Goal: Task Accomplishment & Management: Manage account settings

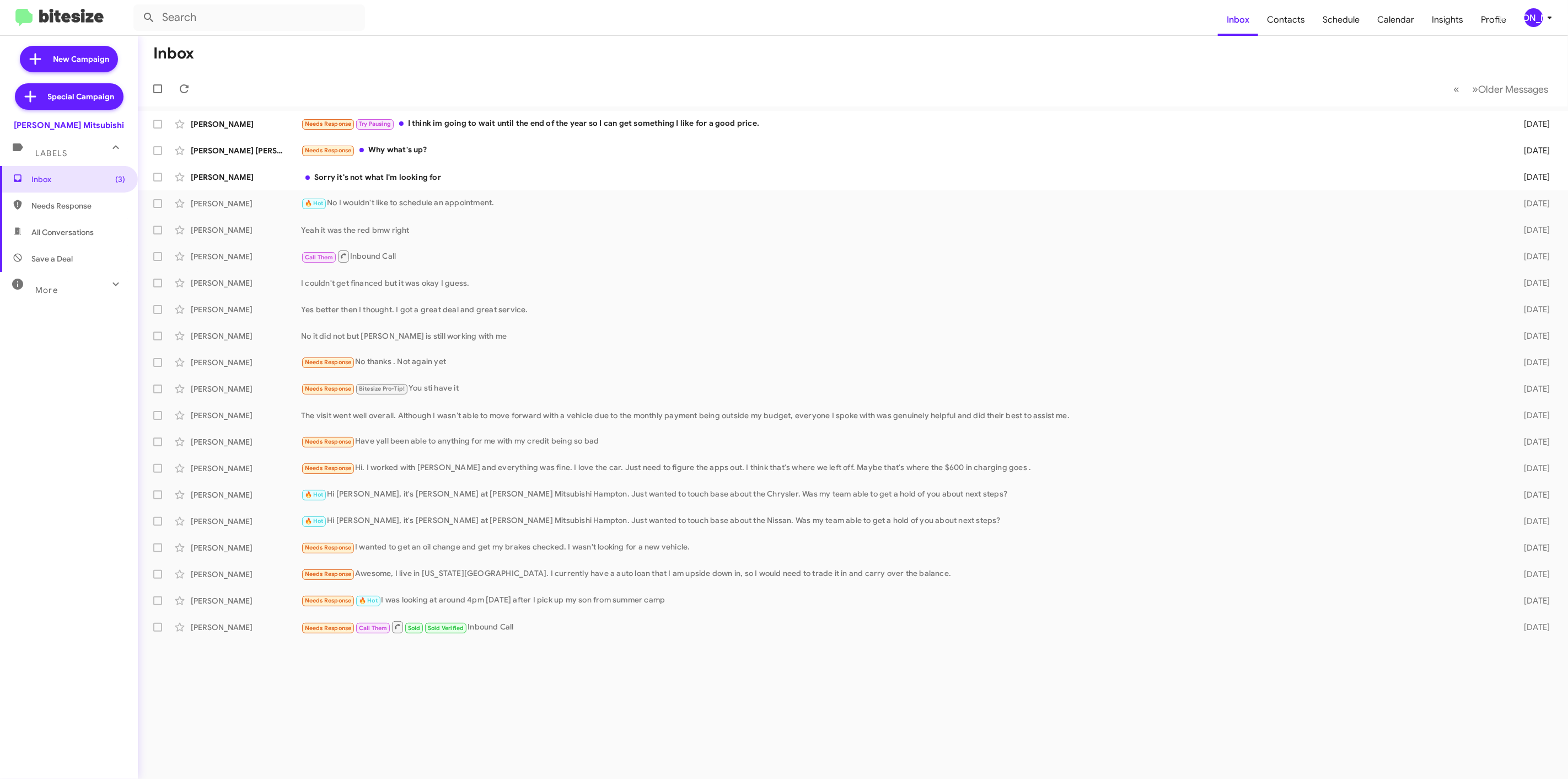
click at [1550, 15] on icon at bounding box center [1550, 18] width 13 height 13
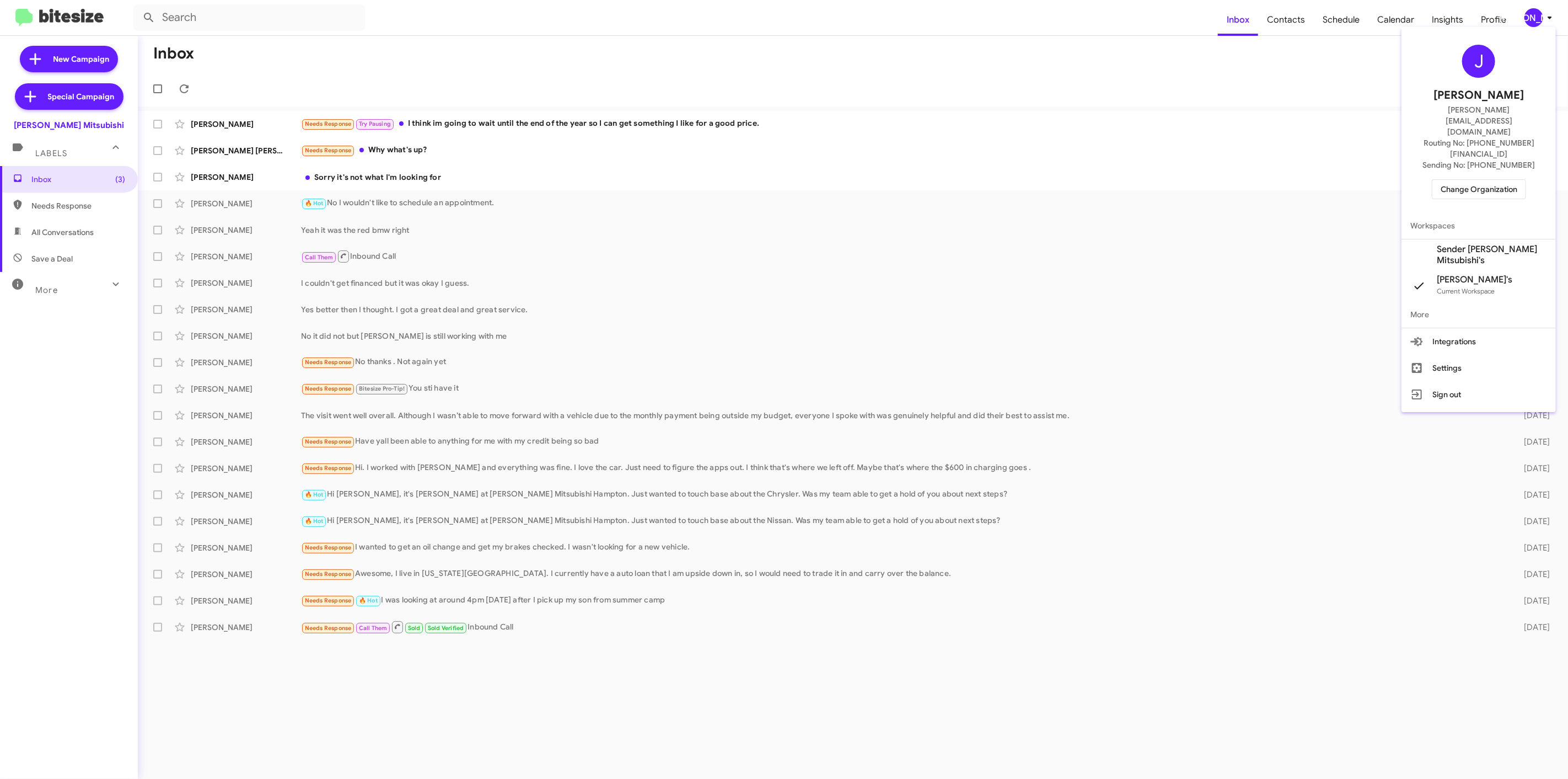
click at [1080, 41] on div at bounding box center [784, 389] width 1568 height 779
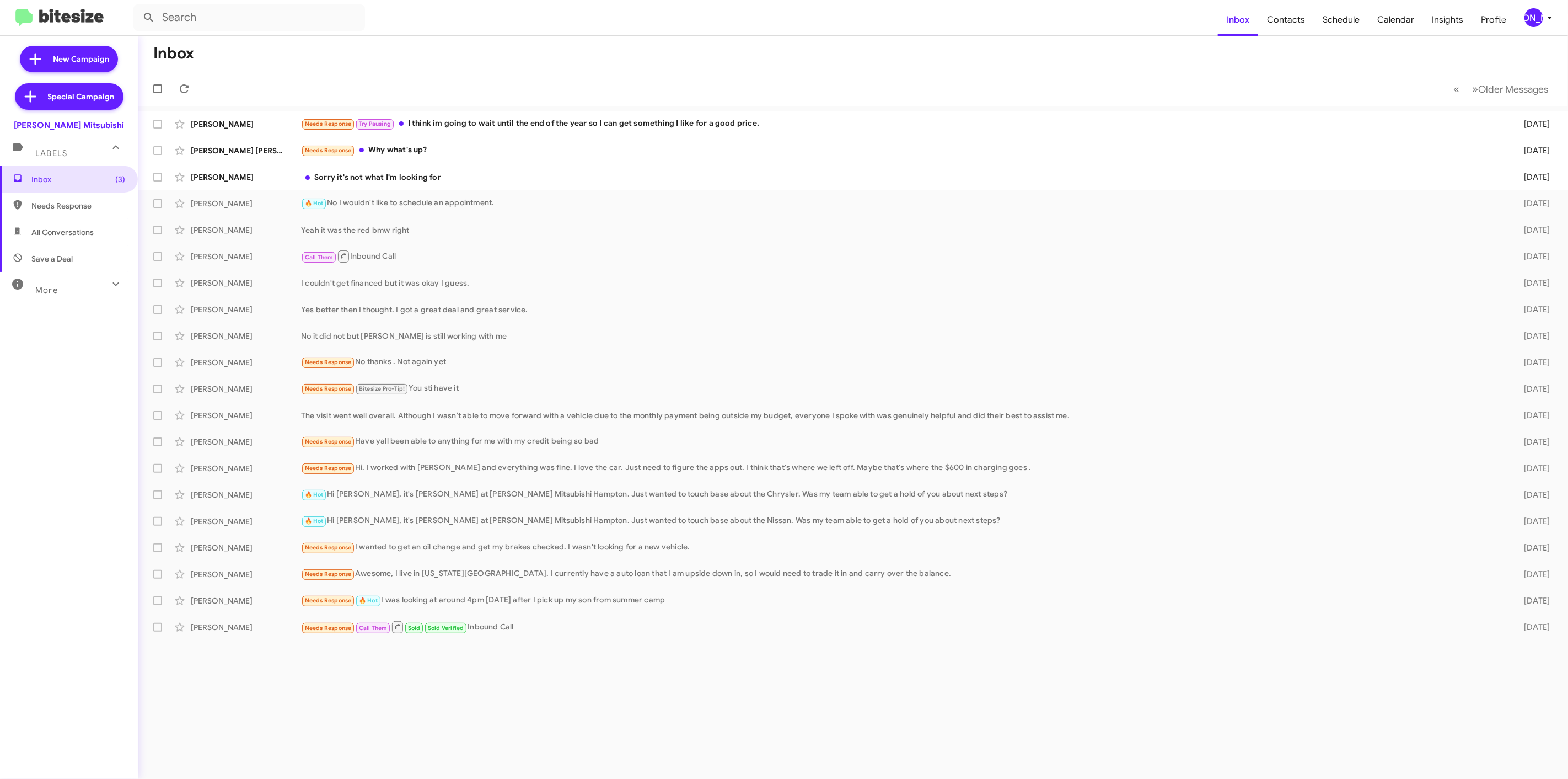
click at [1544, 12] on icon at bounding box center [1550, 18] width 13 height 13
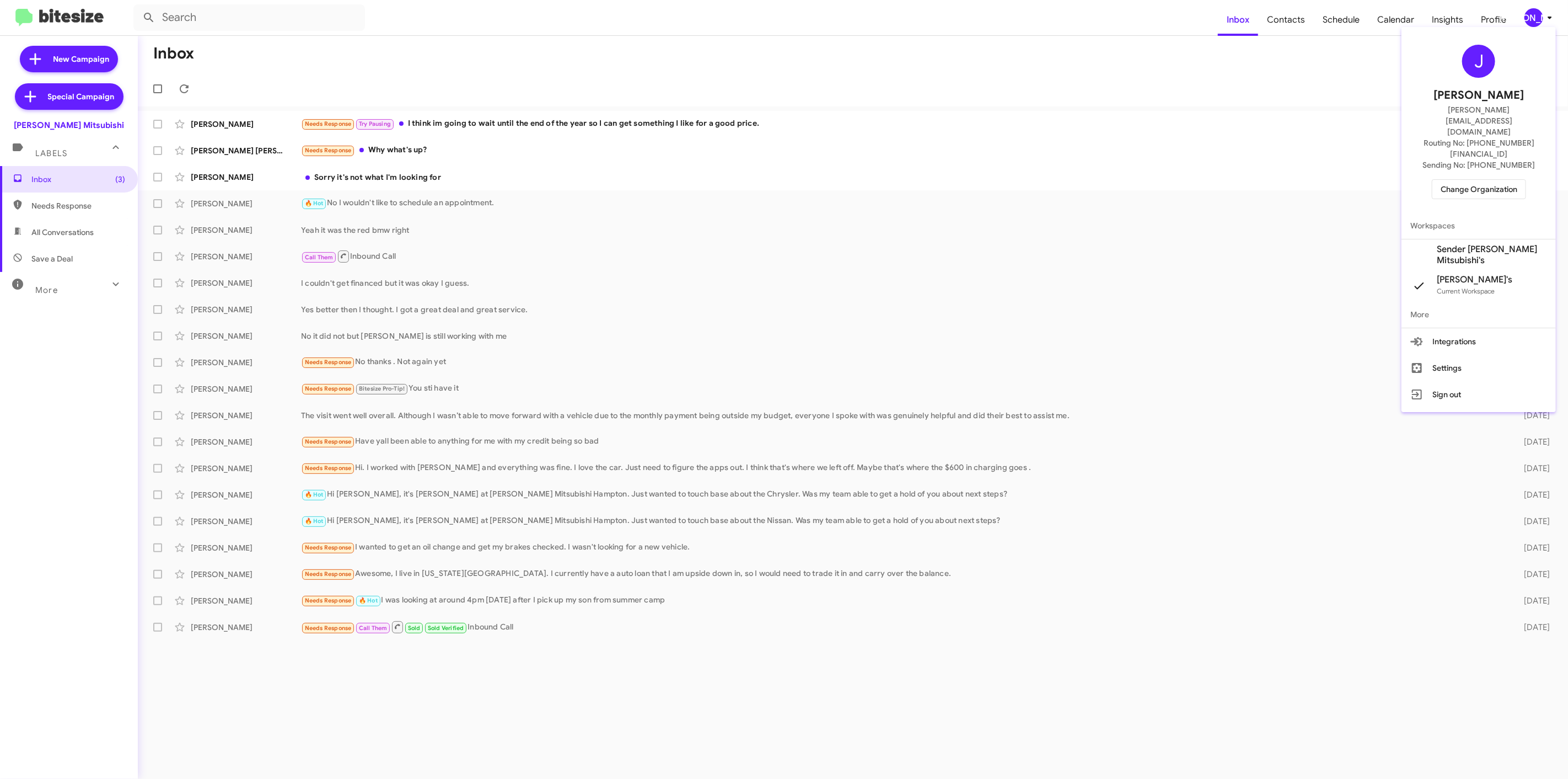
click at [1496, 180] on span "Change Organization" at bounding box center [1479, 189] width 77 height 19
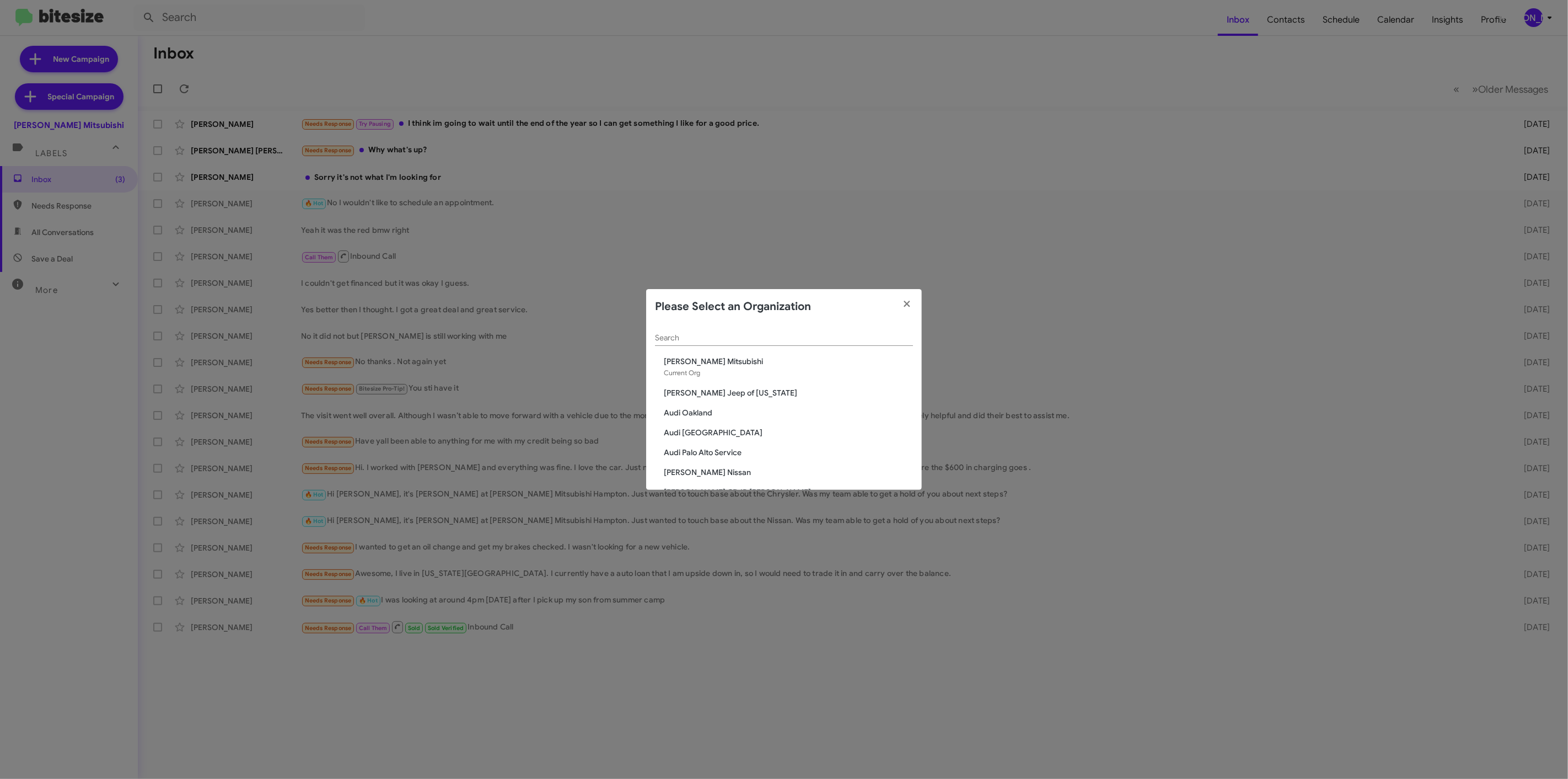
click at [709, 409] on span "Audi Oakland" at bounding box center [788, 412] width 249 height 11
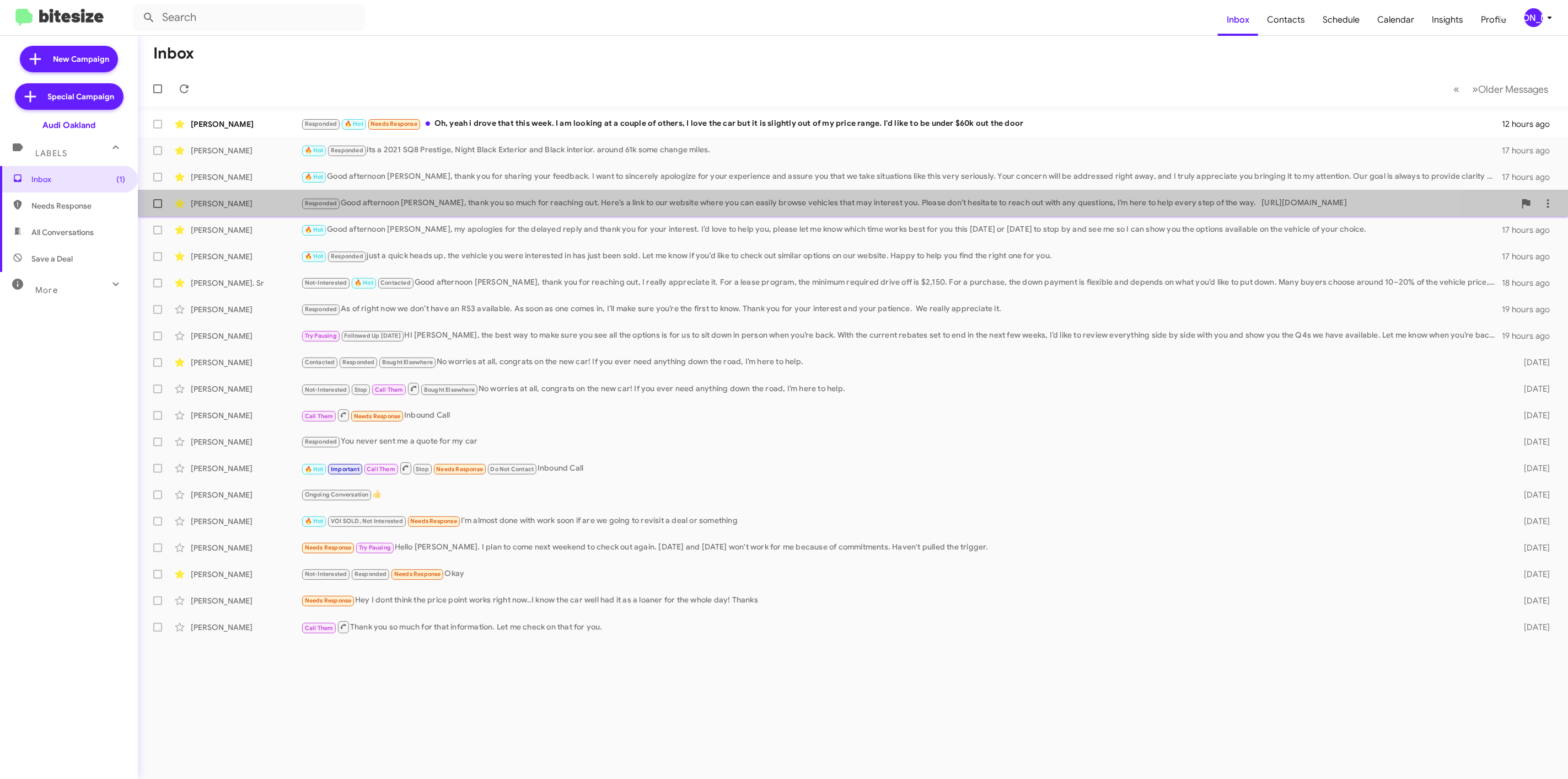
click at [604, 204] on div "Responded Good afternoon Tatanisha, thank you so much for reaching out. Here’s …" at bounding box center [908, 203] width 1214 height 13
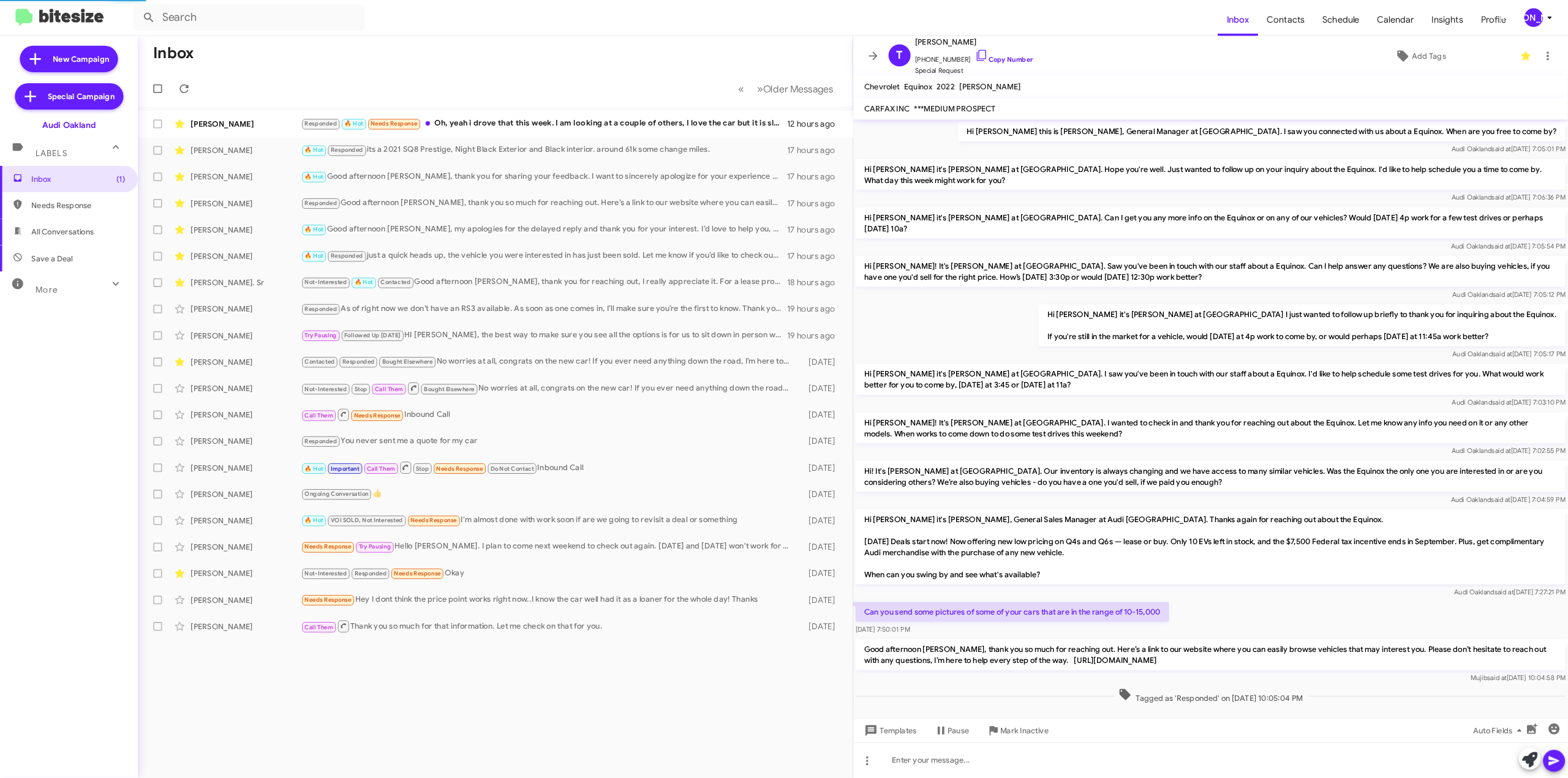
scroll to position [11, 0]
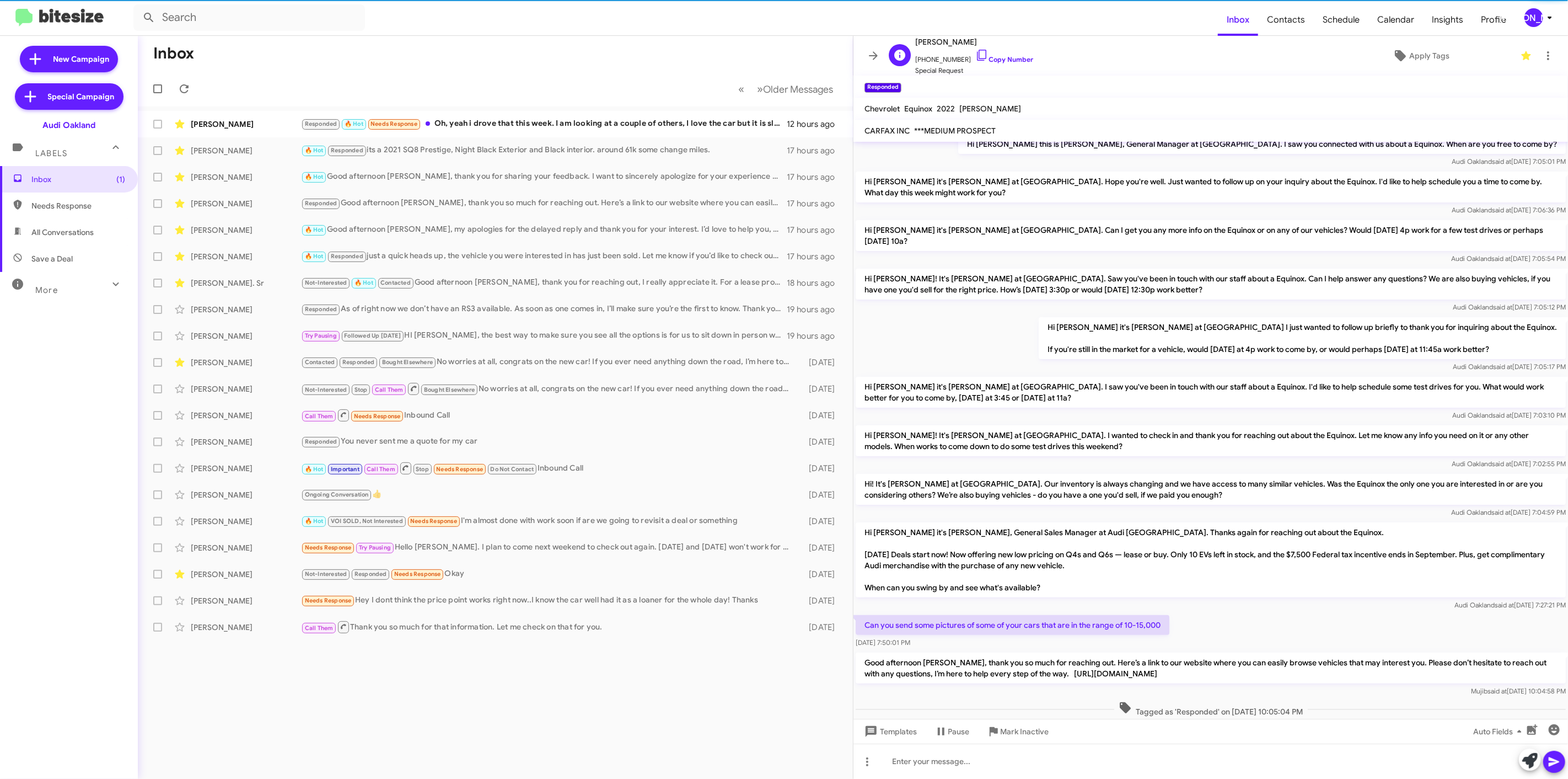
drag, startPoint x: 997, startPoint y: 57, endPoint x: 960, endPoint y: 52, distance: 37.3
click at [997, 58] on link "Copy Number" at bounding box center [1004, 60] width 58 height 9
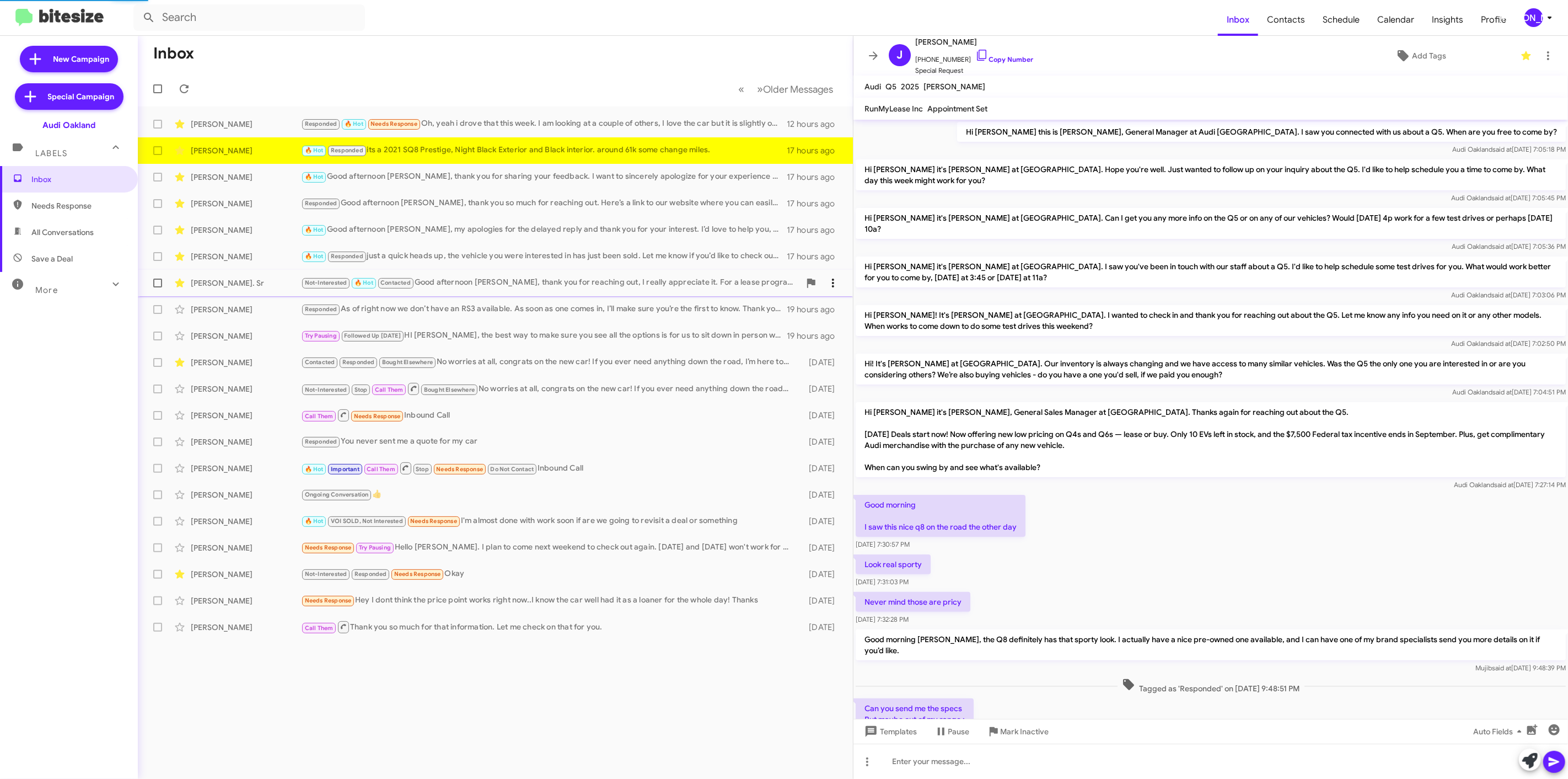
scroll to position [376, 0]
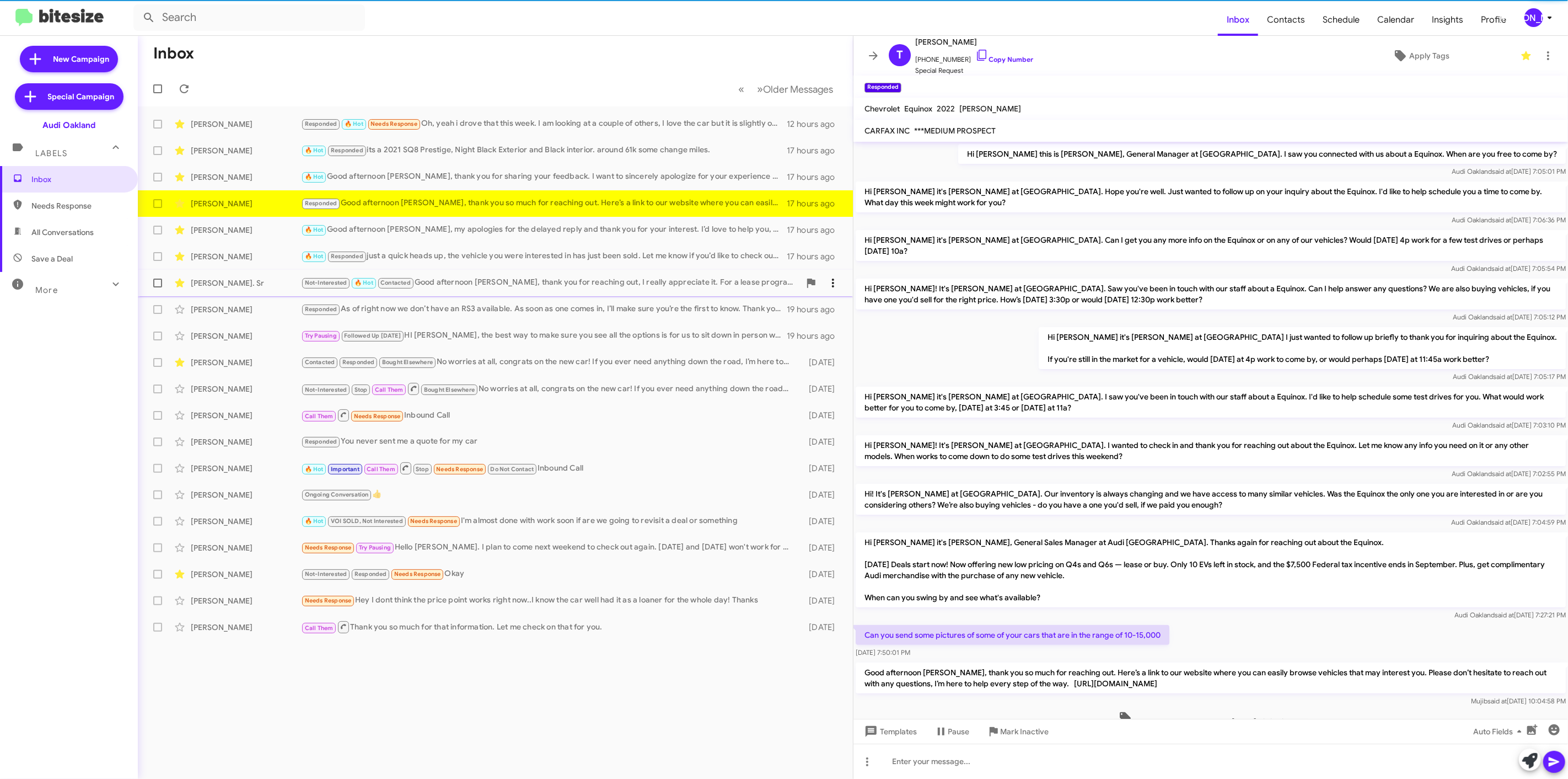
scroll to position [10, 0]
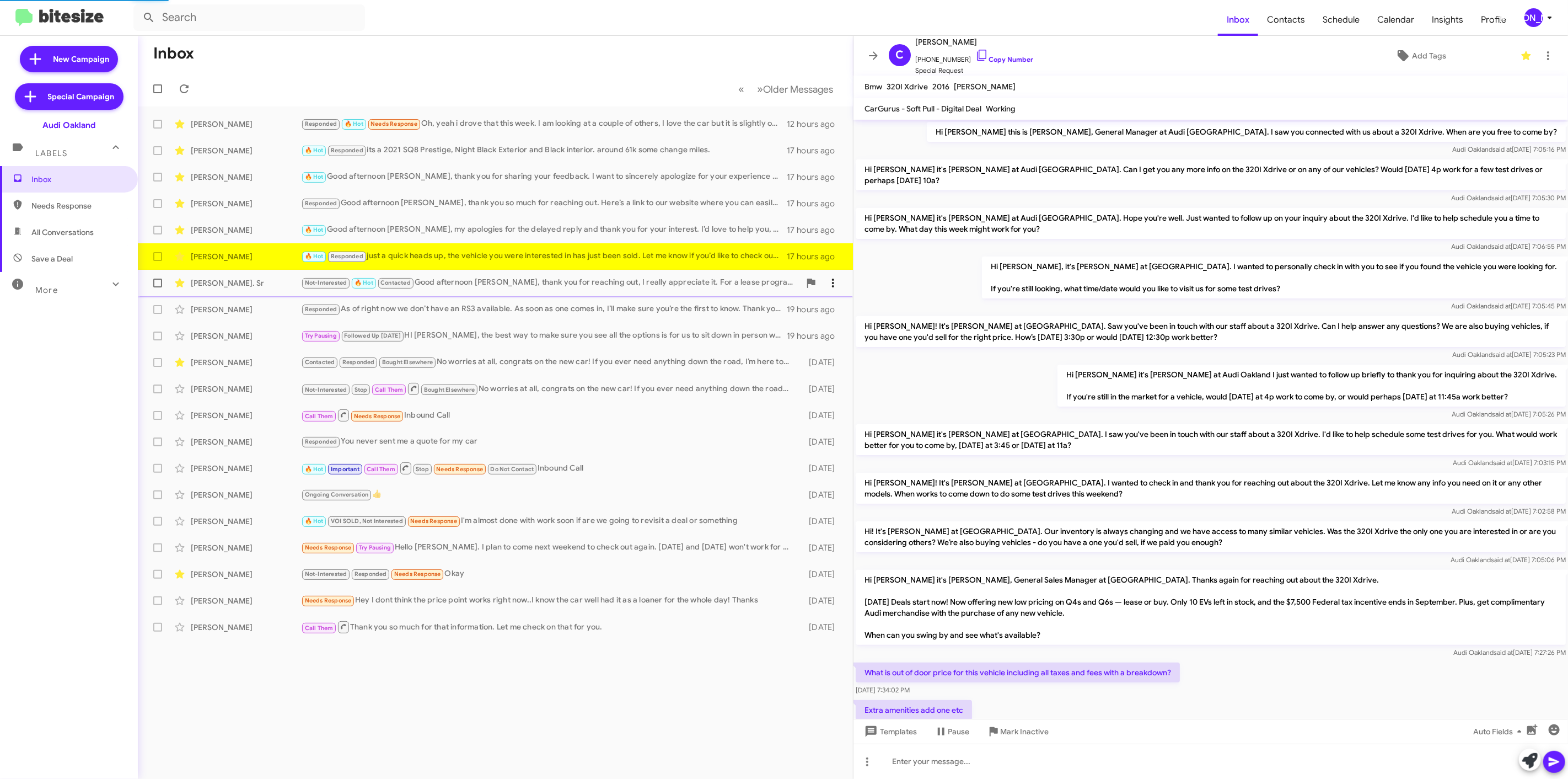
scroll to position [102, 0]
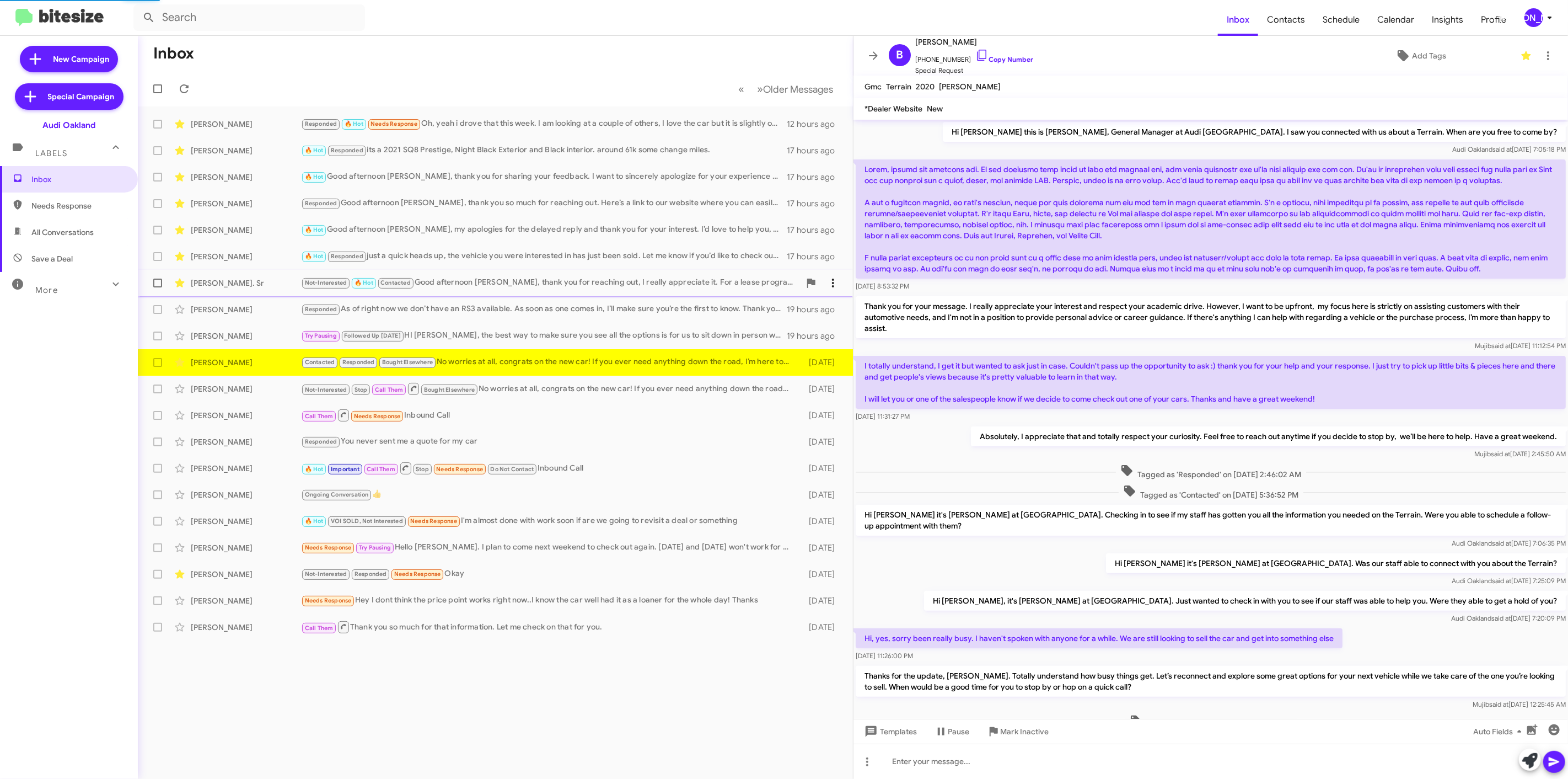
scroll to position [320, 0]
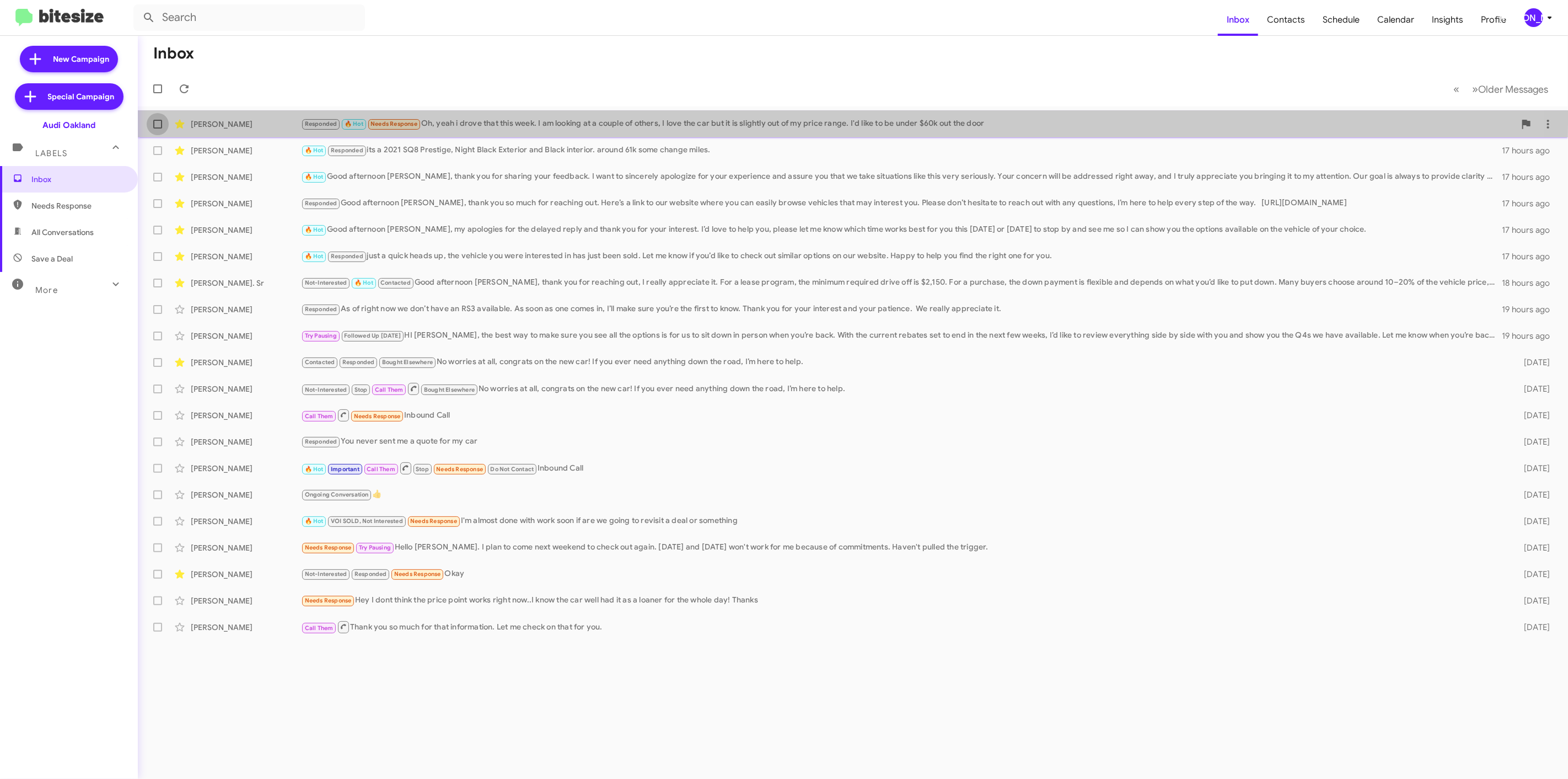
click at [155, 116] on label at bounding box center [158, 124] width 22 height 22
click at [157, 129] on input "checkbox" at bounding box center [157, 129] width 1 height 1
checkbox input "true"
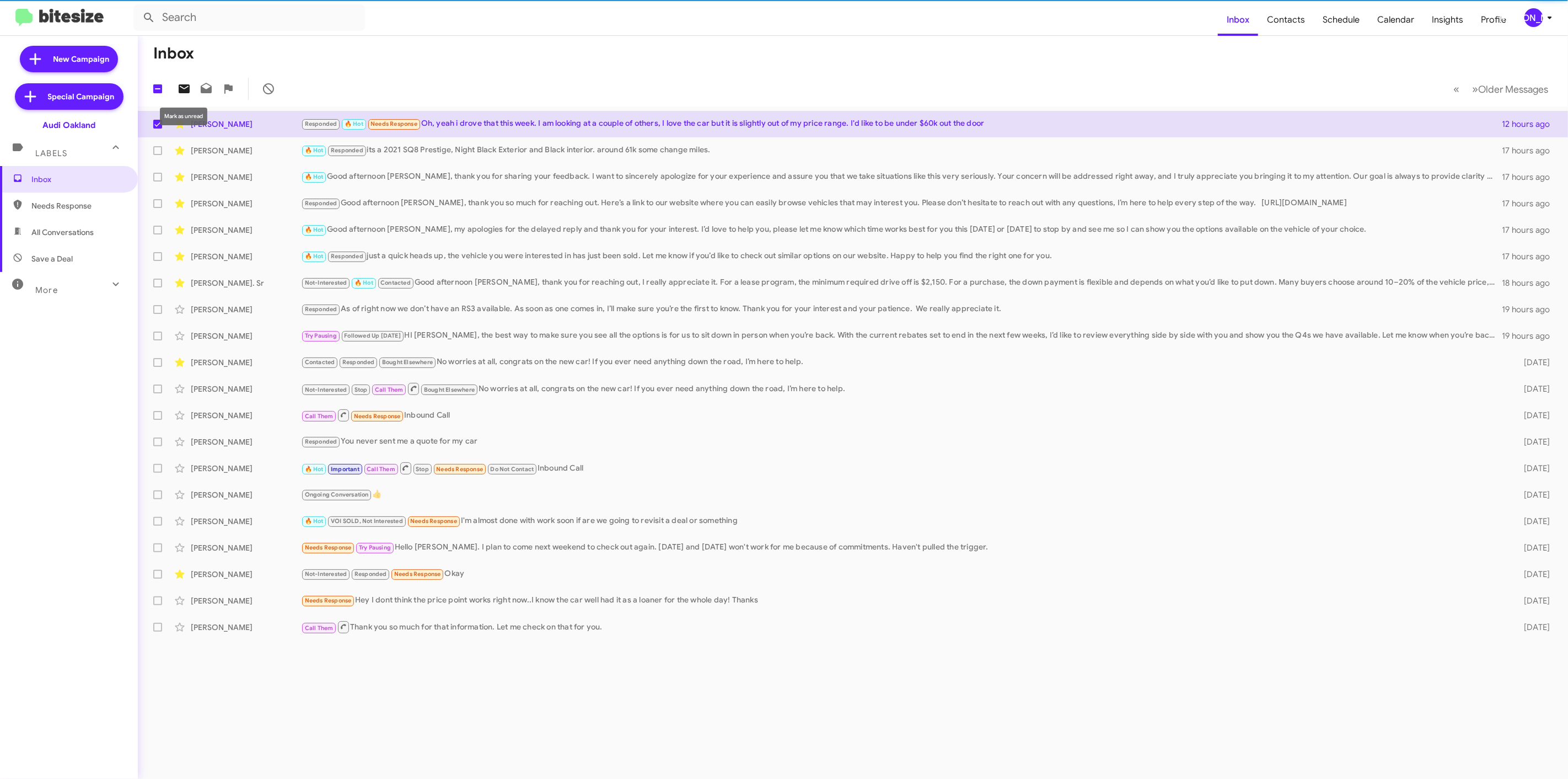
click at [180, 86] on icon at bounding box center [184, 89] width 13 height 13
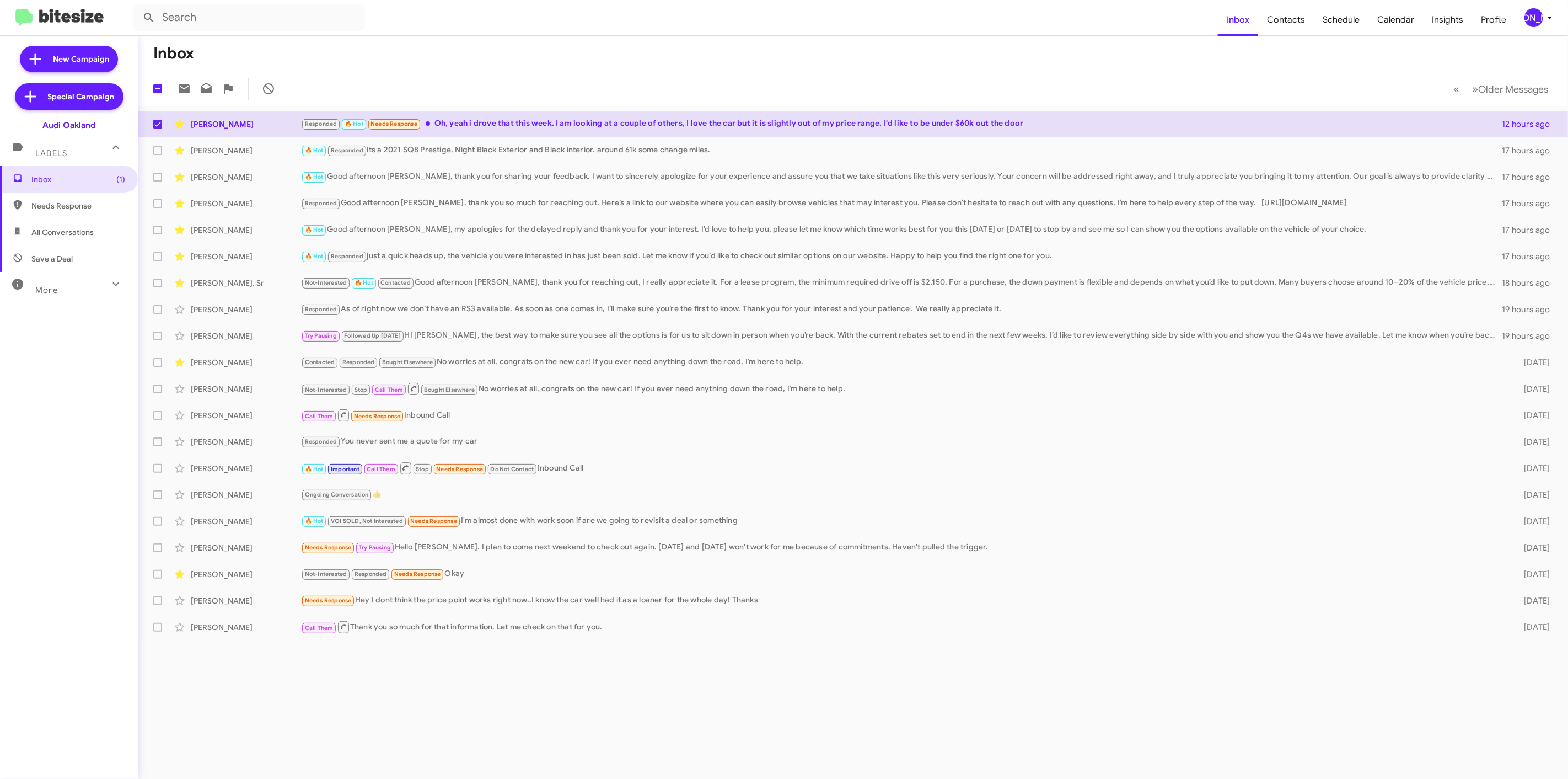
click at [1535, 17] on div "[PERSON_NAME]" at bounding box center [1533, 18] width 19 height 19
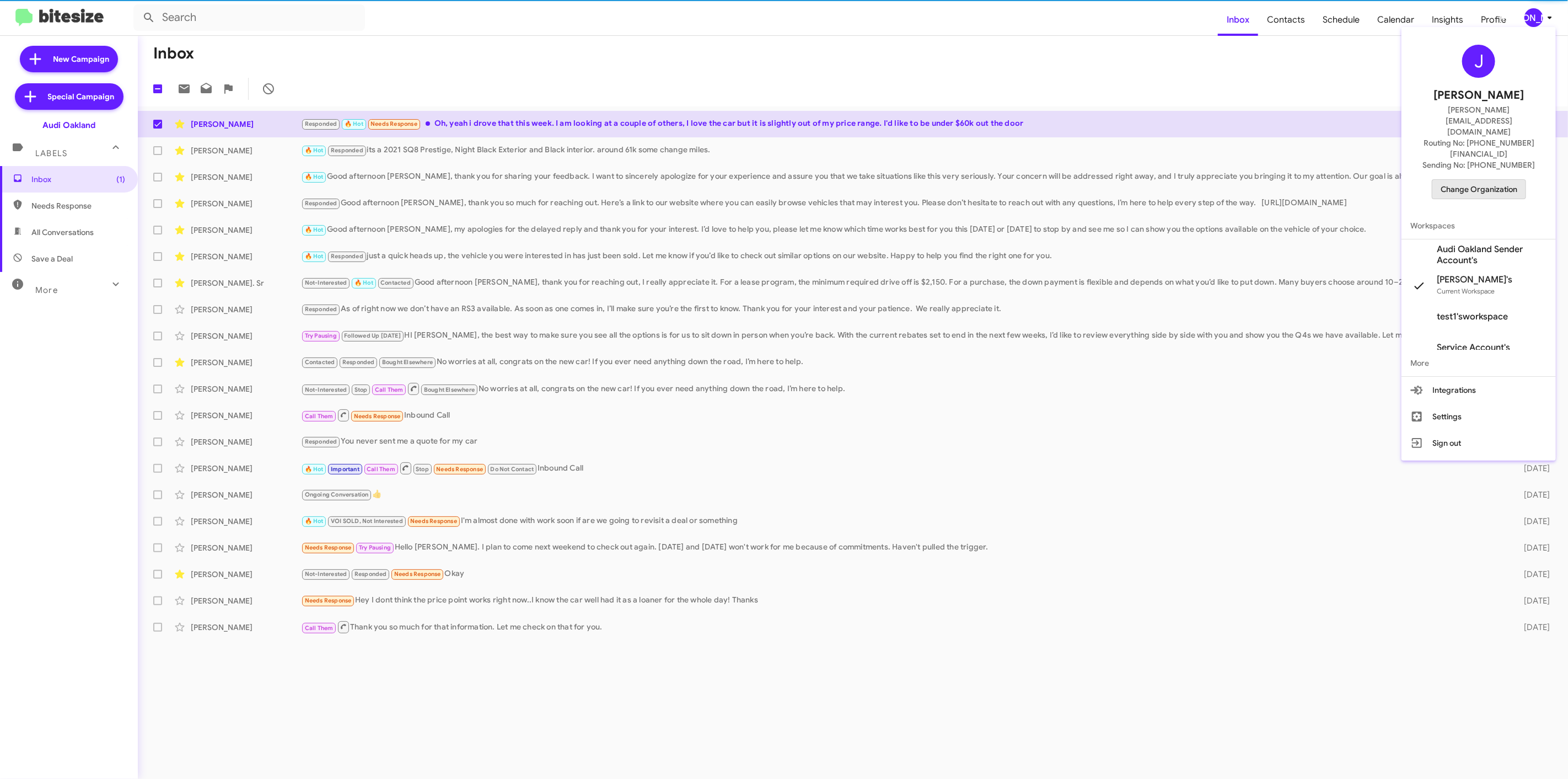
click at [1483, 180] on span "Change Organization" at bounding box center [1479, 189] width 77 height 19
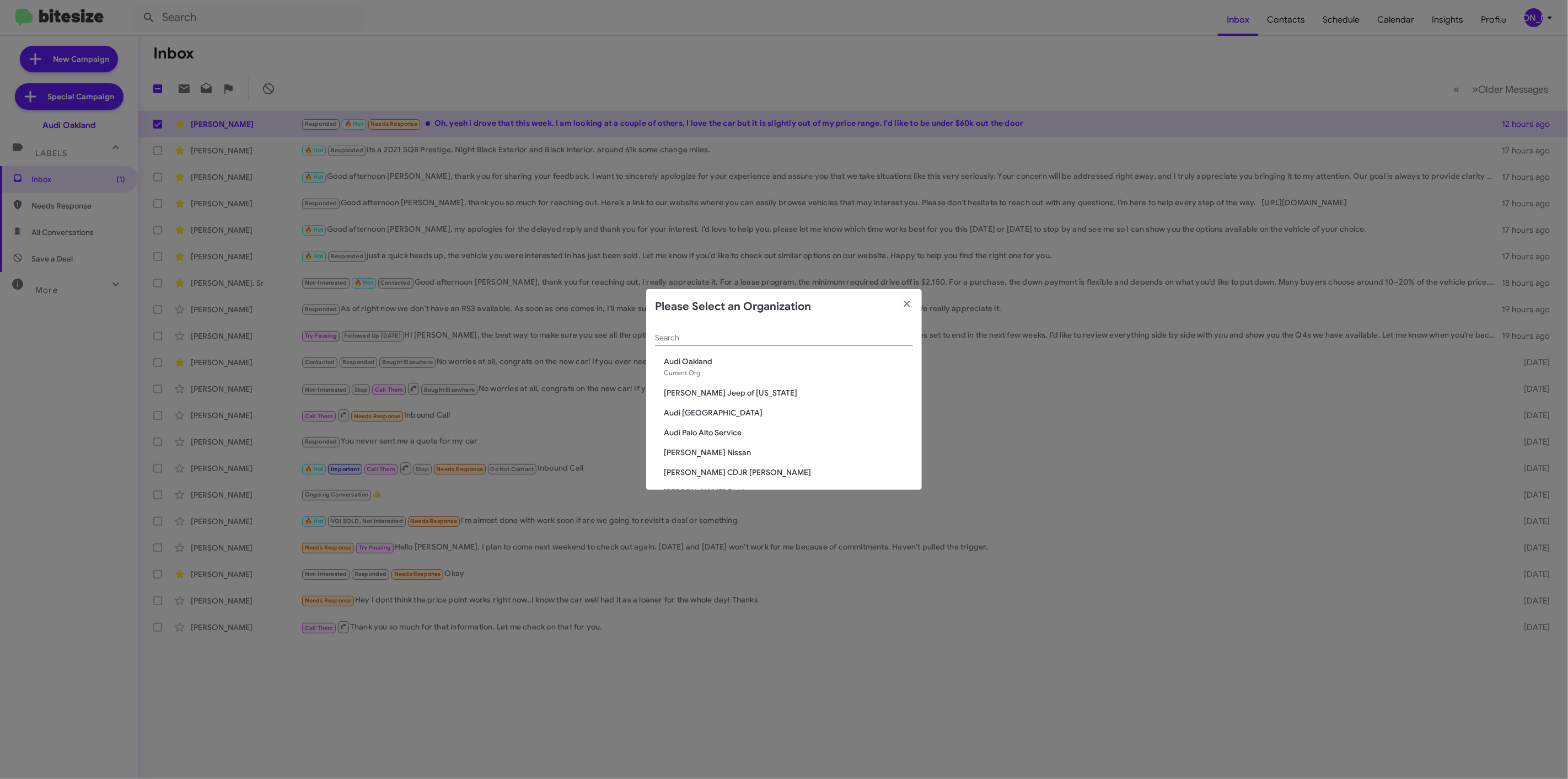
click at [782, 337] on input "Search" at bounding box center [784, 338] width 258 height 9
click at [702, 412] on span "Audi [GEOGRAPHIC_DATA]" at bounding box center [788, 412] width 249 height 11
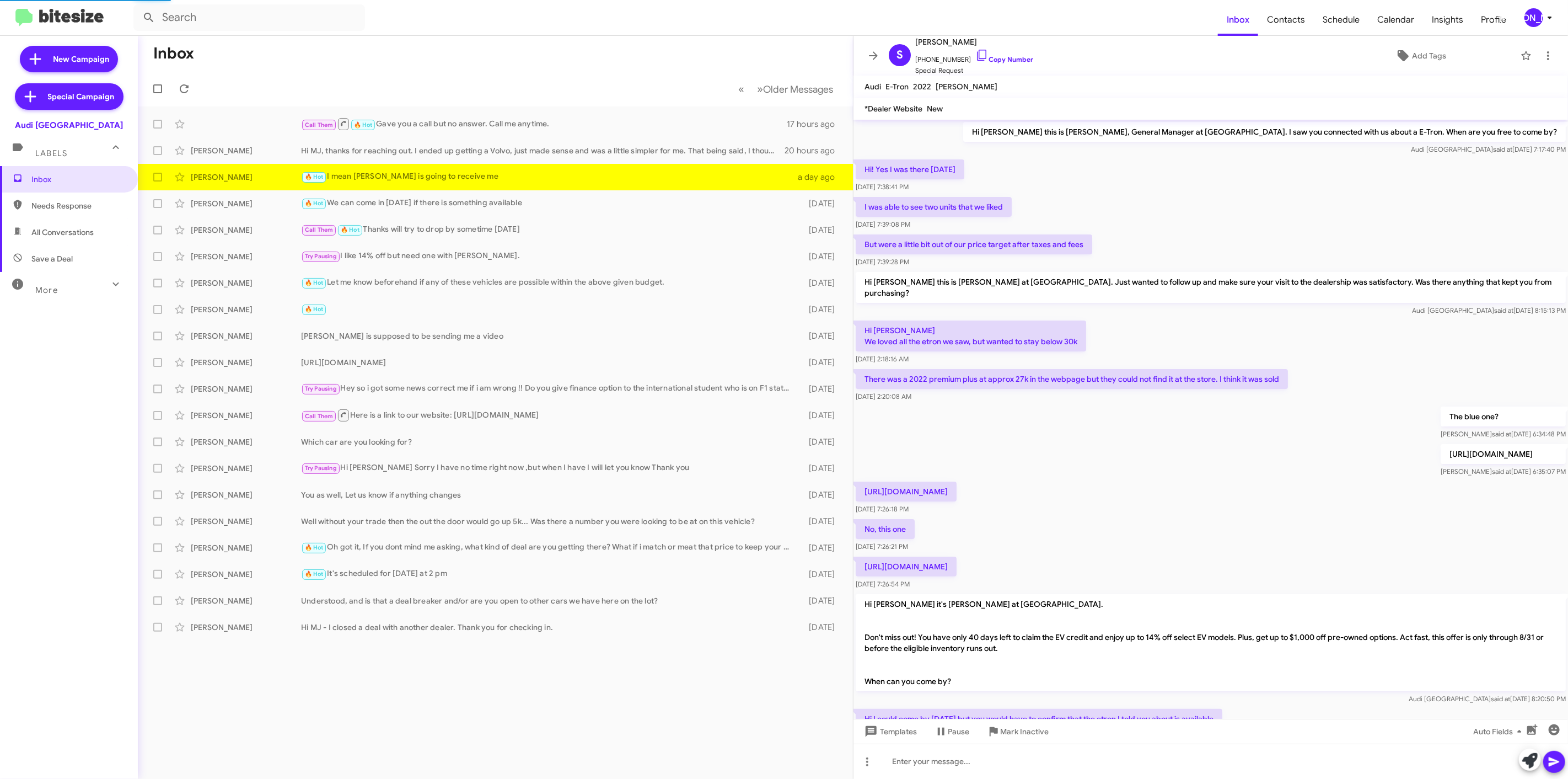
scroll to position [173, 0]
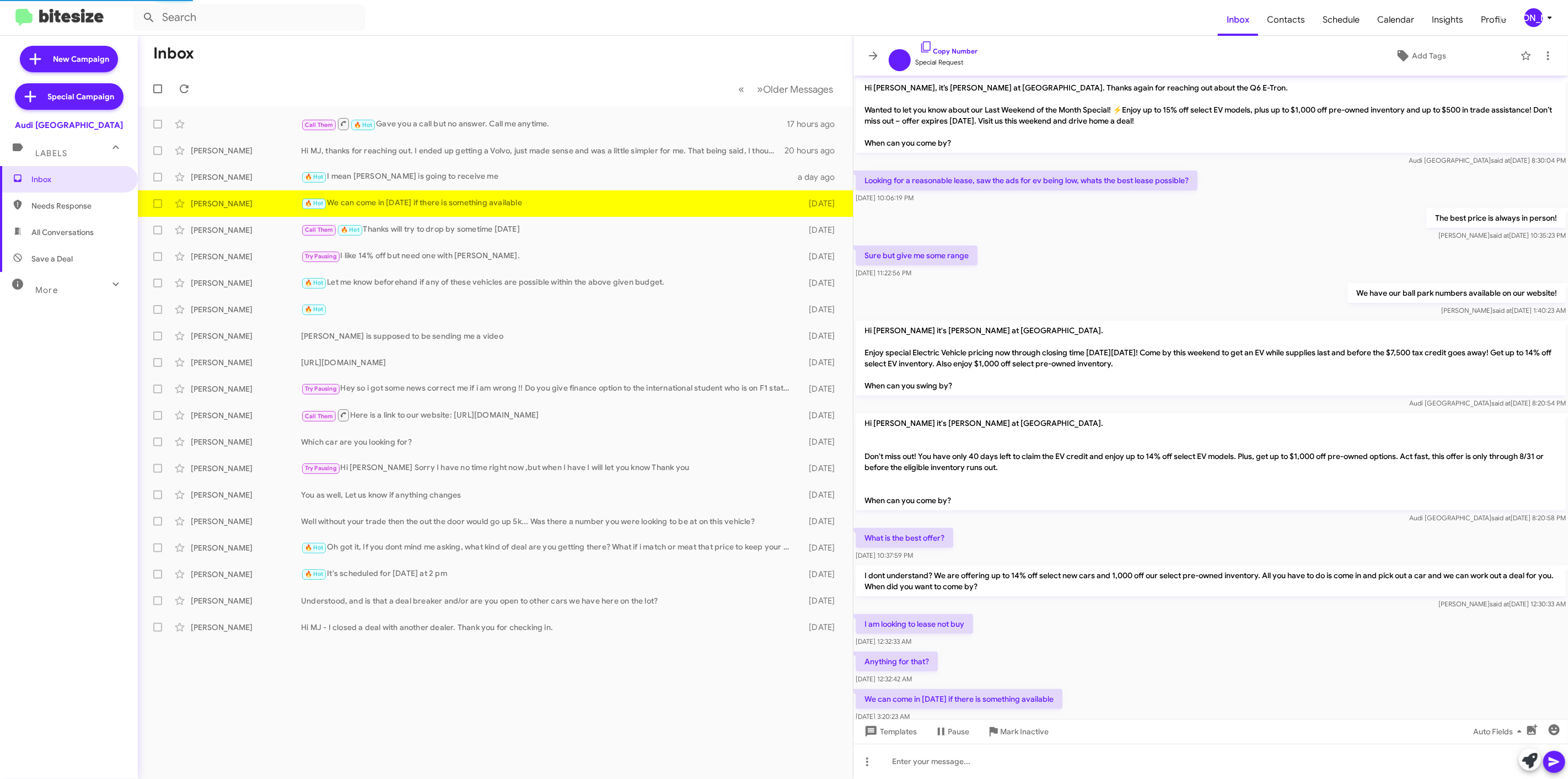
scroll to position [38, 0]
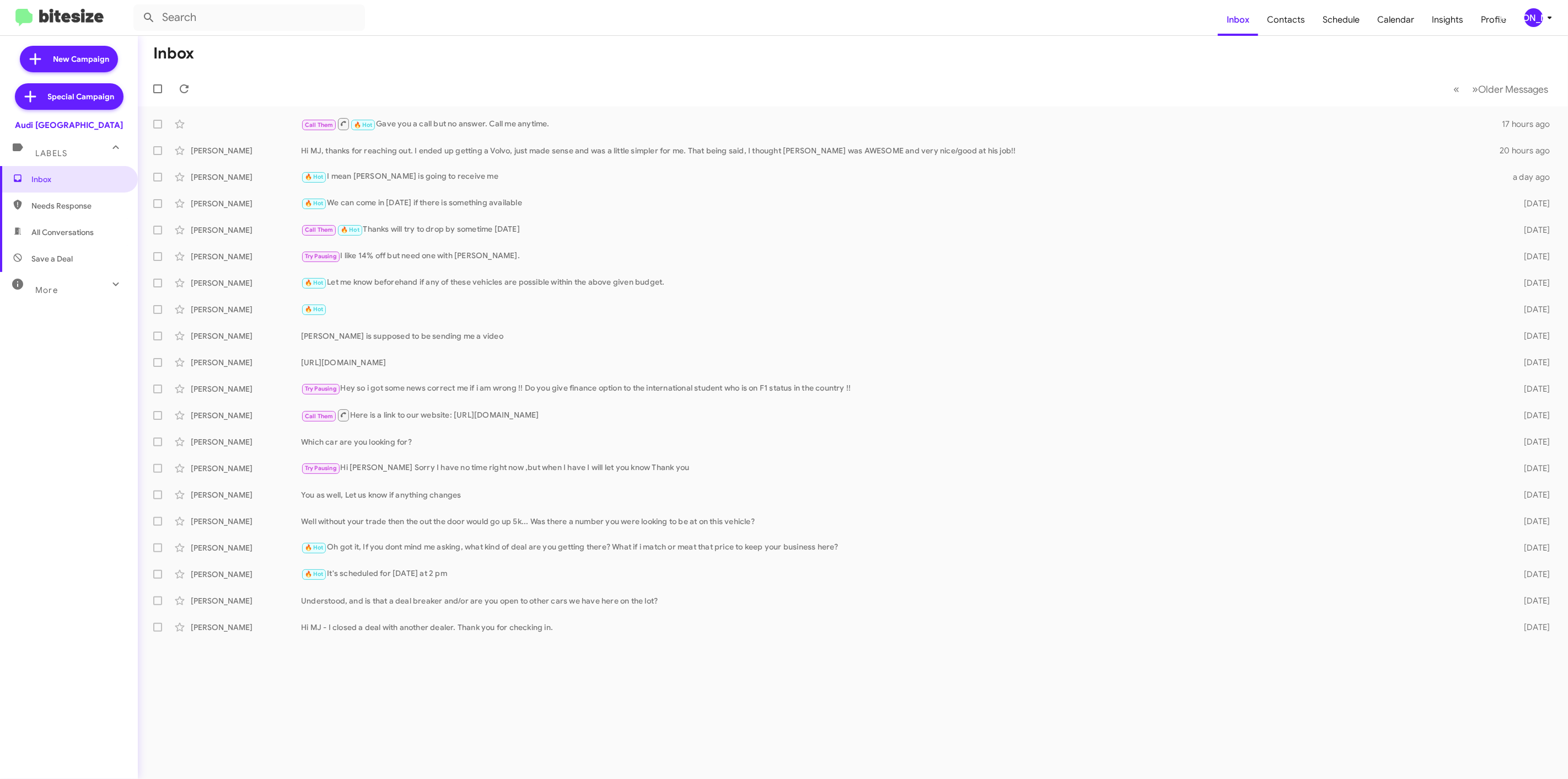
click at [1536, 21] on div "[PERSON_NAME]" at bounding box center [1533, 18] width 19 height 19
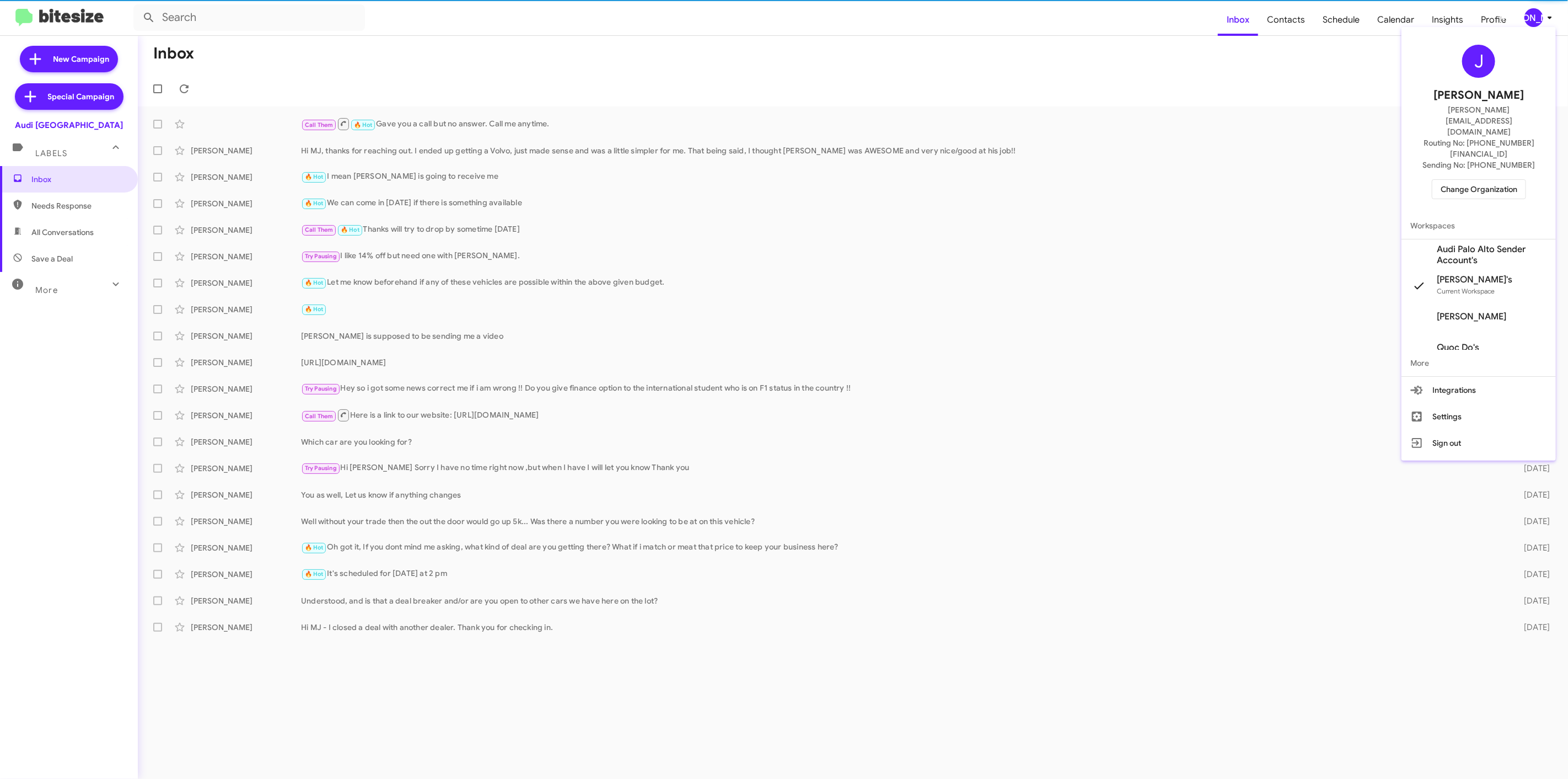
click at [1535, 19] on div at bounding box center [784, 389] width 1568 height 779
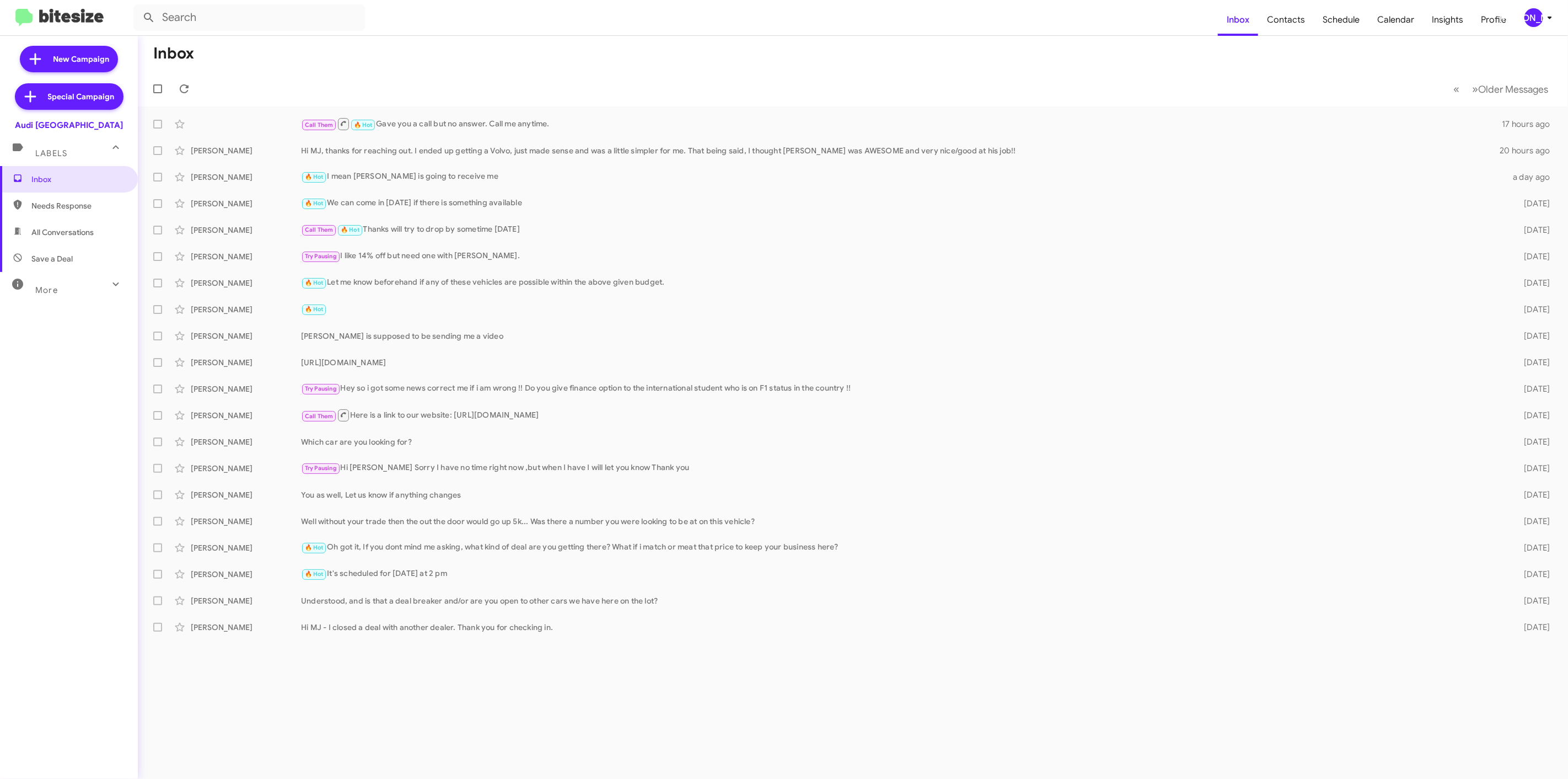
click at [1535, 19] on div "[PERSON_NAME]" at bounding box center [1533, 18] width 19 height 19
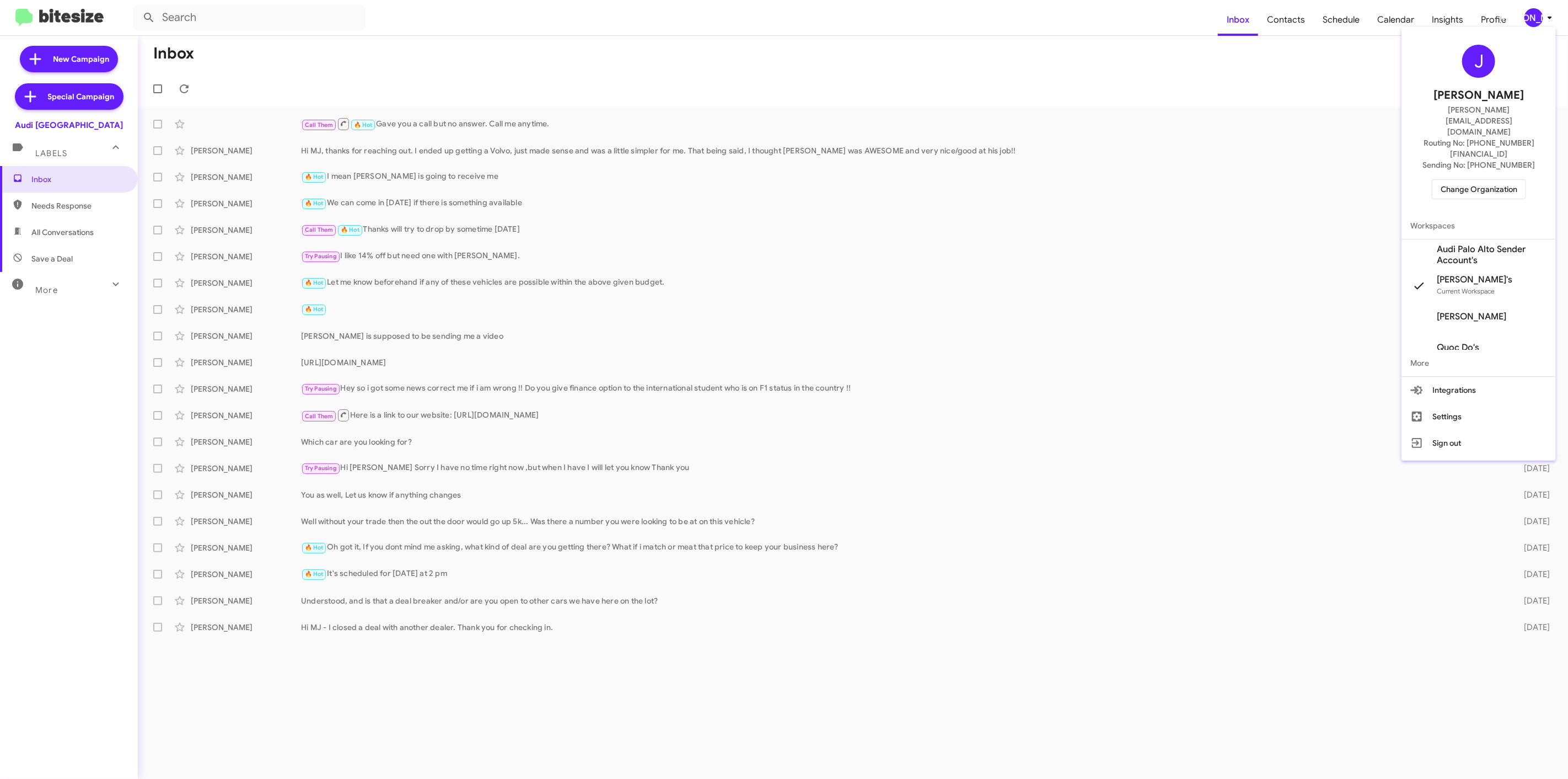
click at [1478, 140] on div "J Jason Apdua jason@bitesize.co Routing No: +1 (650) 852-1579 Sending No: +1 (6…" at bounding box center [1479, 122] width 155 height 181
click at [1449, 180] on span "Change Organization" at bounding box center [1479, 189] width 77 height 19
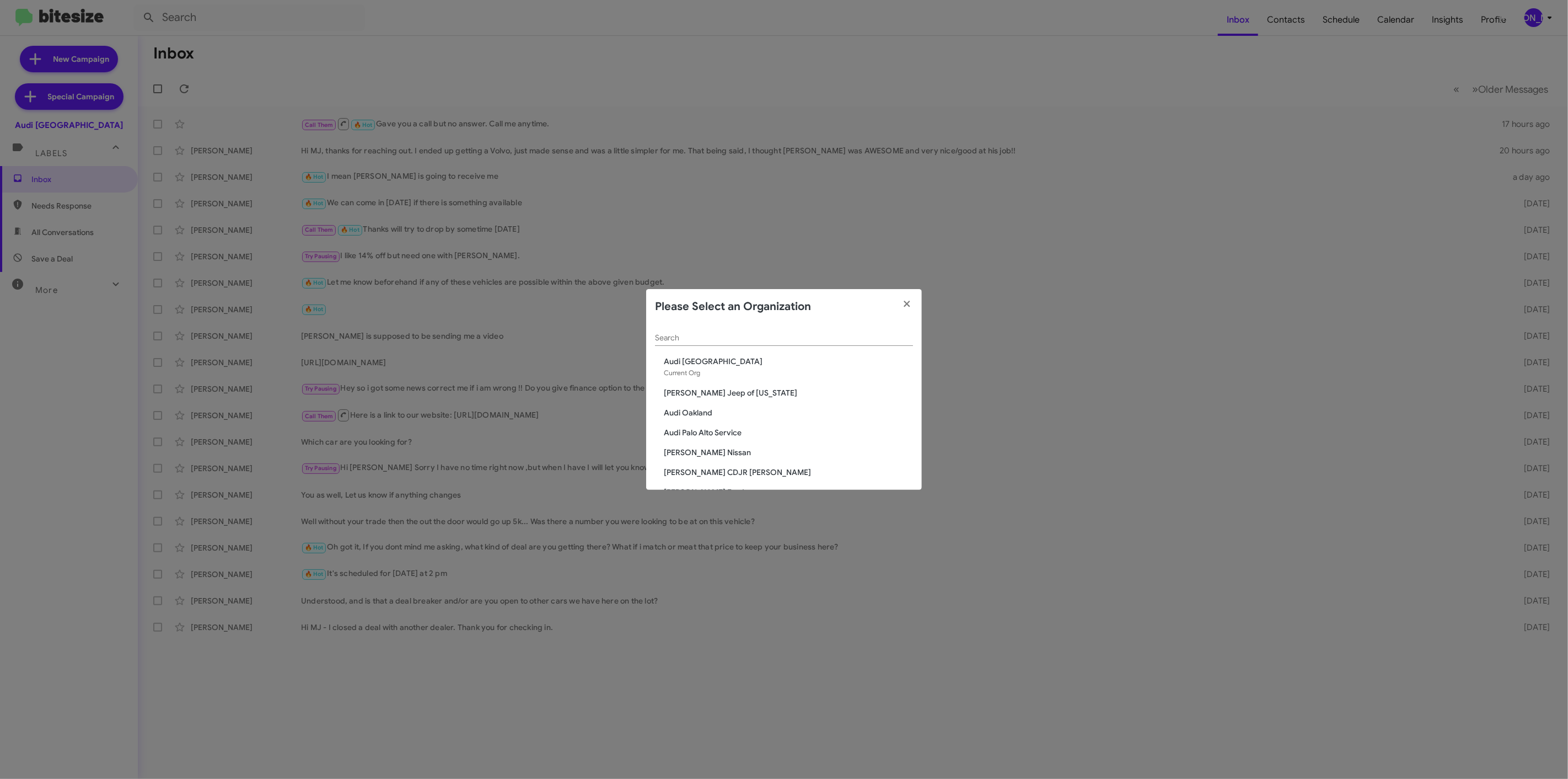
click at [812, 339] on input "Search" at bounding box center [784, 338] width 258 height 9
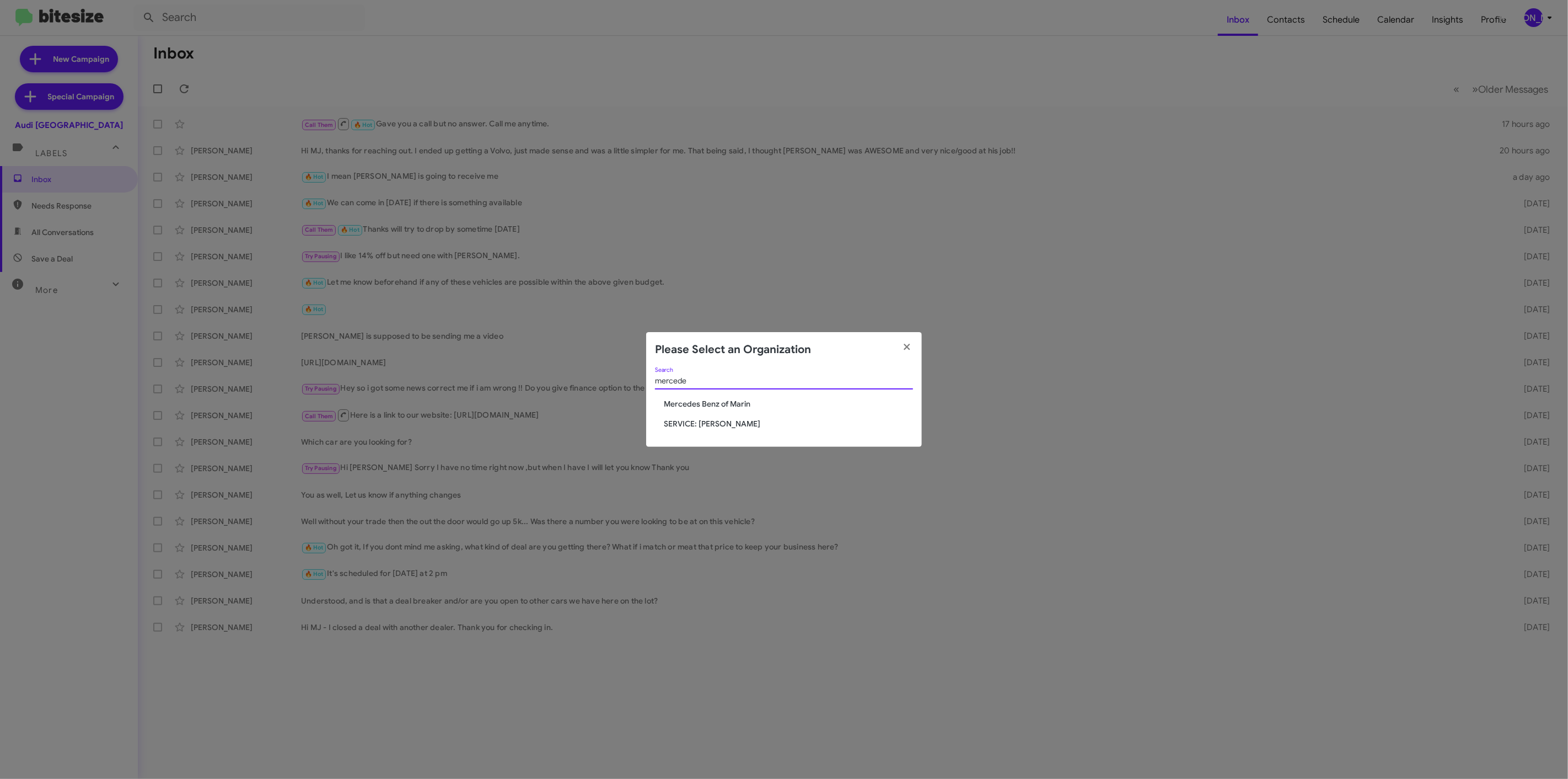
type input "mercede"
click at [729, 399] on span "Mercedes Benz of Marin" at bounding box center [788, 404] width 249 height 11
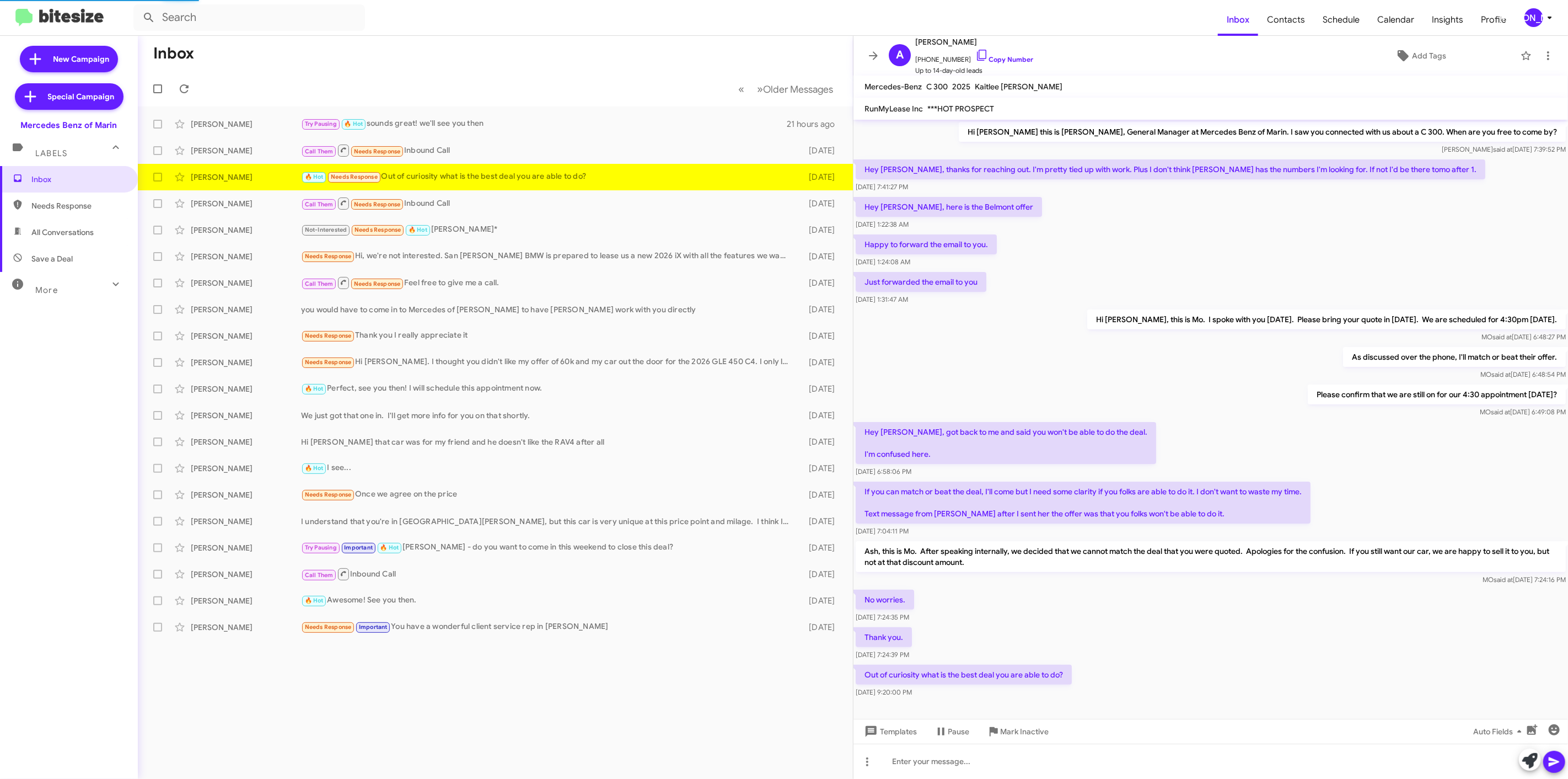
scroll to position [19, 0]
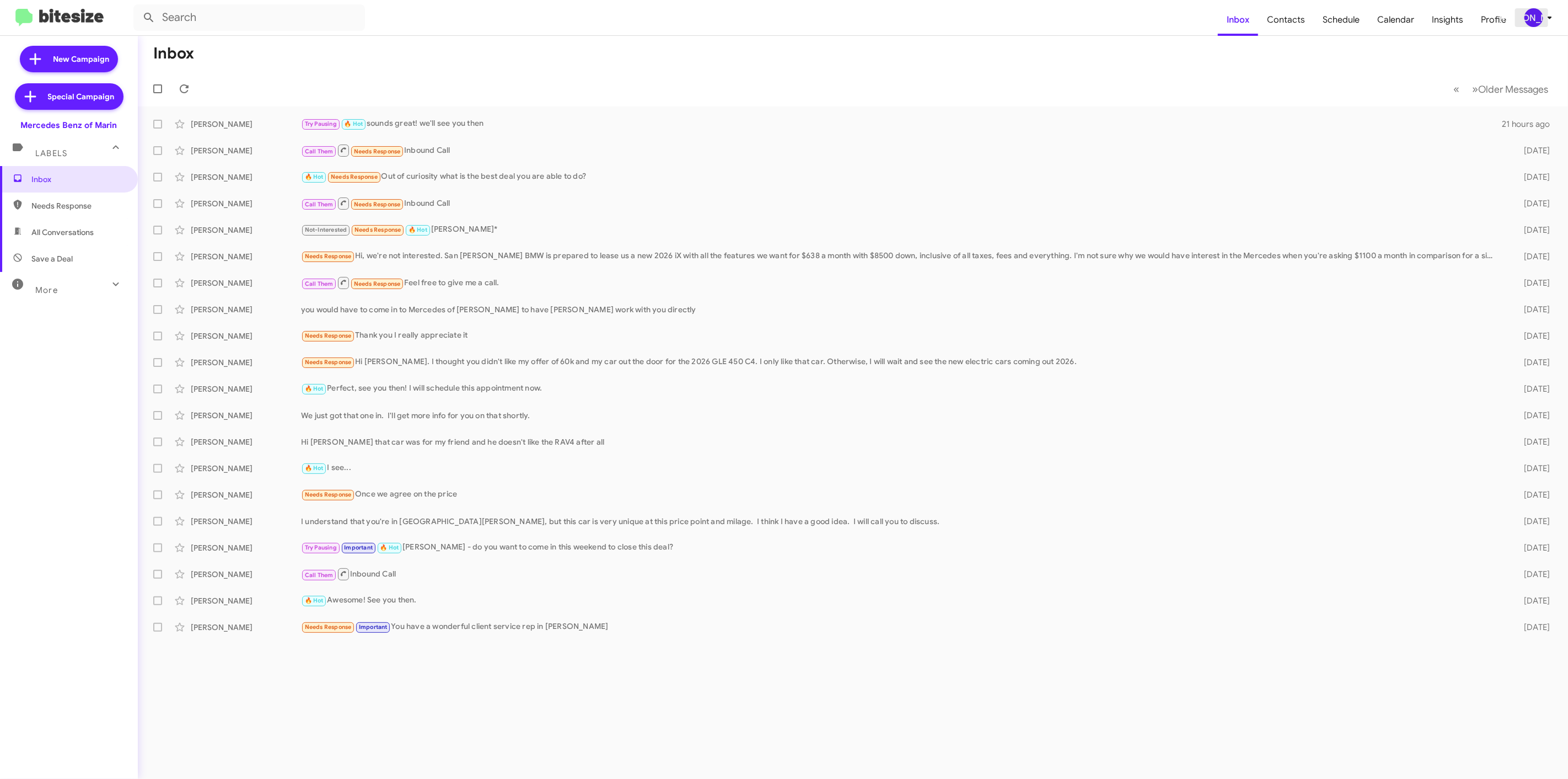
click at [1543, 13] on icon at bounding box center [1550, 18] width 13 height 13
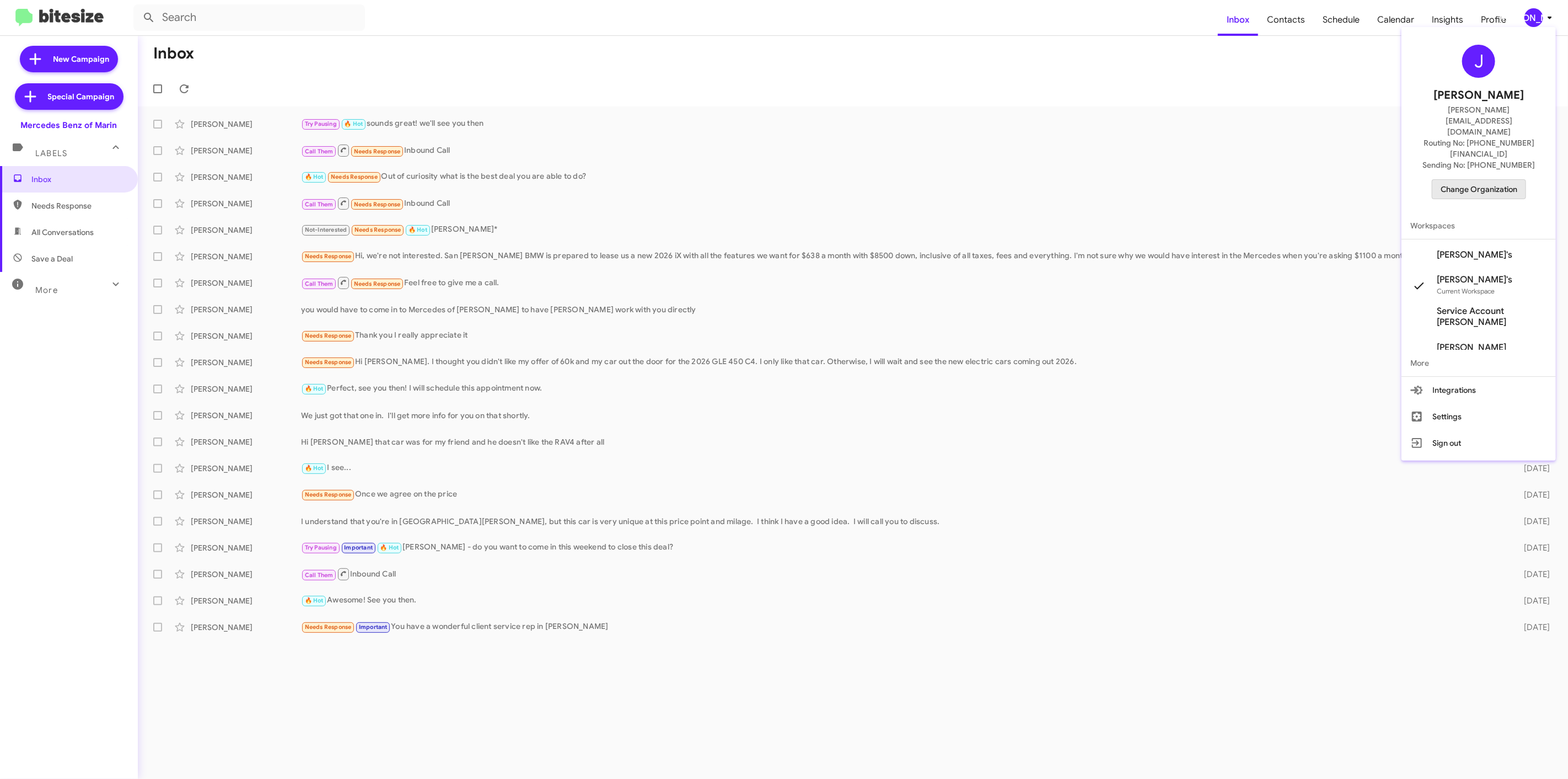
click at [1484, 180] on span "Change Organization" at bounding box center [1479, 189] width 77 height 19
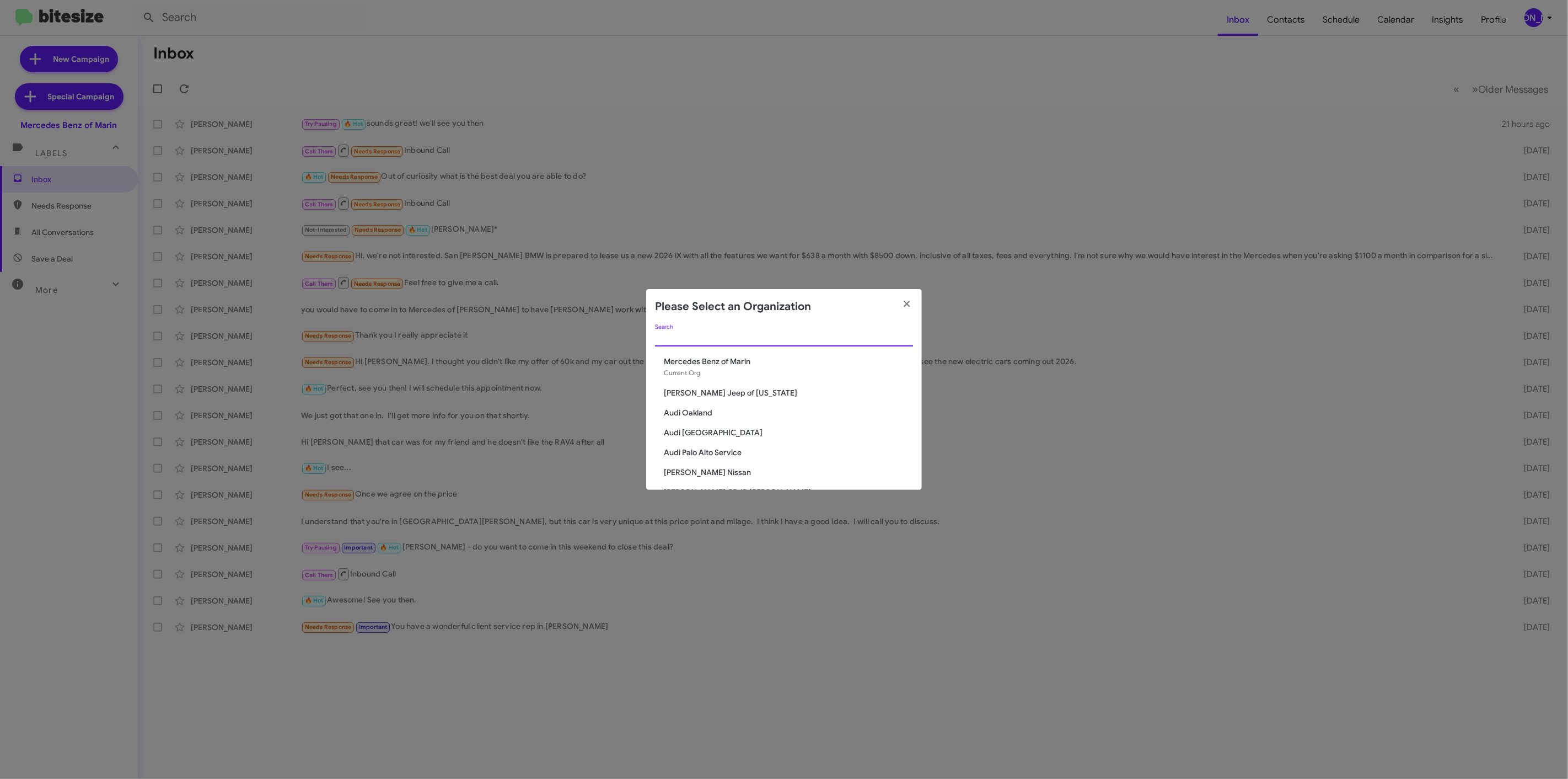
click at [810, 335] on input "Search" at bounding box center [784, 338] width 258 height 9
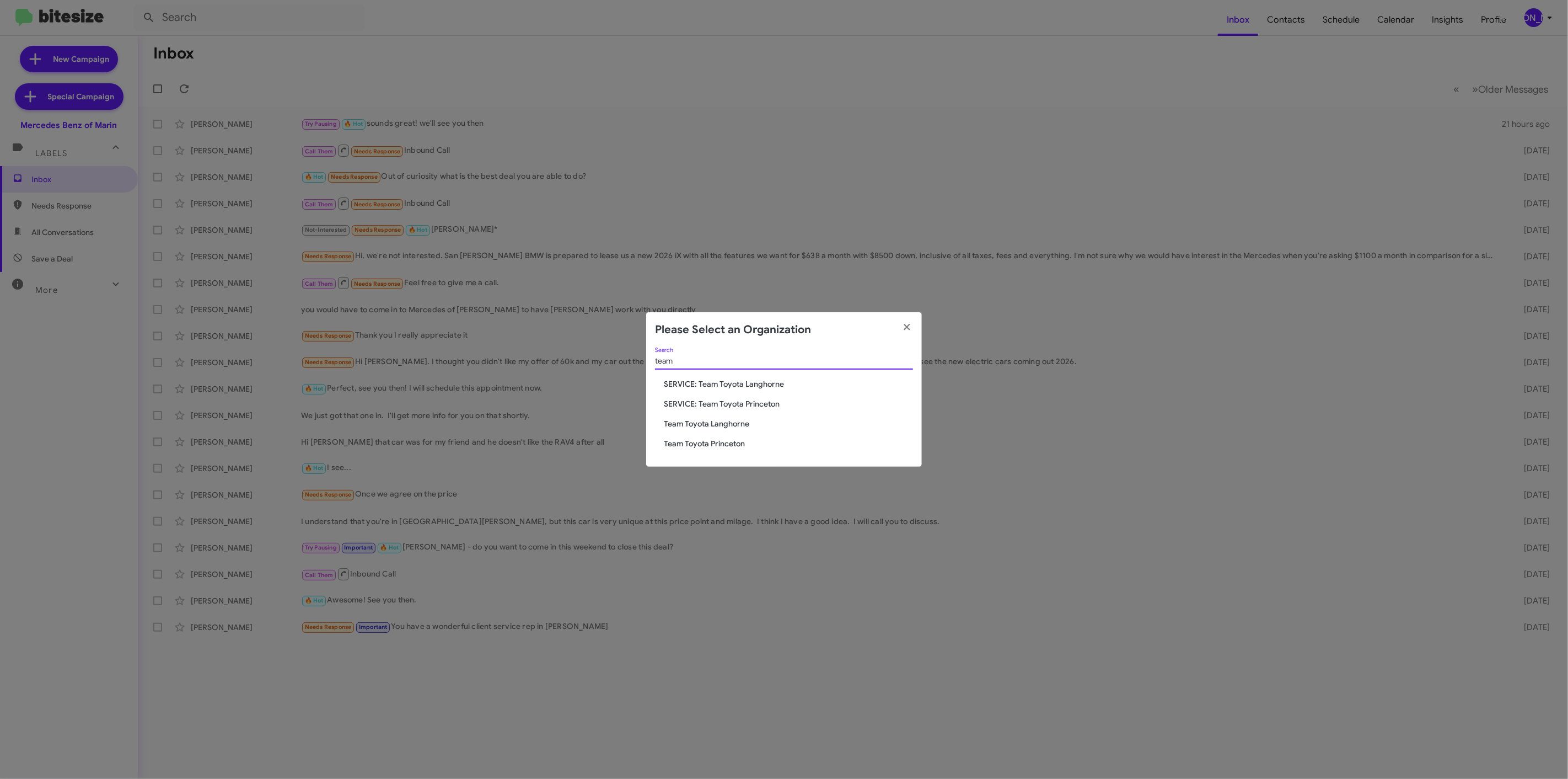
type input "team"
click at [739, 426] on span "Team Toyota Langhorne" at bounding box center [788, 424] width 249 height 11
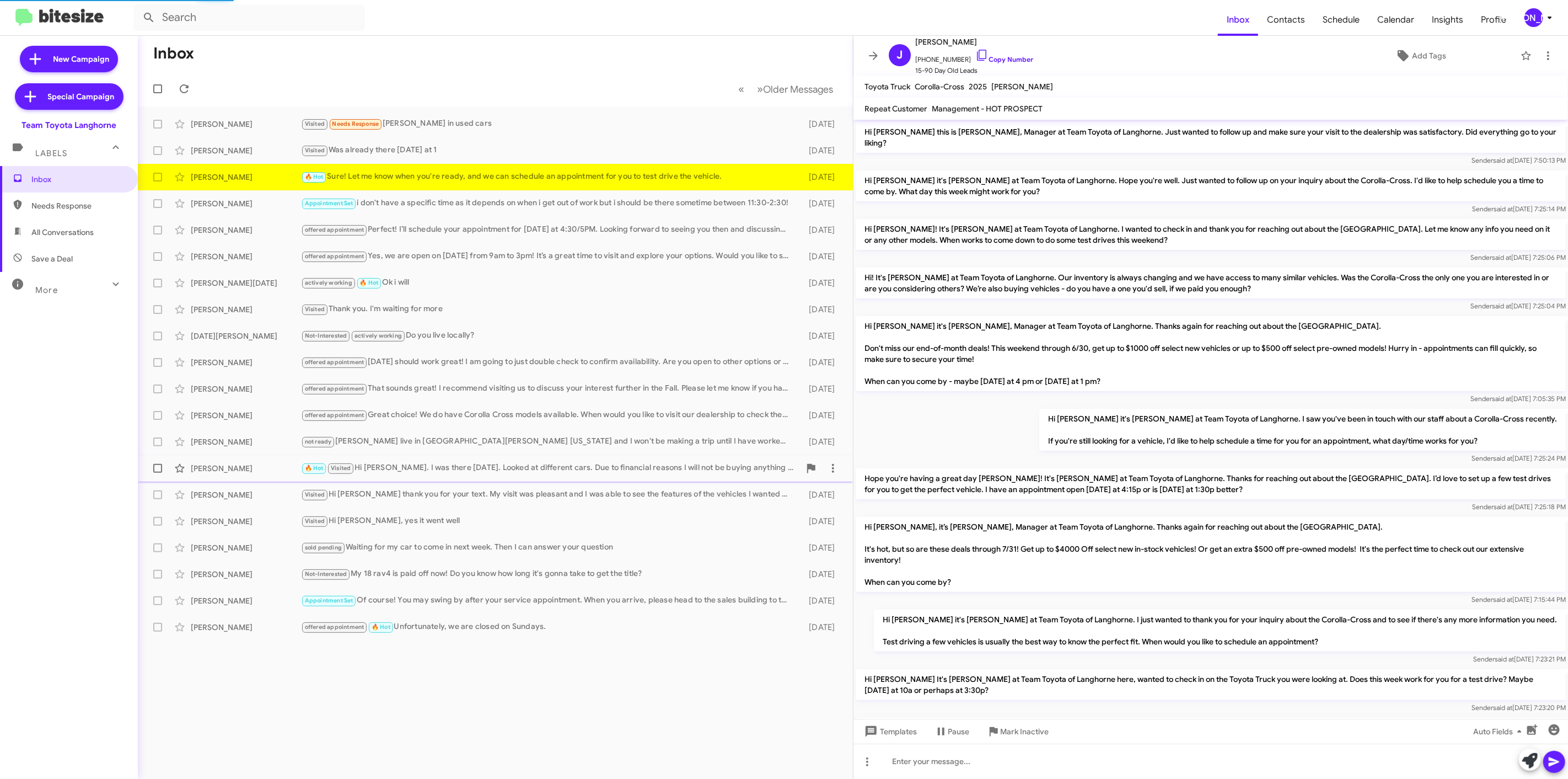
scroll to position [196, 0]
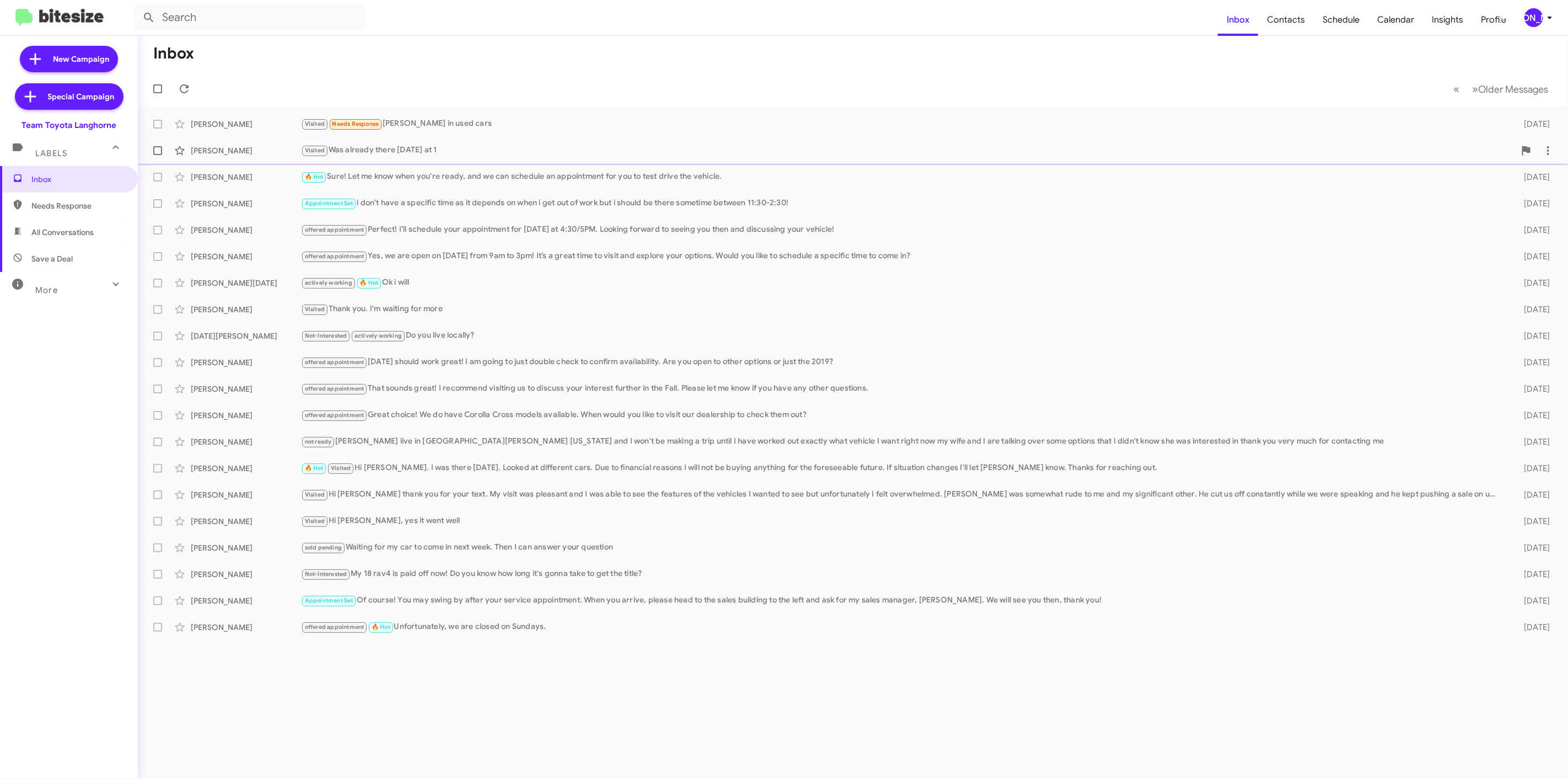
click at [234, 150] on div "Philip Bartholomew" at bounding box center [245, 150] width 110 height 11
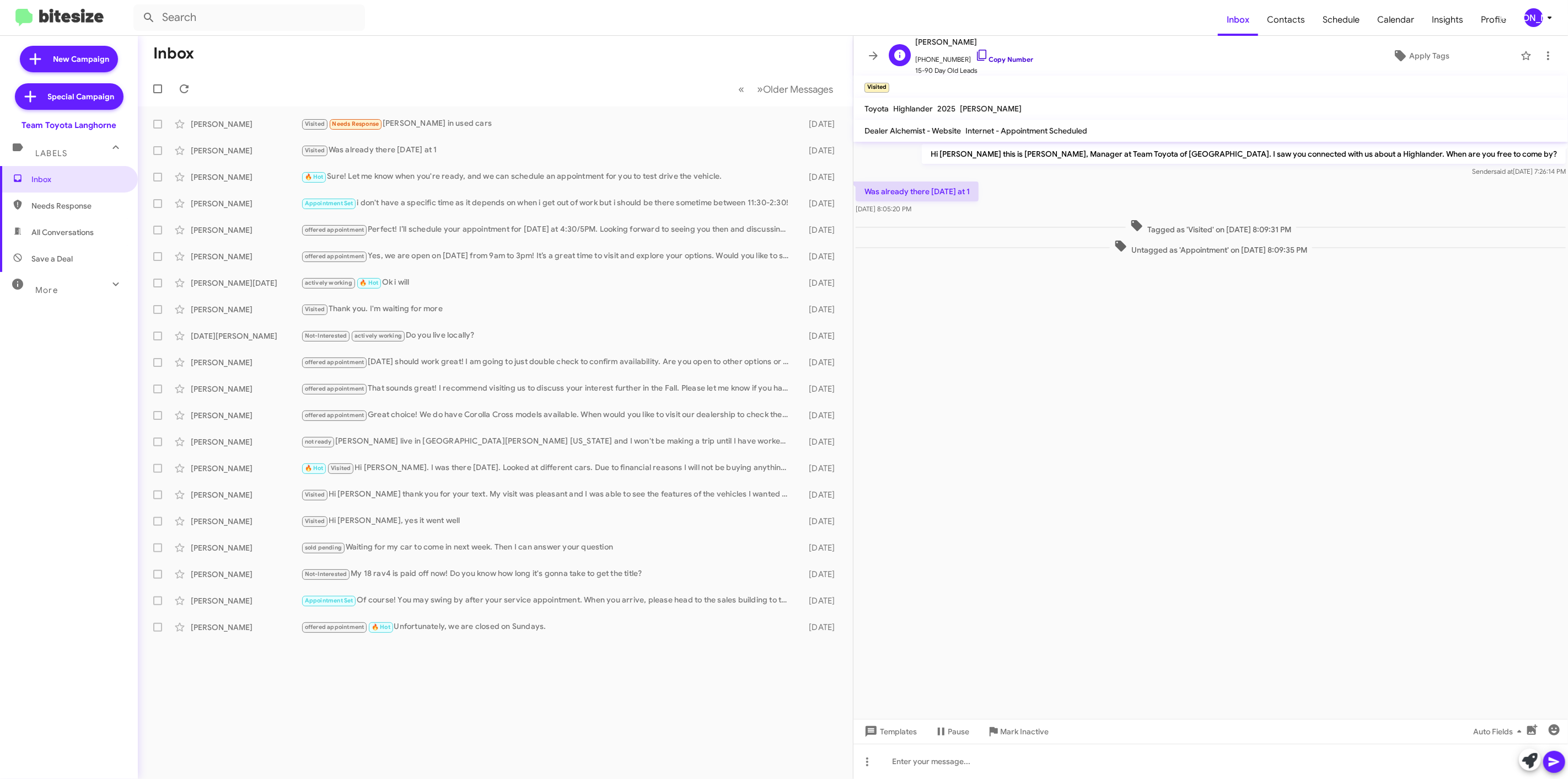
click at [984, 58] on link "Copy Number" at bounding box center [1004, 60] width 58 height 9
click at [233, 191] on span "Grace Lukasevics Appointment Set i don't have a specific time as it depends on …" at bounding box center [495, 203] width 715 height 26
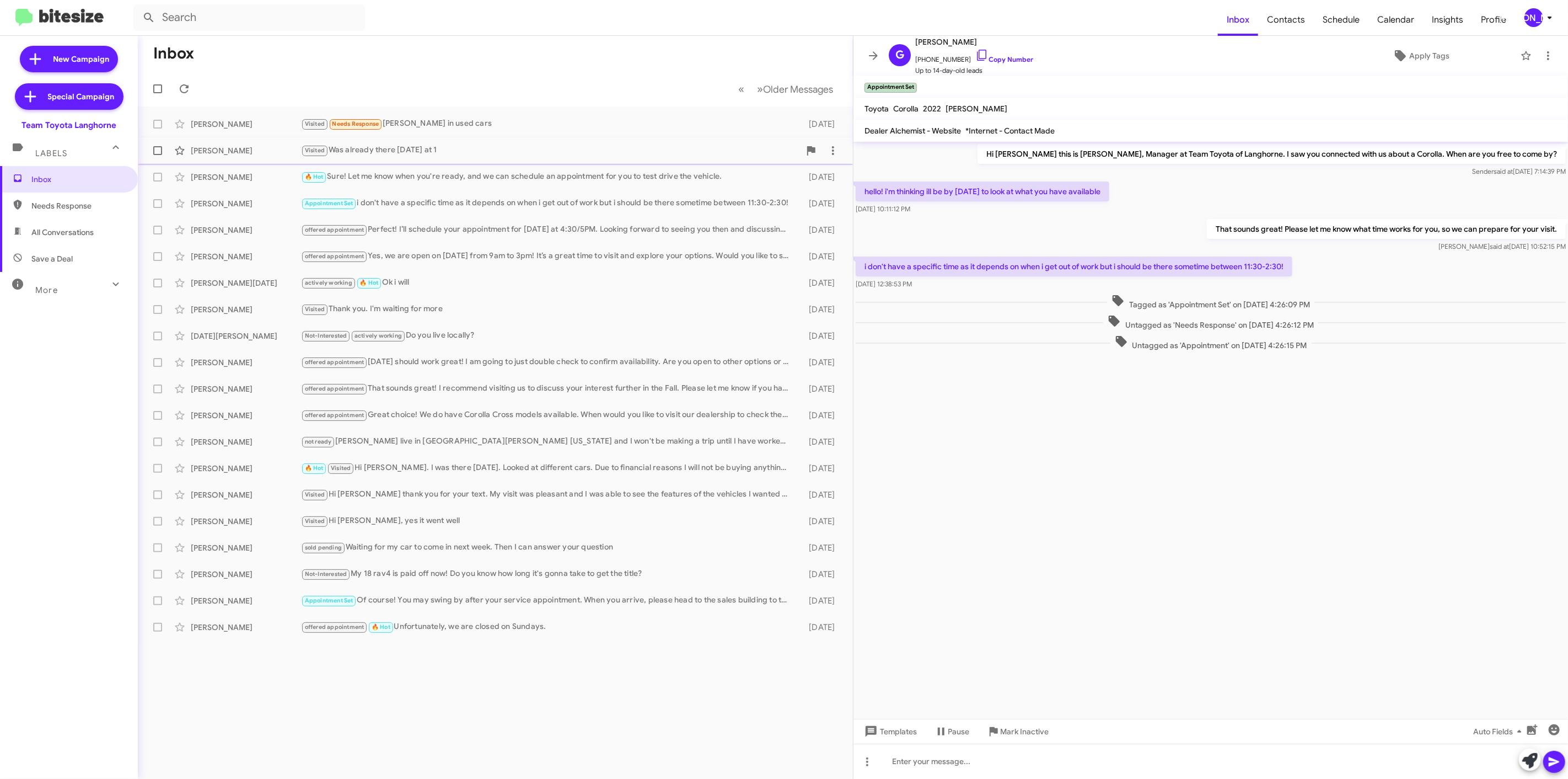
click at [410, 156] on div "Visited Was already there today at 1" at bounding box center [551, 150] width 499 height 13
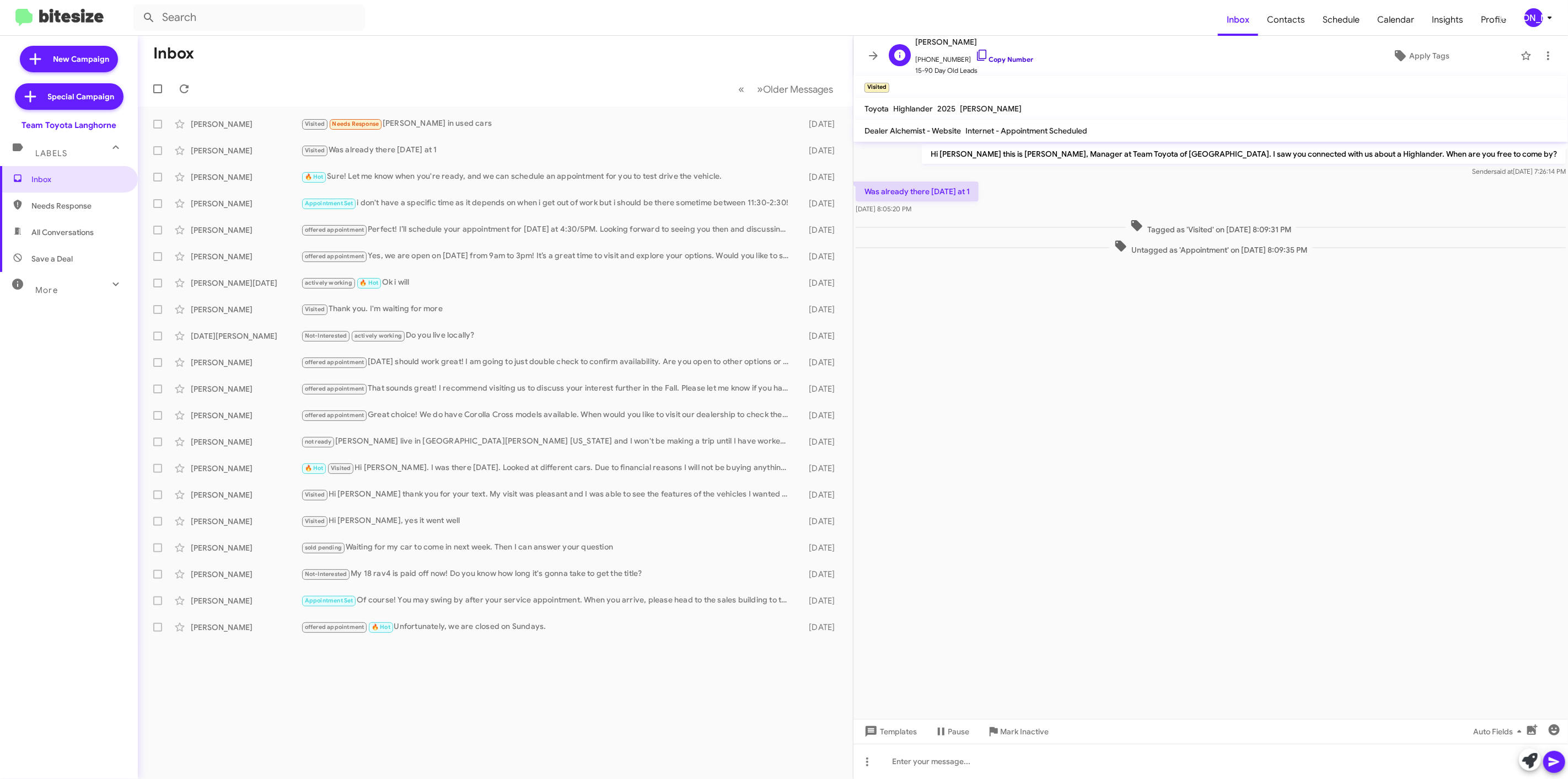
click at [990, 56] on link "Copy Number" at bounding box center [1004, 60] width 58 height 9
drag, startPoint x: 1525, startPoint y: 17, endPoint x: 1531, endPoint y: 19, distance: 6.3
click at [1525, 17] on div "[PERSON_NAME]" at bounding box center [1533, 18] width 19 height 19
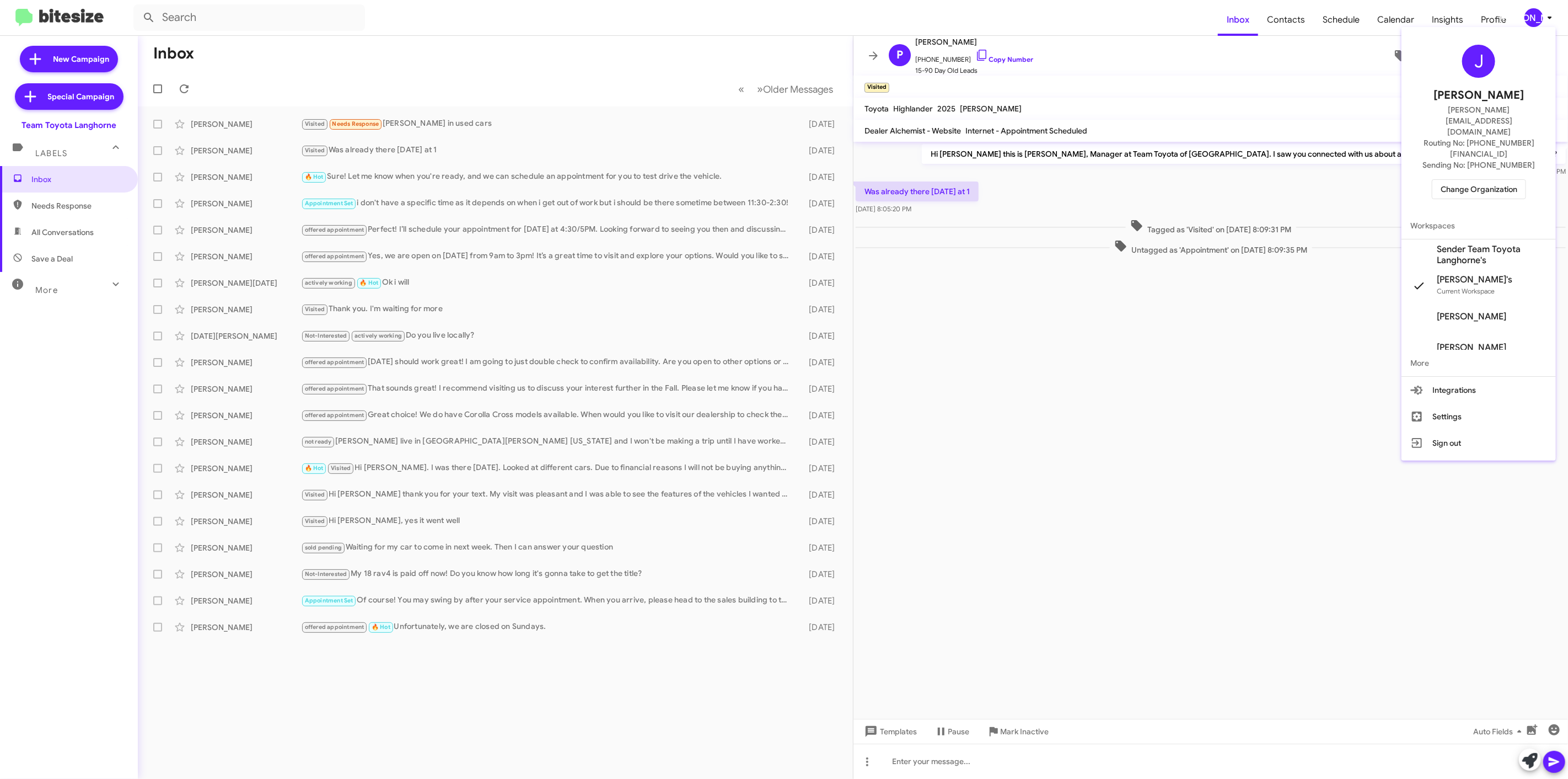
click at [1446, 180] on span "Change Organization" at bounding box center [1479, 189] width 77 height 19
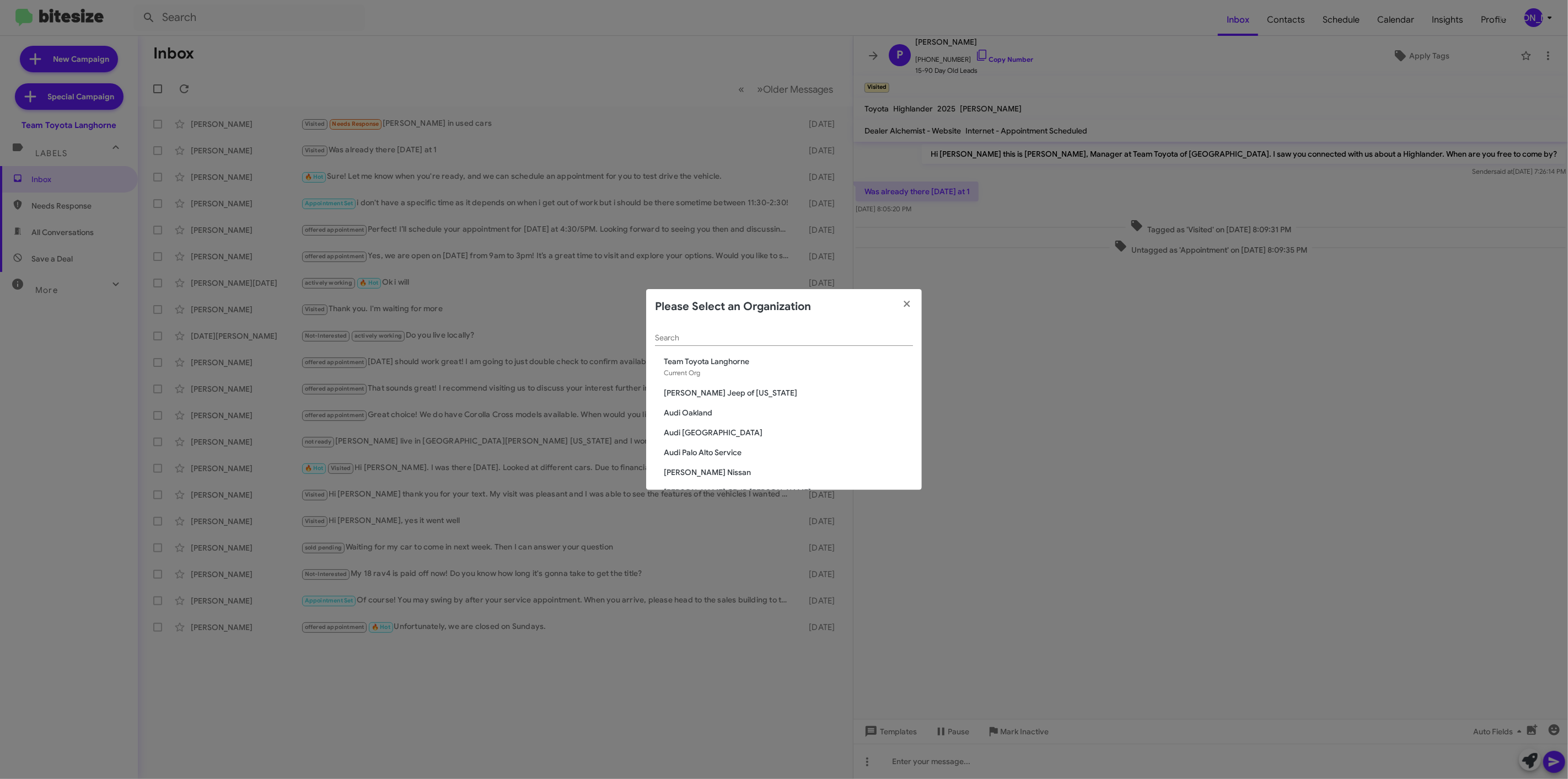
click at [789, 344] on div "Search" at bounding box center [784, 335] width 258 height 21
drag, startPoint x: 779, startPoint y: 327, endPoint x: 782, endPoint y: 332, distance: 5.8
click at [779, 328] on div "Search" at bounding box center [784, 335] width 258 height 21
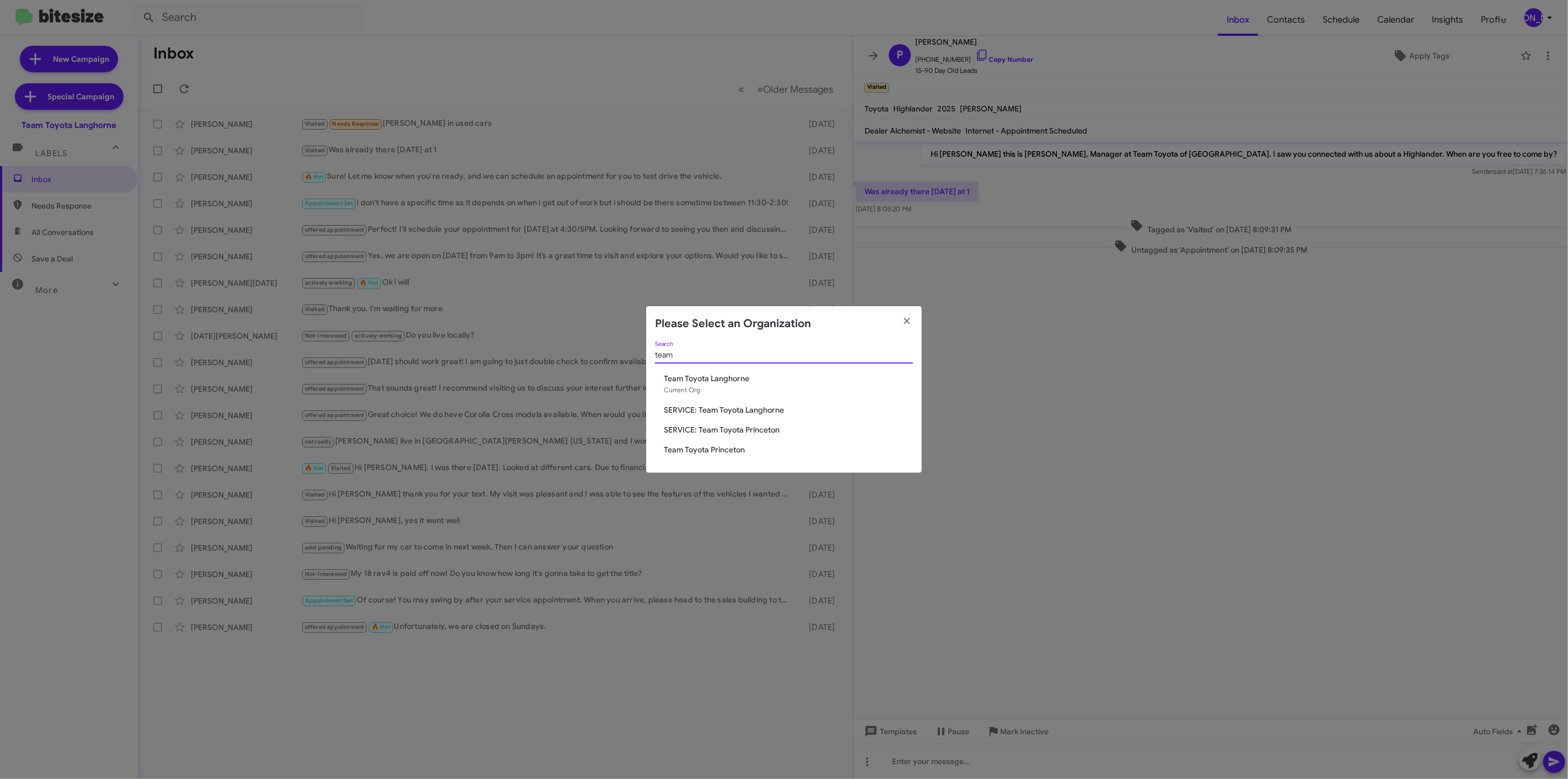
type input "team"
click at [734, 448] on span "Team Toyota Princeton" at bounding box center [788, 449] width 249 height 11
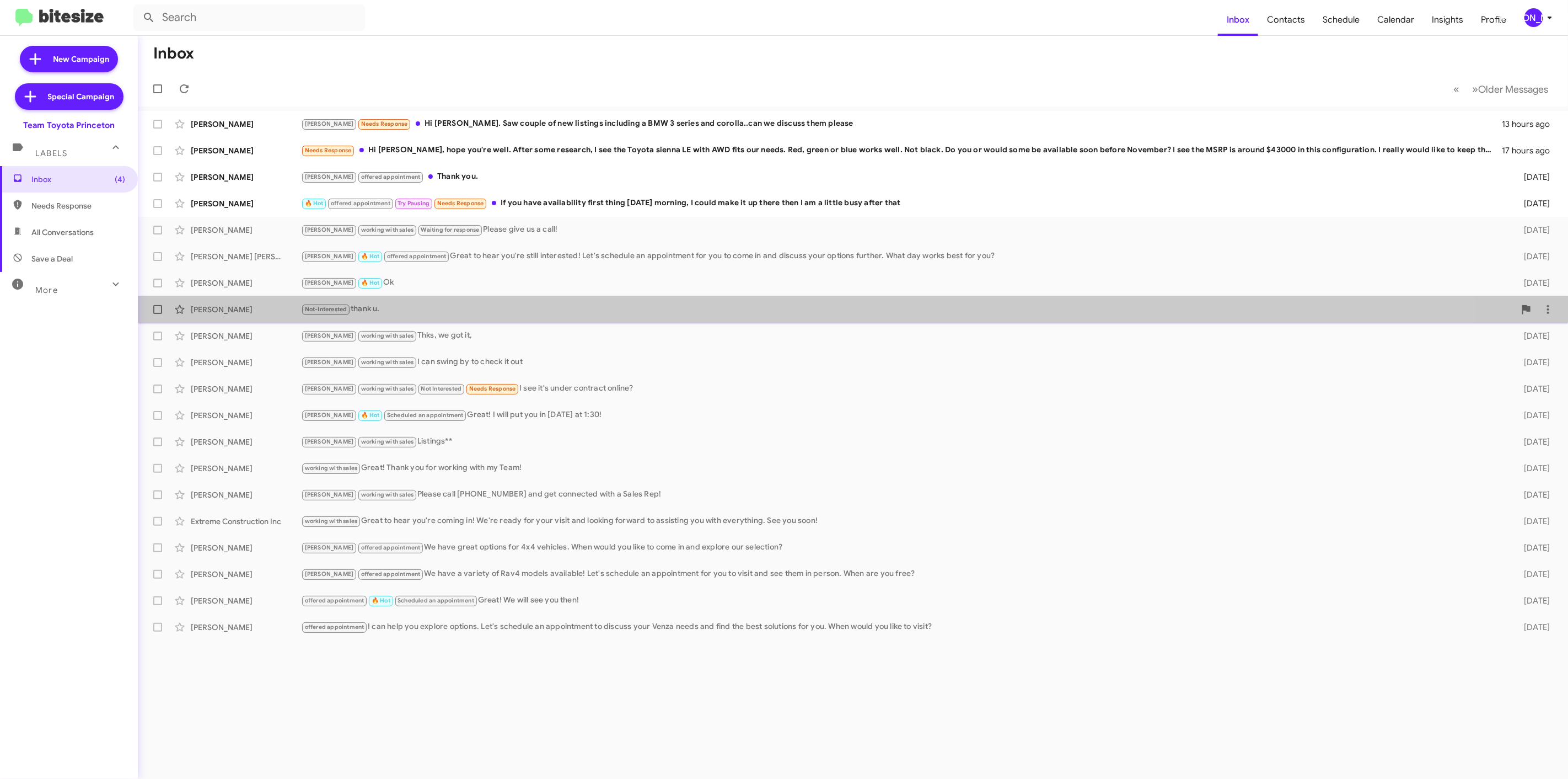
click at [332, 301] on div "[PERSON_NAME] Not-Interested thank u. [DATE]" at bounding box center [853, 309] width 1413 height 22
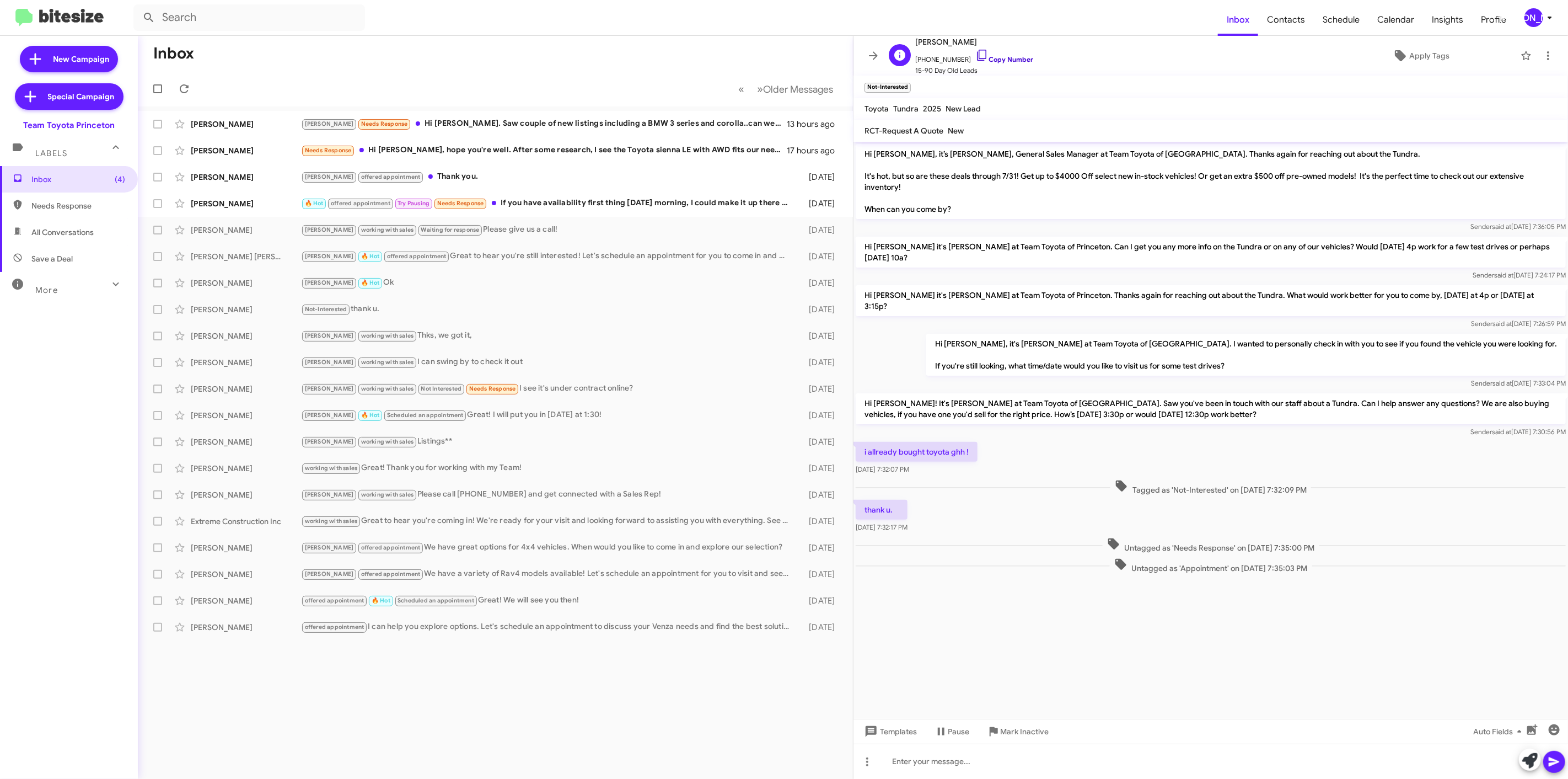
click at [982, 59] on link "Copy Number" at bounding box center [1004, 60] width 58 height 9
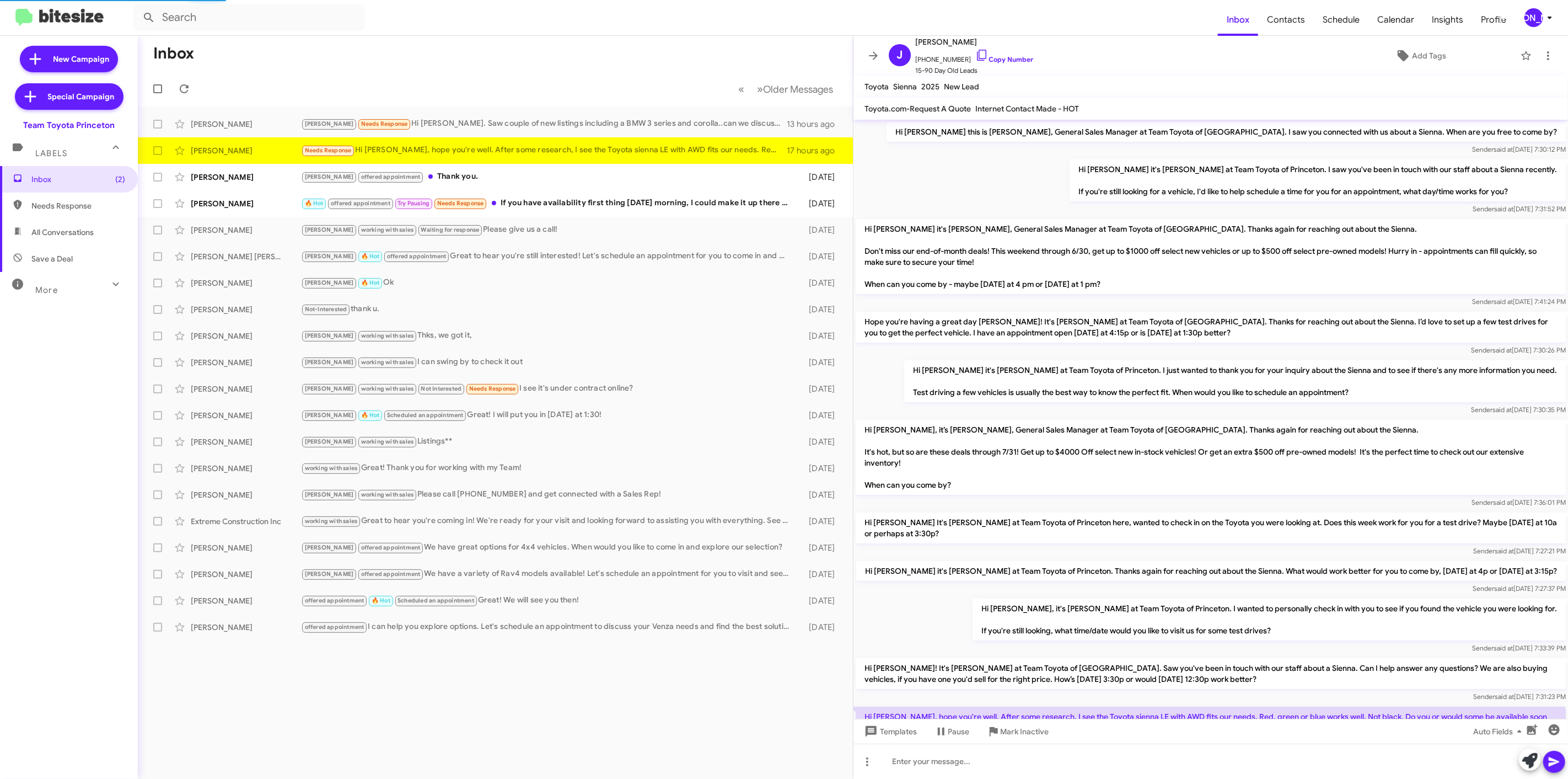
scroll to position [97, 0]
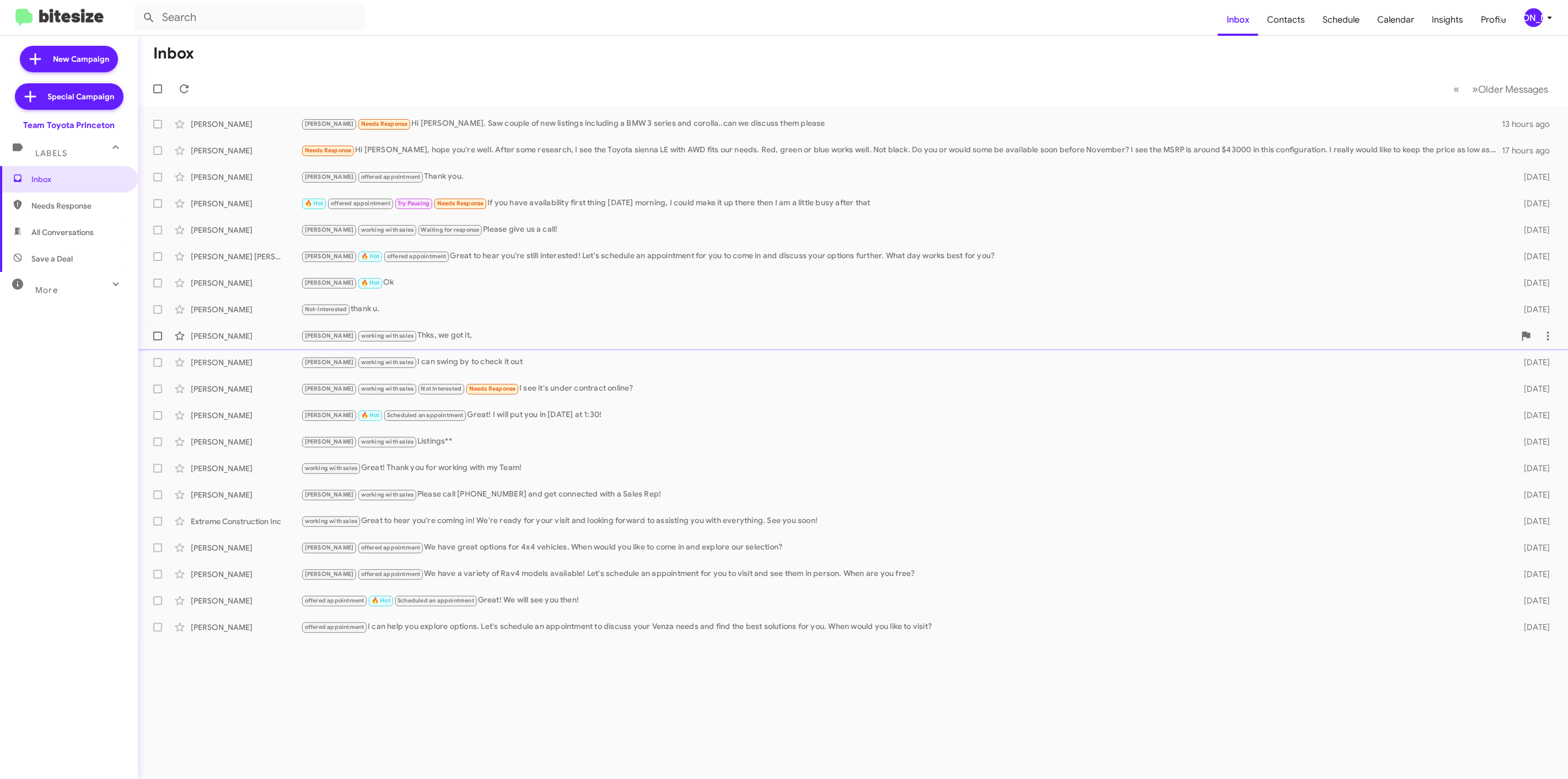
click at [408, 344] on div "[PERSON_NAME] working with sales Thks, we got it, [DATE]" at bounding box center [853, 336] width 1413 height 22
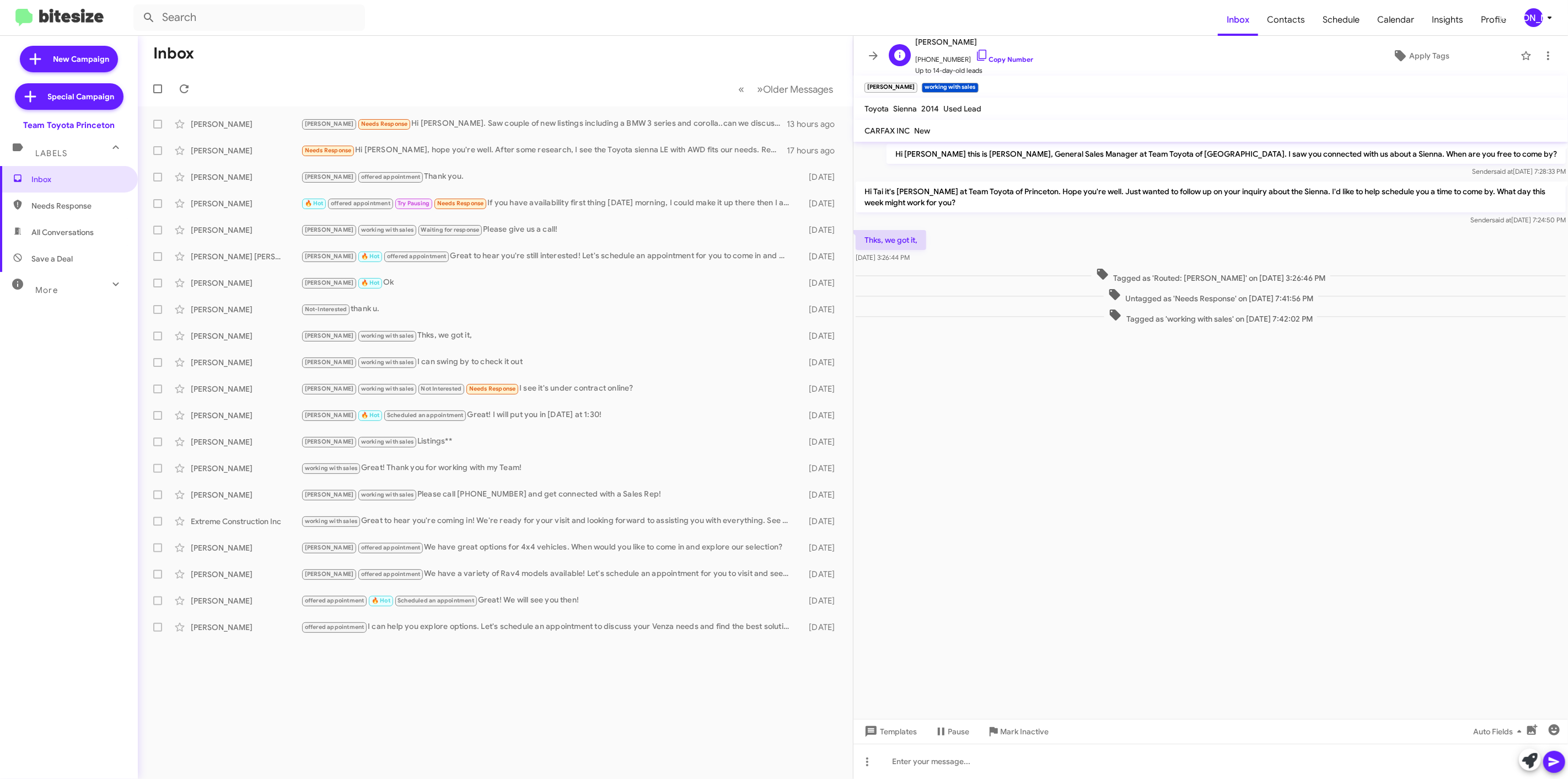
click at [1001, 54] on span "[PHONE_NUMBER] Copy Number" at bounding box center [975, 57] width 118 height 16
click at [388, 310] on div "Not-Interested thank u." at bounding box center [551, 309] width 499 height 13
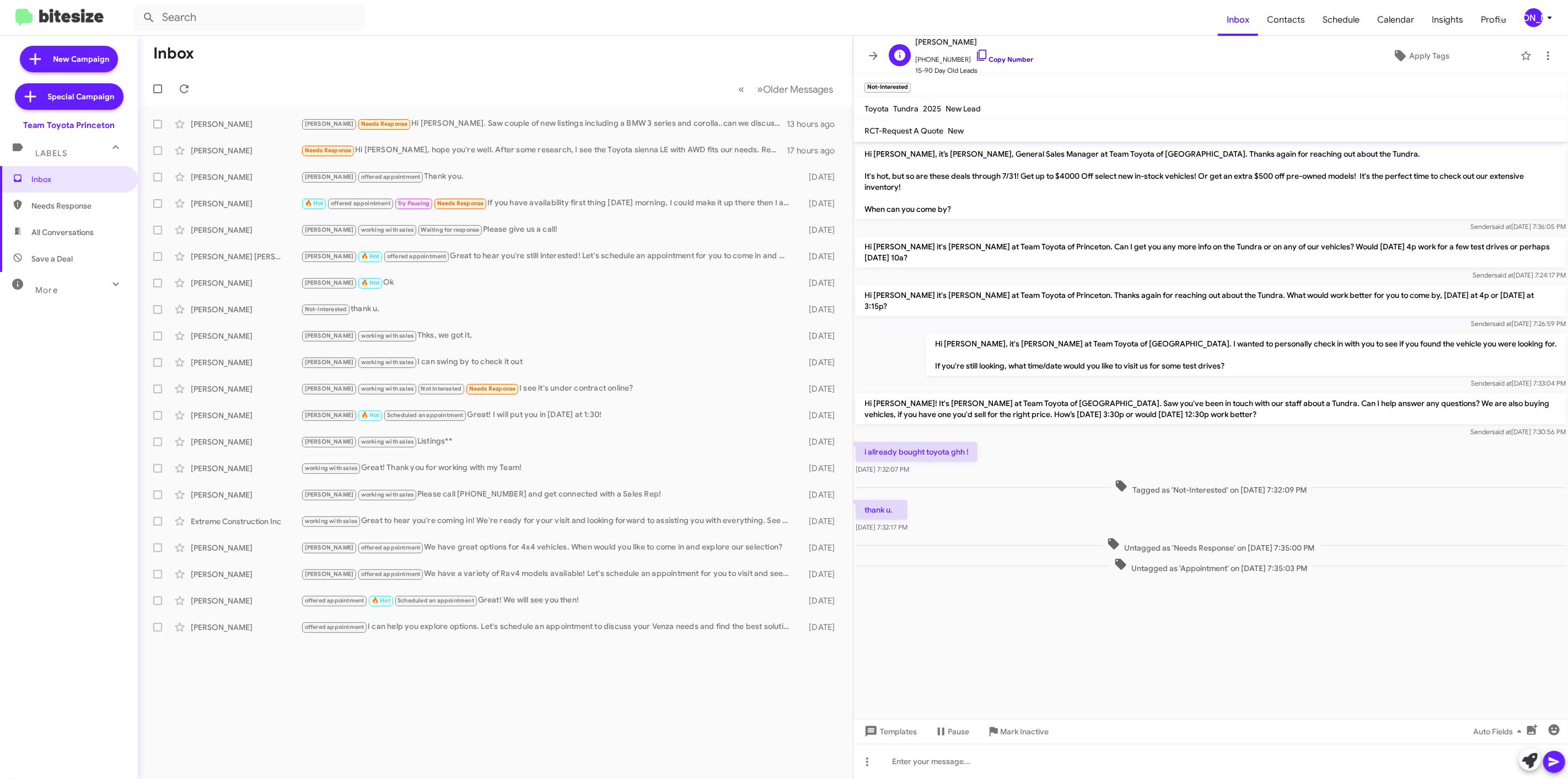
click at [1007, 57] on link "Copy Number" at bounding box center [1004, 60] width 58 height 9
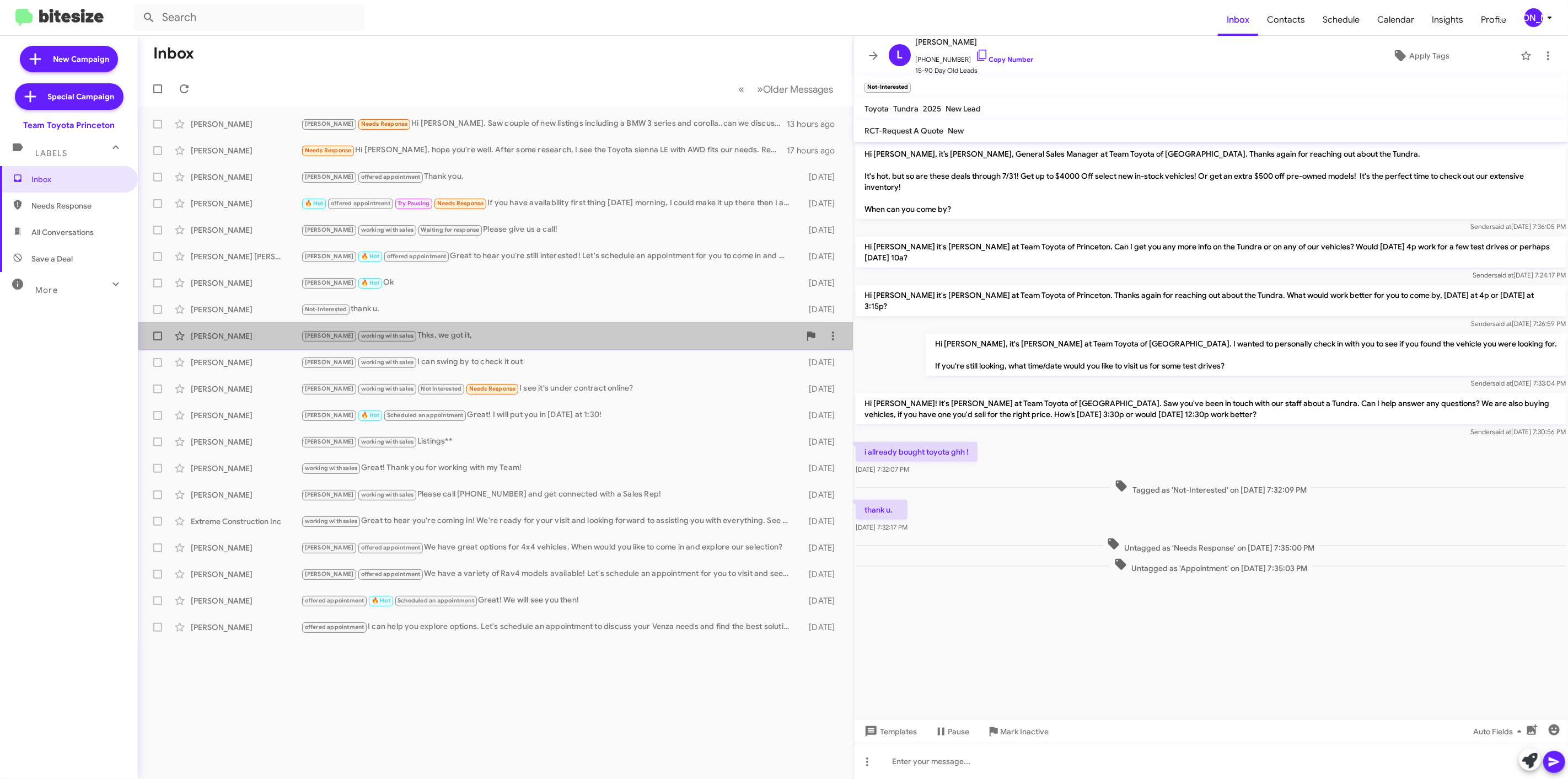
click at [361, 334] on span "working with sales" at bounding box center [387, 336] width 53 height 7
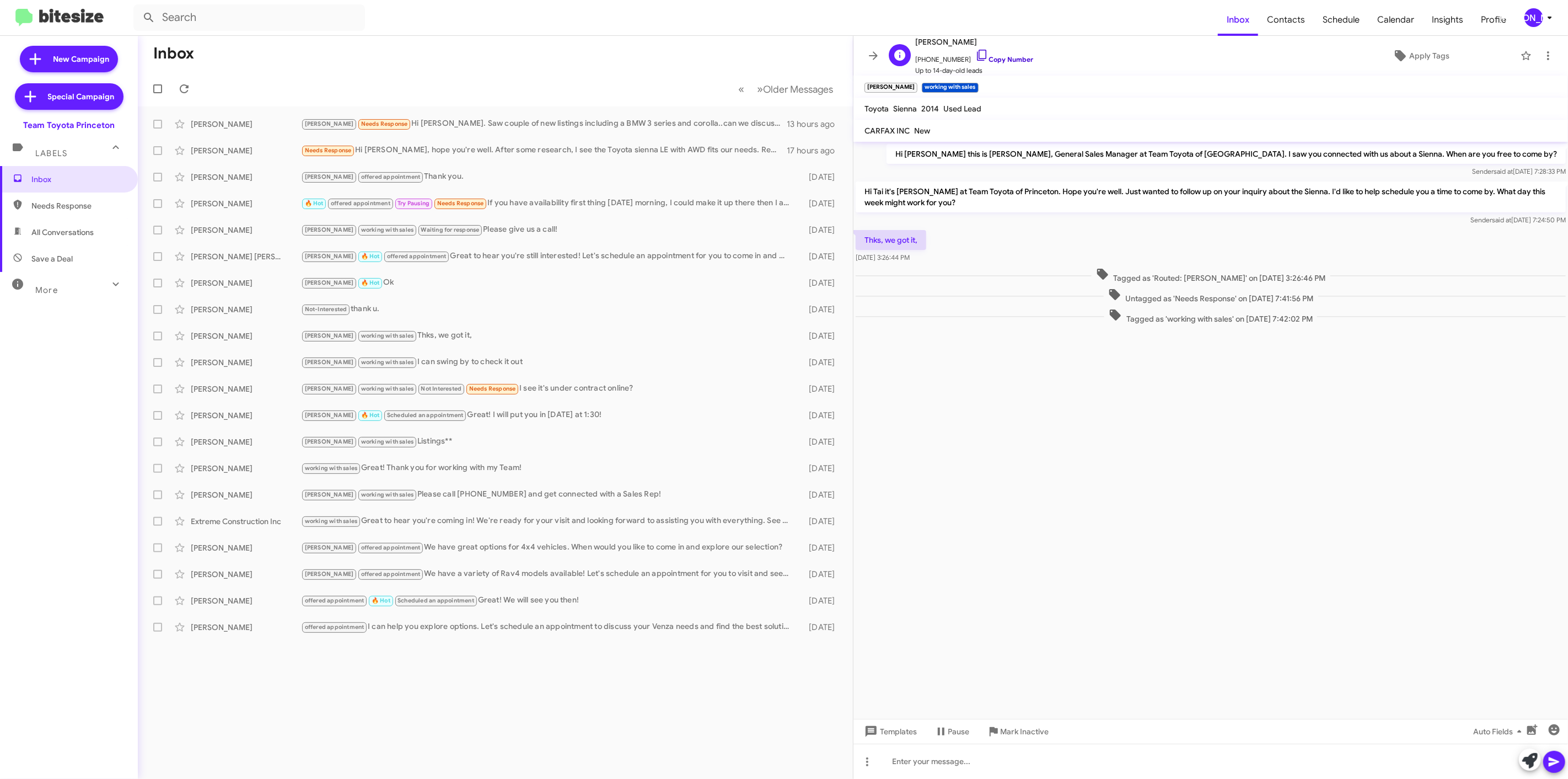
click at [1003, 62] on link "Copy Number" at bounding box center [1004, 60] width 58 height 9
click at [1006, 52] on span "+12678766899 Copy Number" at bounding box center [975, 57] width 118 height 16
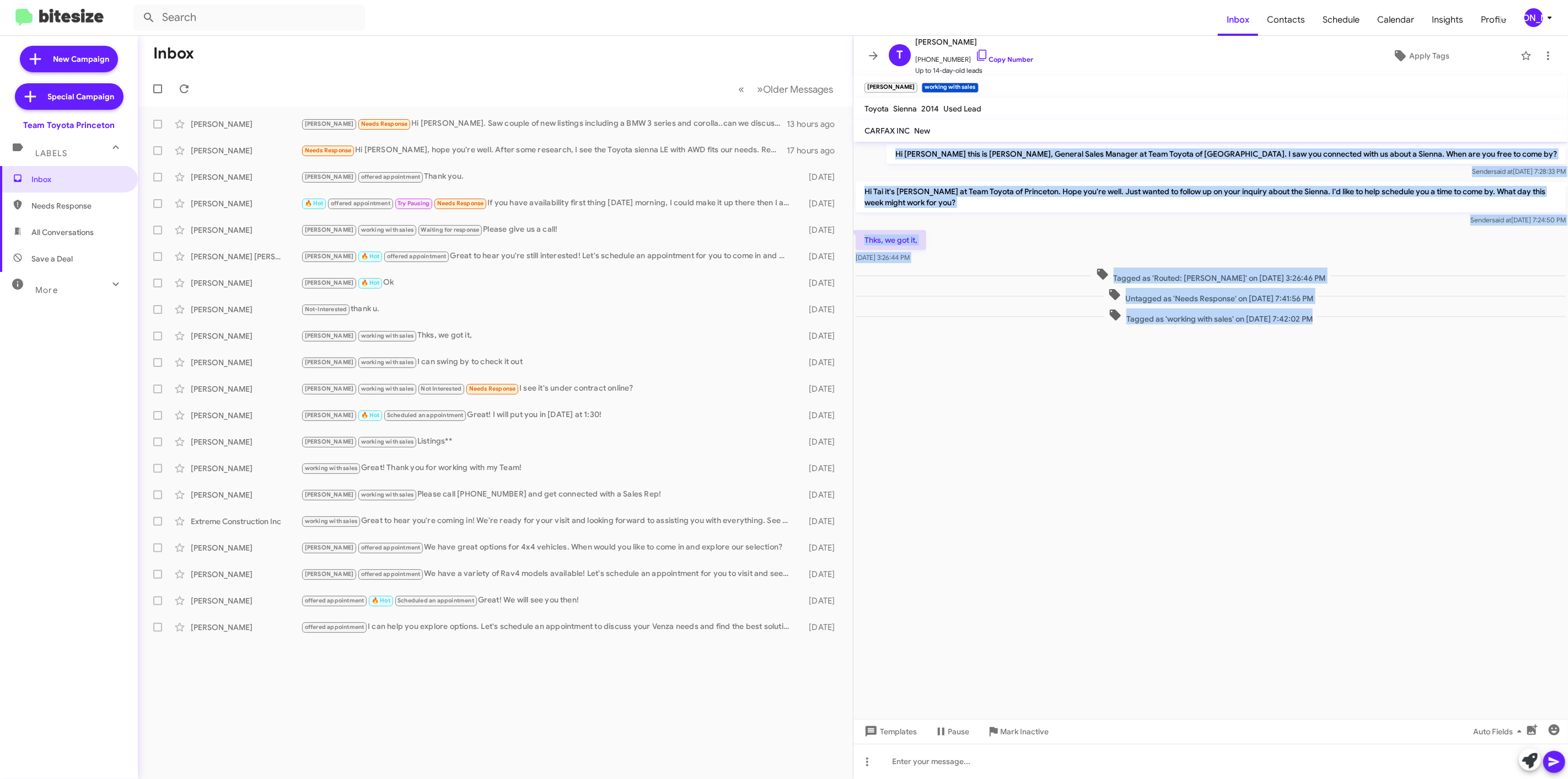
drag, startPoint x: 921, startPoint y: 150, endPoint x: 1511, endPoint y: 356, distance: 624.9
click at [1511, 356] on cdk-virtual-scroll-viewport "Hi Tai this is Andrew Dasher, General Sales Manager at Team Toyota of Princeton…" at bounding box center [1211, 430] width 715 height 577
copy div "Hi Tai this is Andrew Dasher, General Sales Manager at Team Toyota of Princeton…"
click at [1548, 15] on icon at bounding box center [1550, 18] width 13 height 13
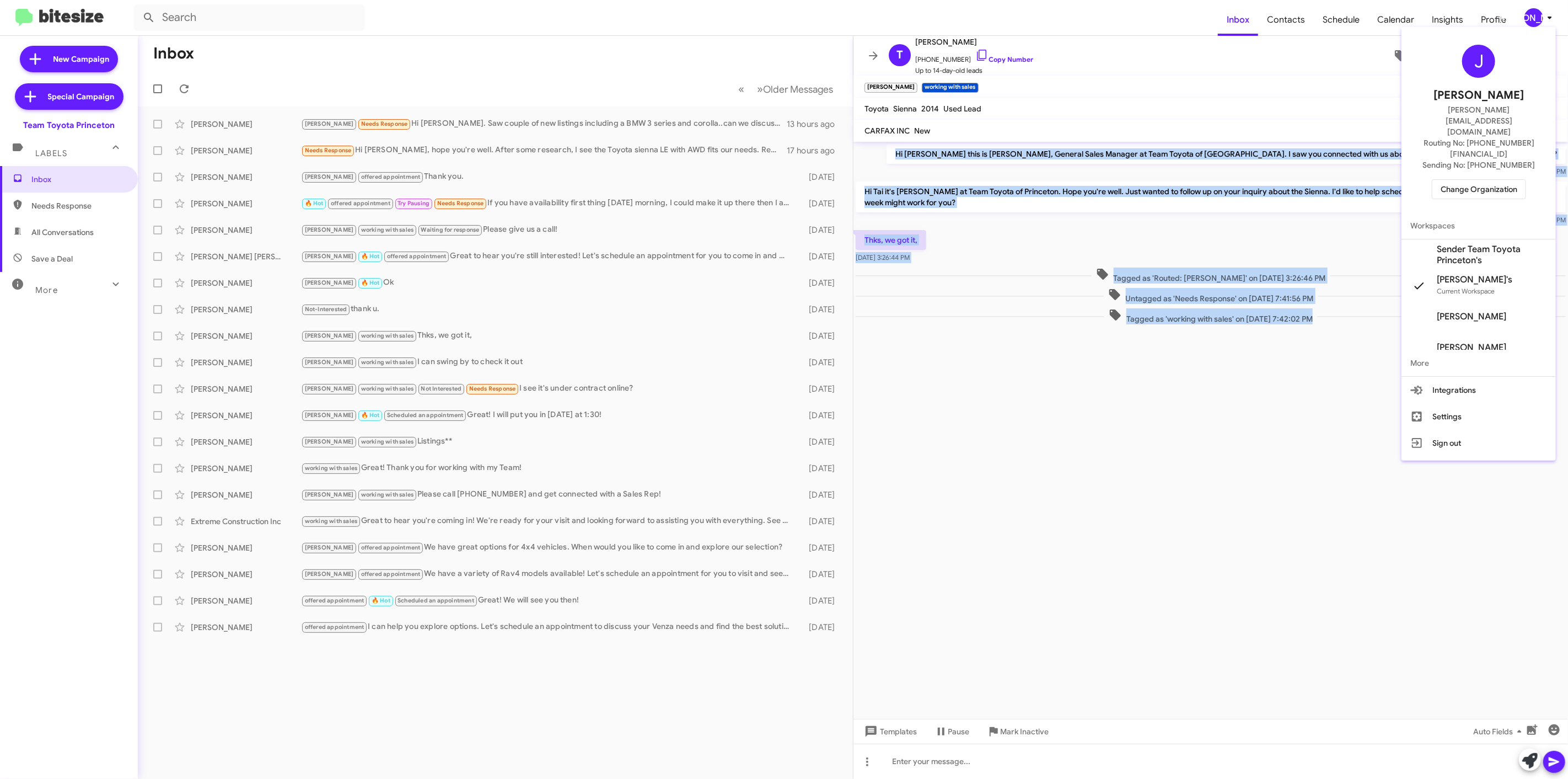
click at [1483, 180] on span "Change Organization" at bounding box center [1479, 189] width 77 height 19
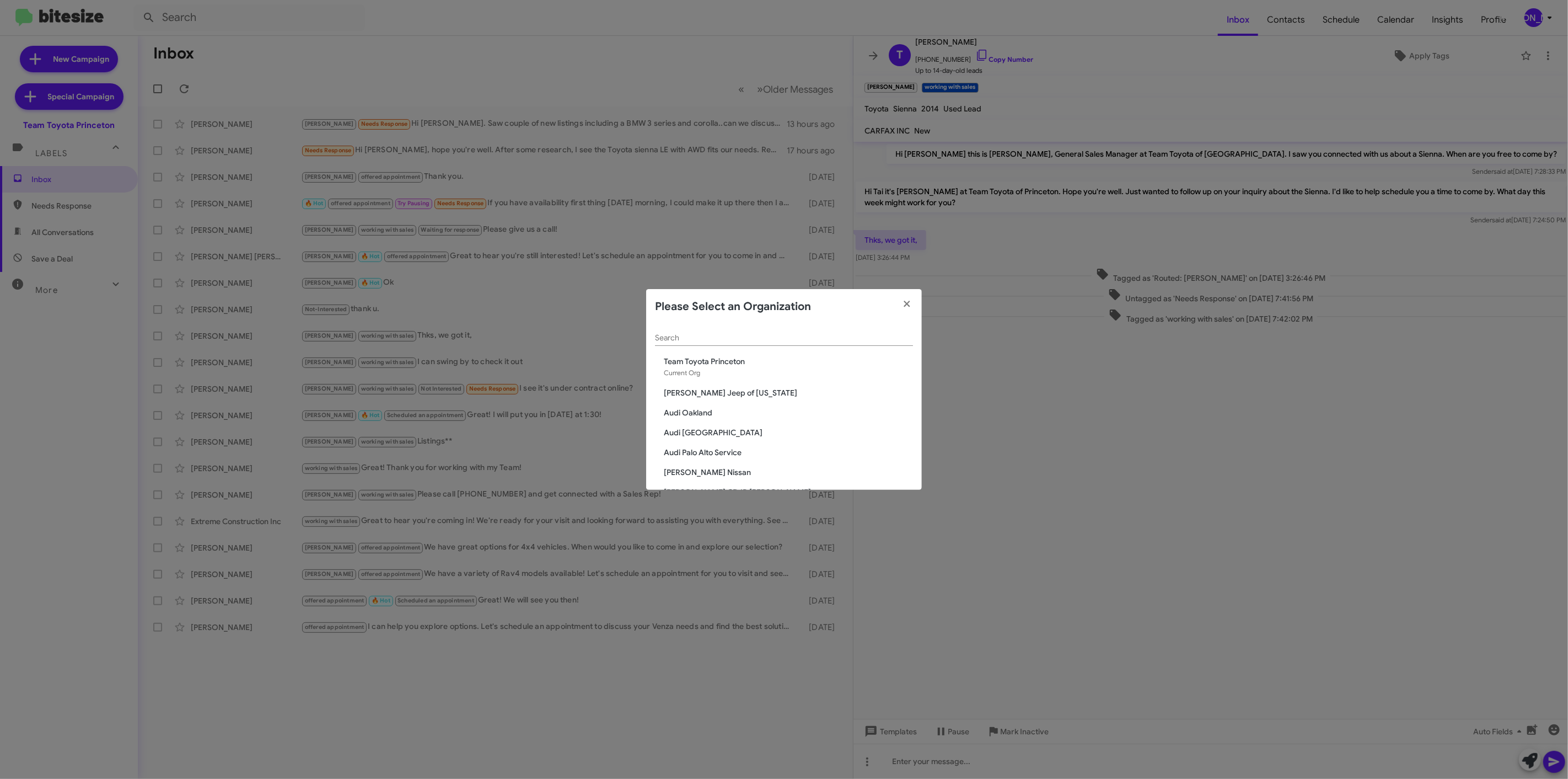
click at [721, 337] on input "Search" at bounding box center [784, 338] width 258 height 9
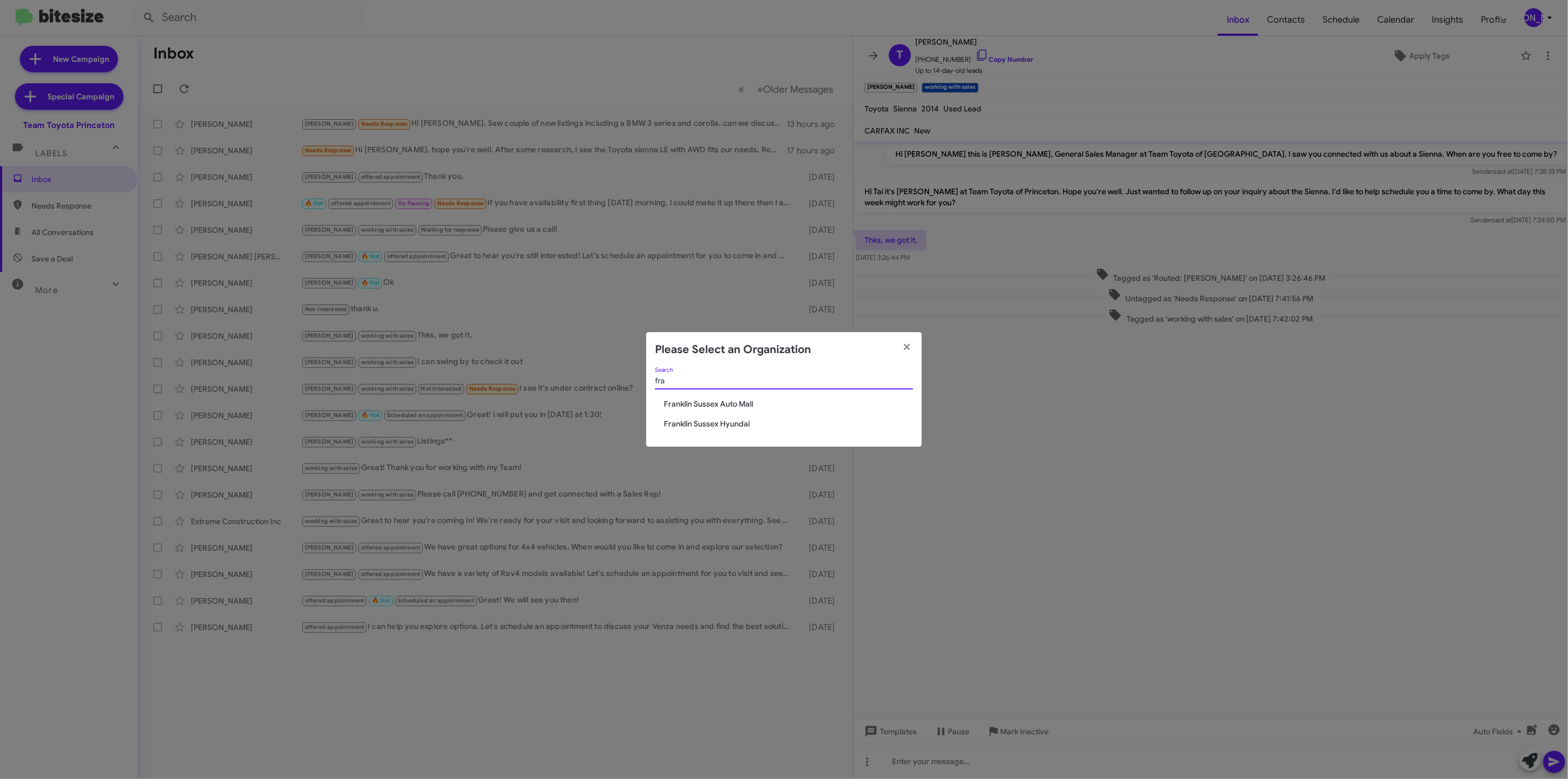
type input "fra"
click at [707, 406] on span "Franklin Sussex Auto Mall" at bounding box center [788, 404] width 249 height 11
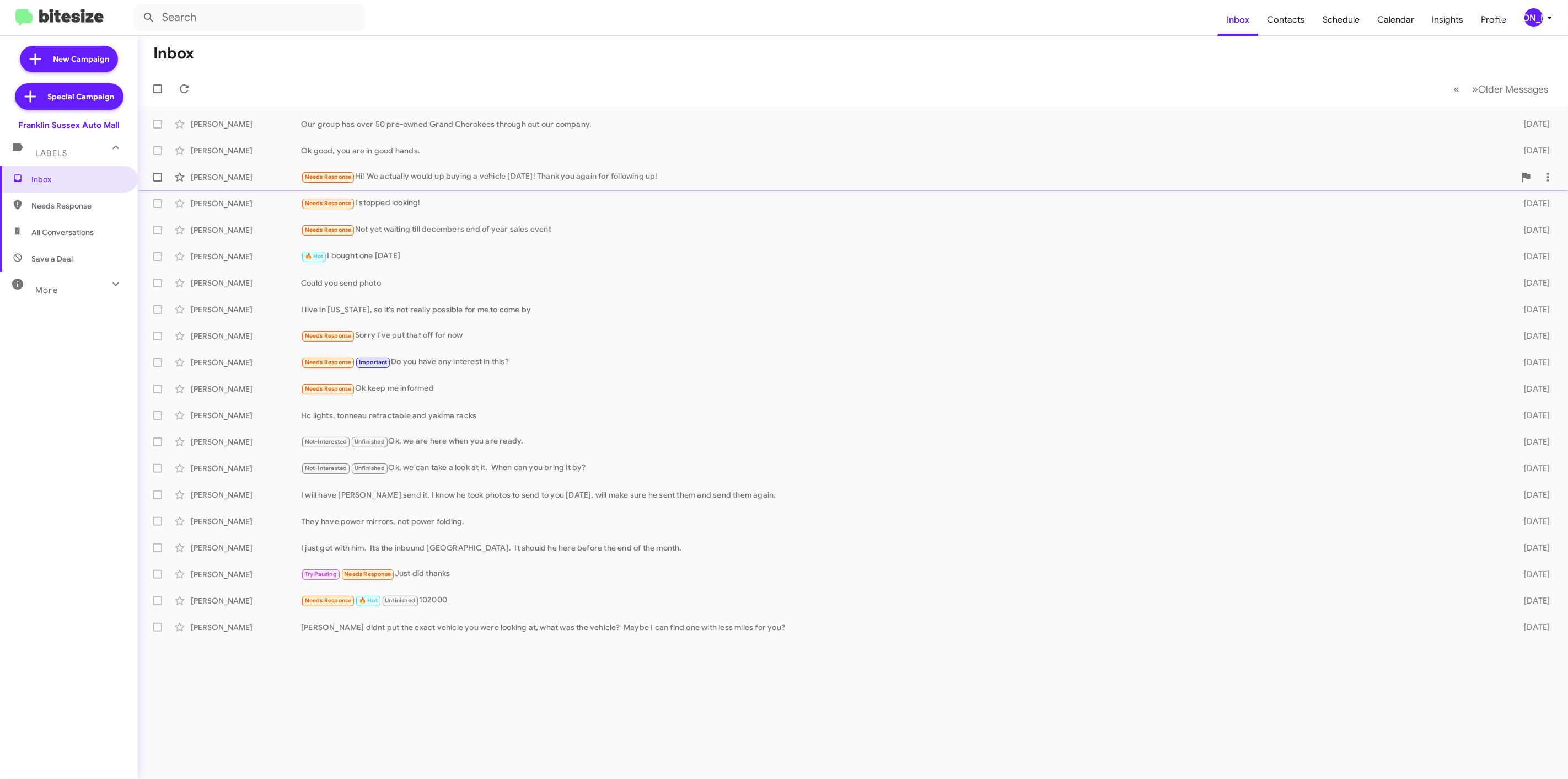
click at [541, 167] on div "[PERSON_NAME] Needs Response Hi! We actually would up buying a vehicle [DATE]! …" at bounding box center [853, 177] width 1413 height 22
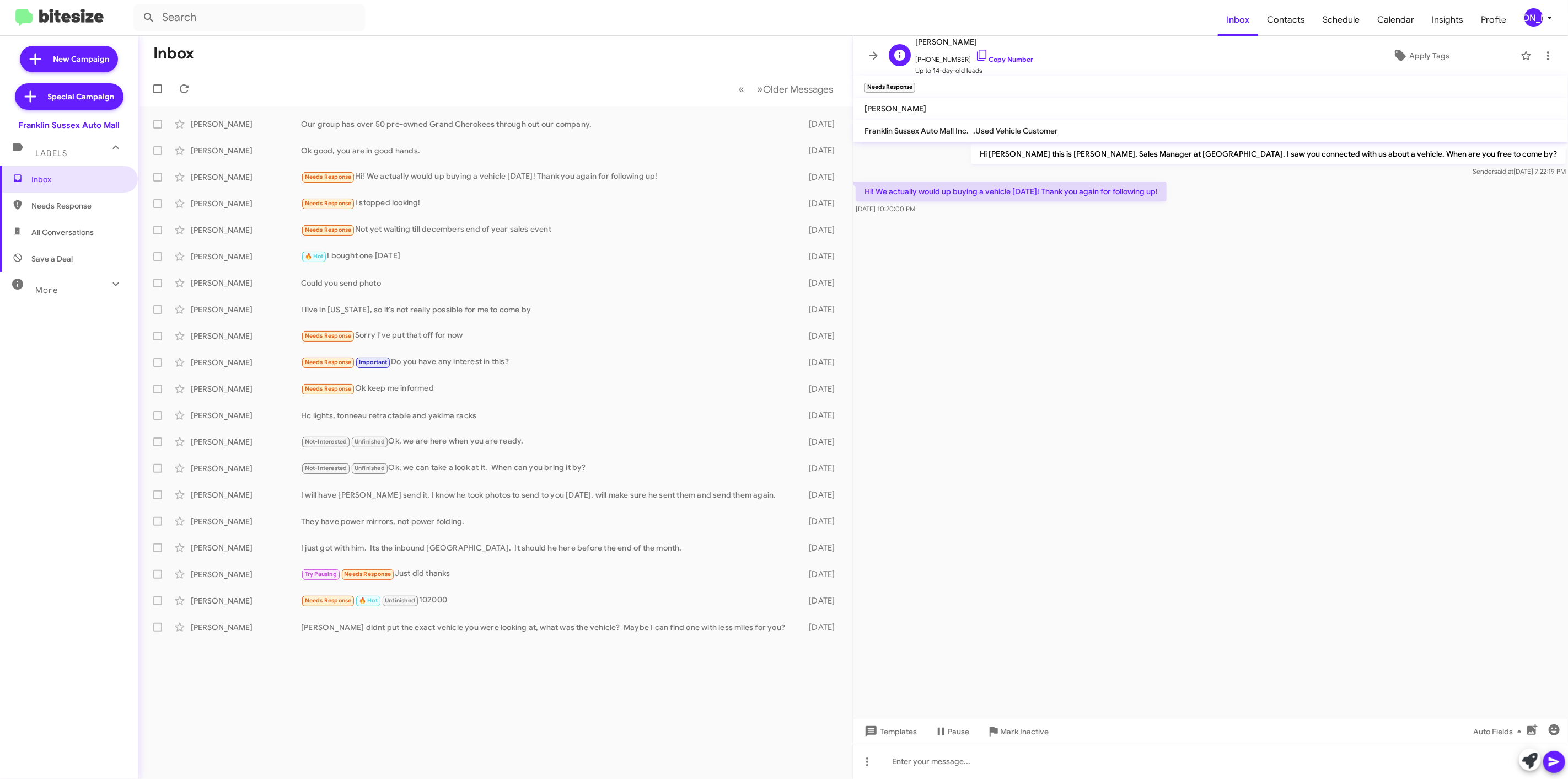
click at [991, 55] on span "[PHONE_NUMBER] Copy Number" at bounding box center [975, 57] width 118 height 16
click at [993, 56] on link "Copy Number" at bounding box center [1004, 60] width 58 height 9
copy span "[PHONE_NUMBER] Copy Number"
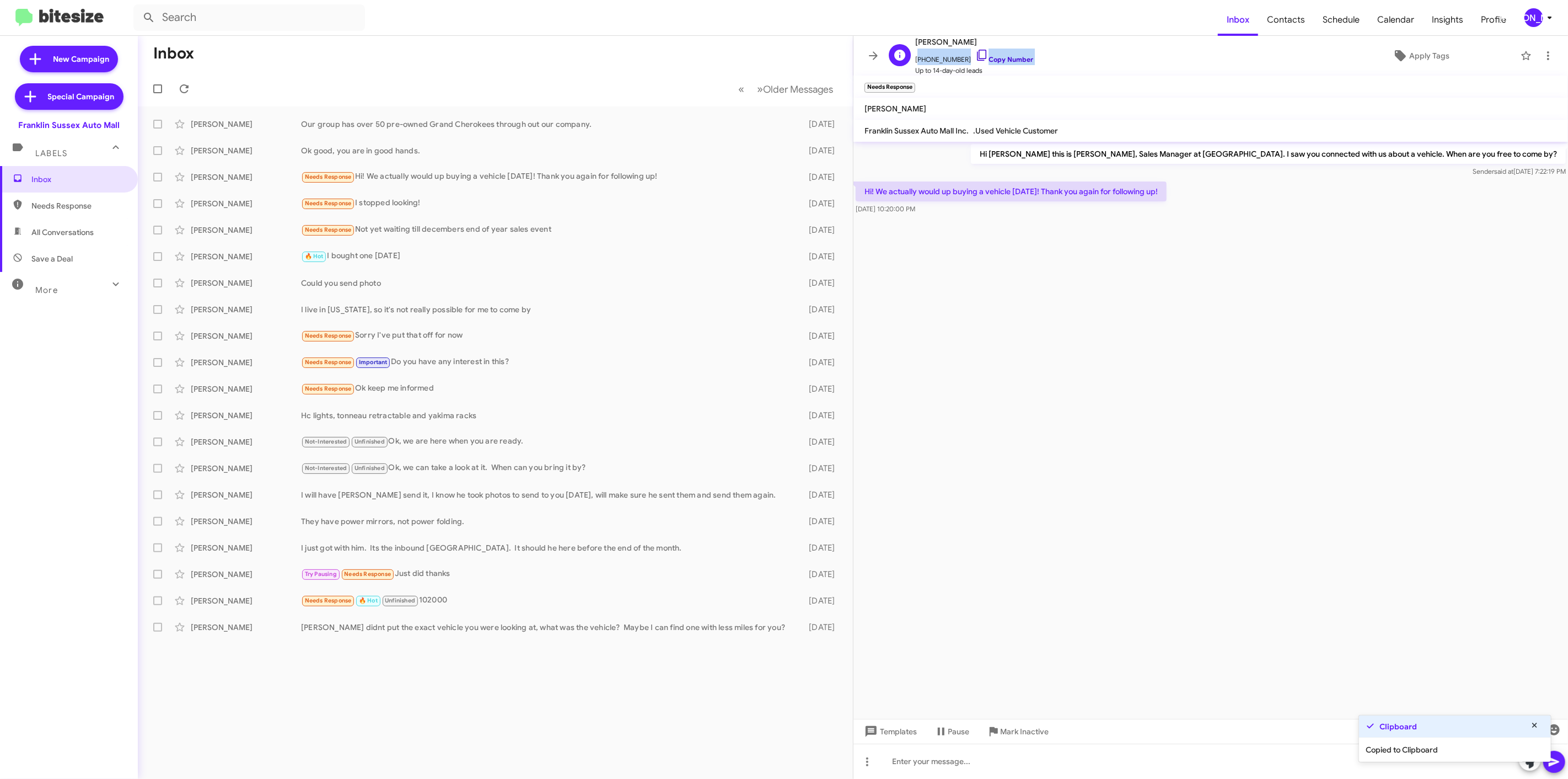
click at [993, 56] on link "Copy Number" at bounding box center [1004, 60] width 58 height 9
click at [451, 356] on div "Needs Response Important Do you have any interest in this?" at bounding box center [551, 362] width 499 height 13
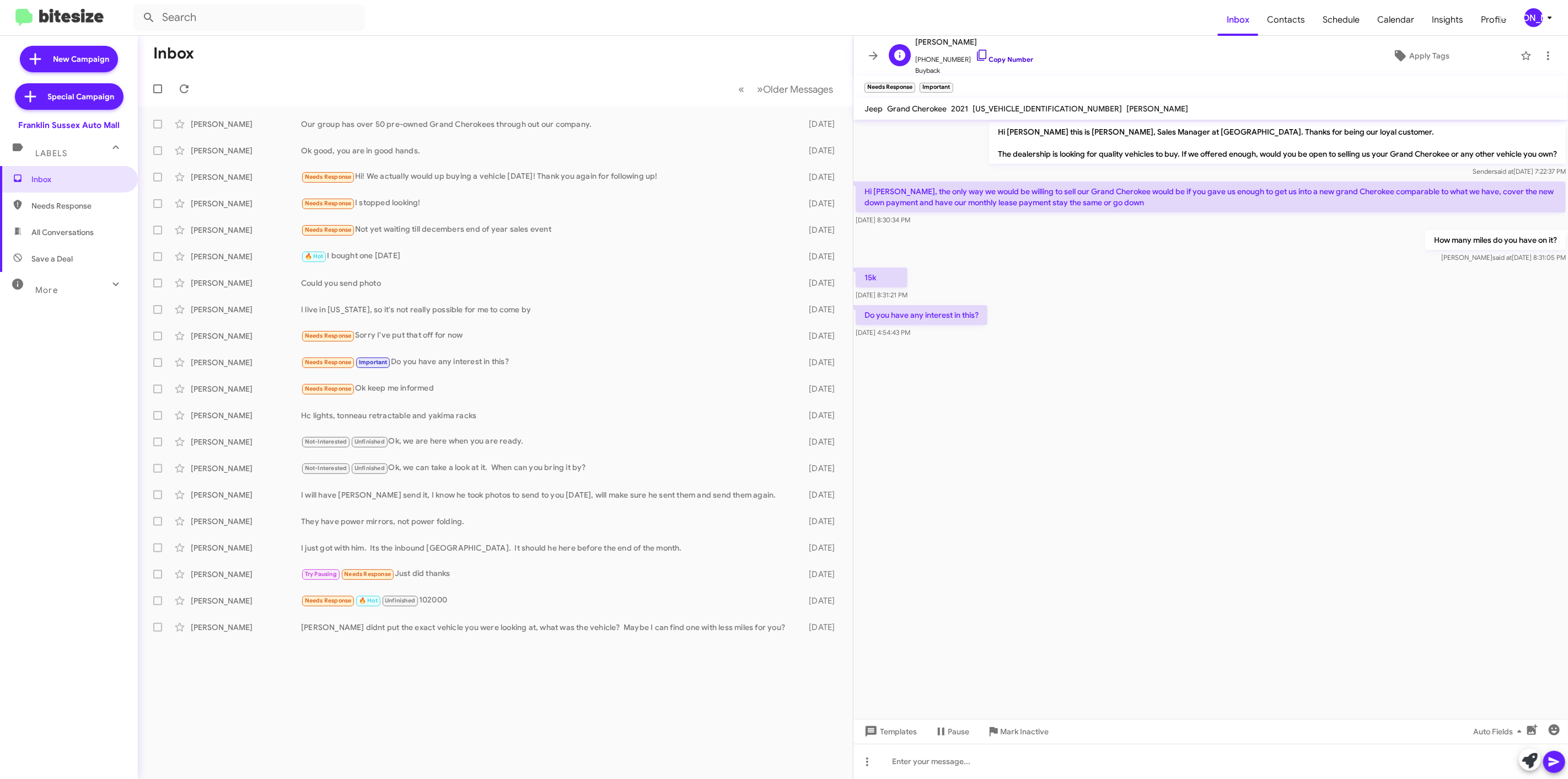
click at [991, 63] on link "Copy Number" at bounding box center [1004, 60] width 58 height 9
click at [586, 393] on div "Needs Response Ok keep me informed" at bounding box center [551, 389] width 499 height 13
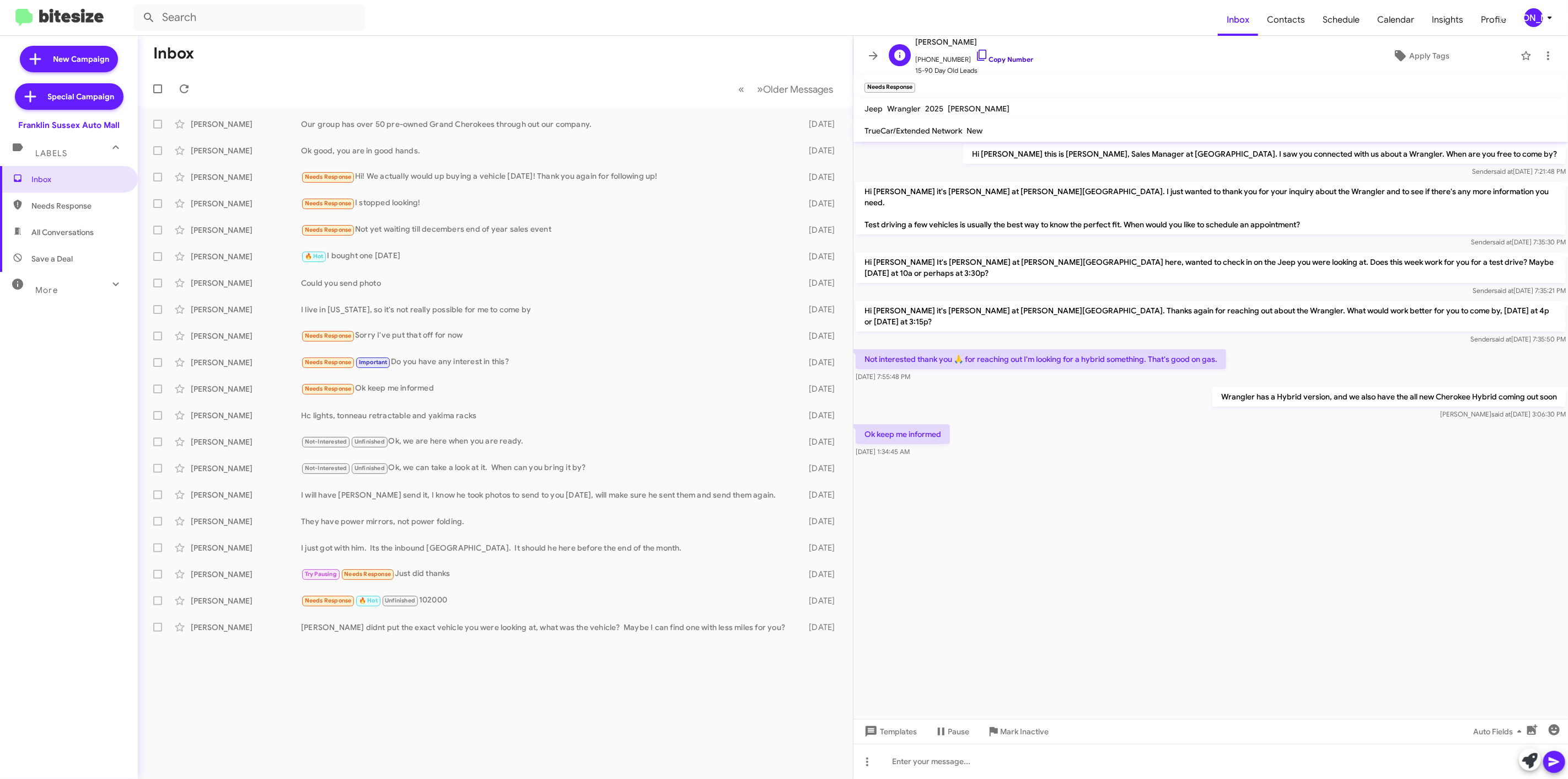
click at [1004, 62] on link "Copy Number" at bounding box center [1004, 60] width 58 height 9
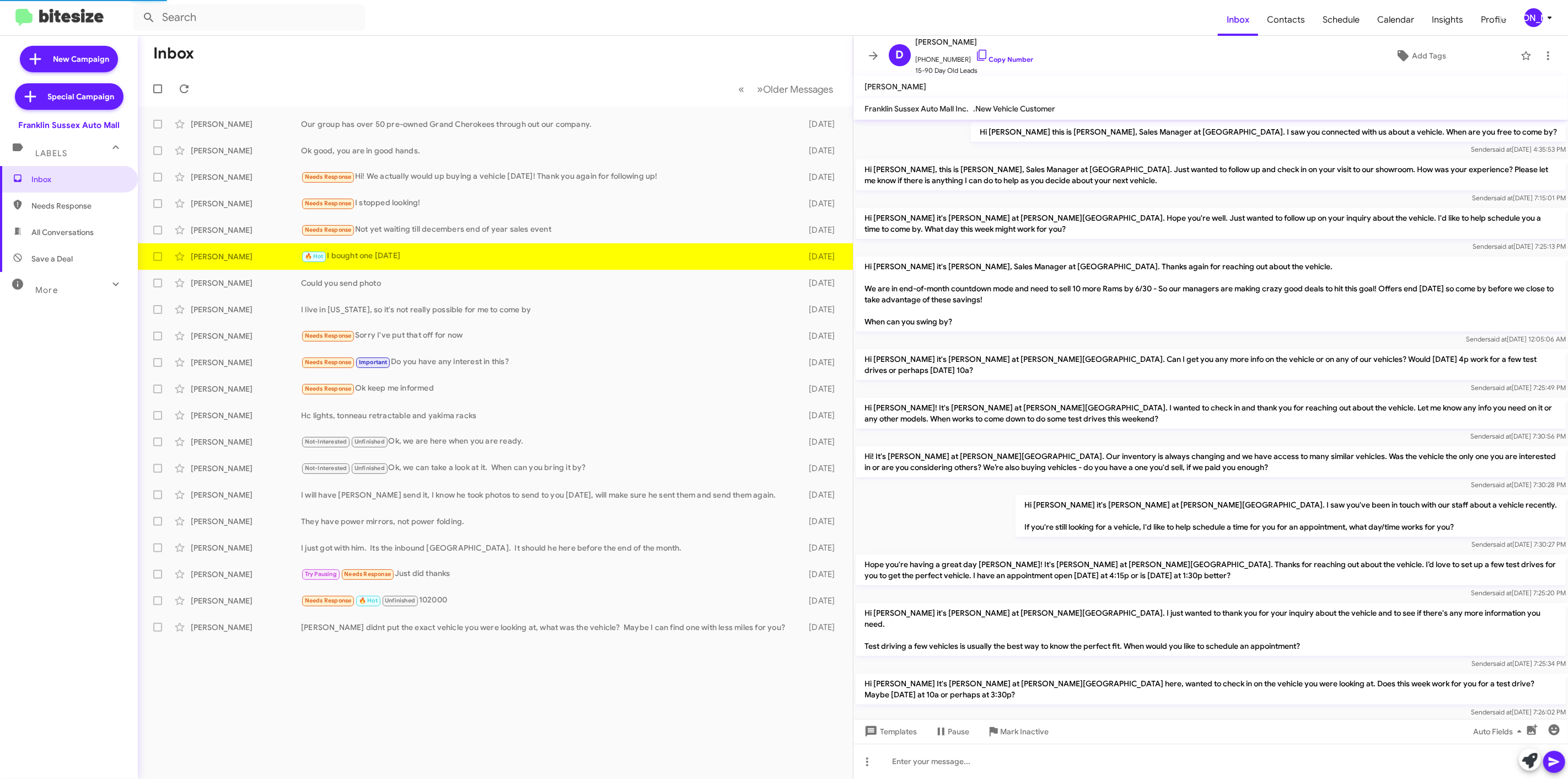
scroll to position [100, 0]
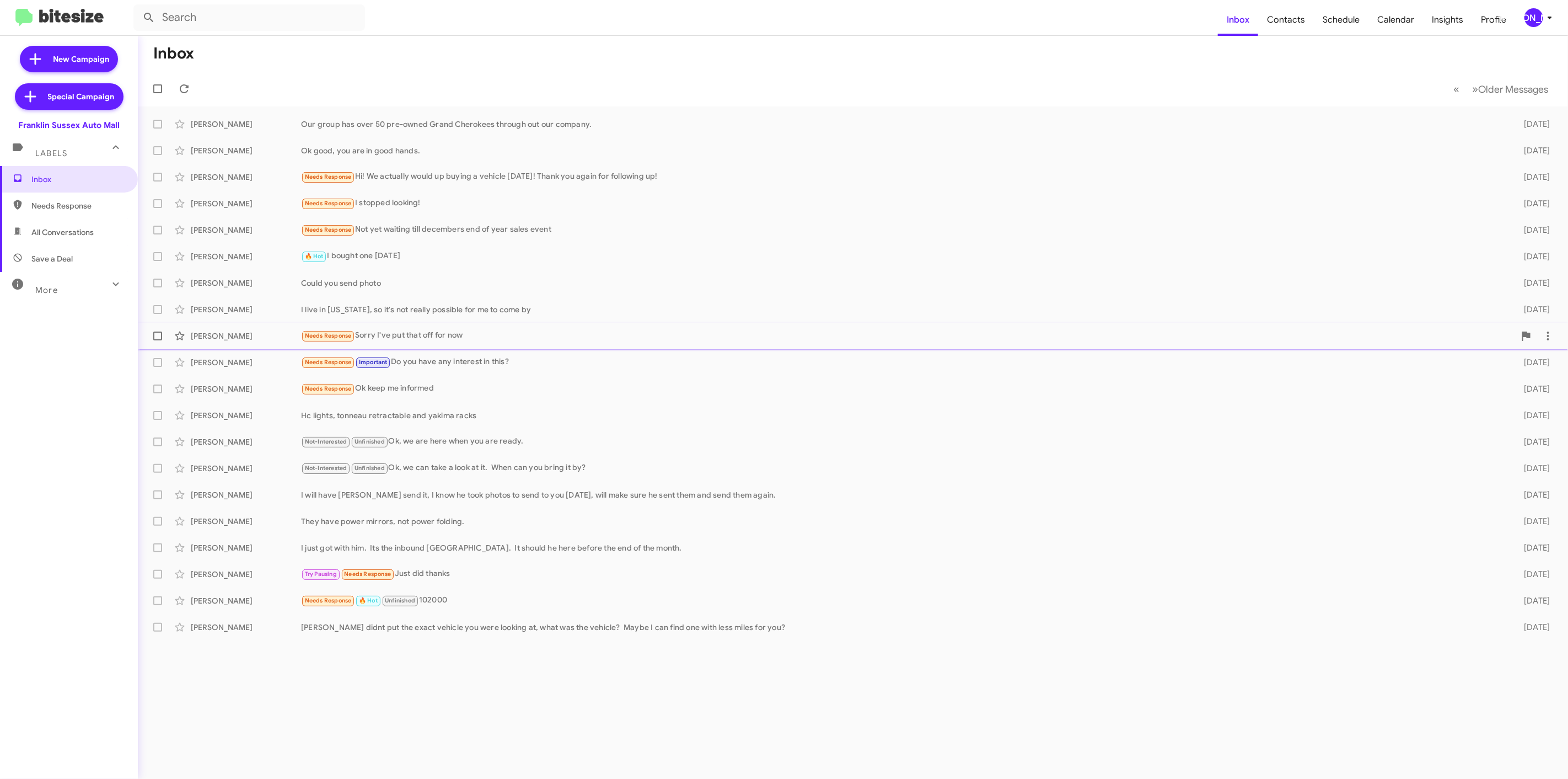
click at [257, 344] on div "Paula Maloney Needs Response Sorry I've put that off for now 3 days ago" at bounding box center [853, 336] width 1413 height 22
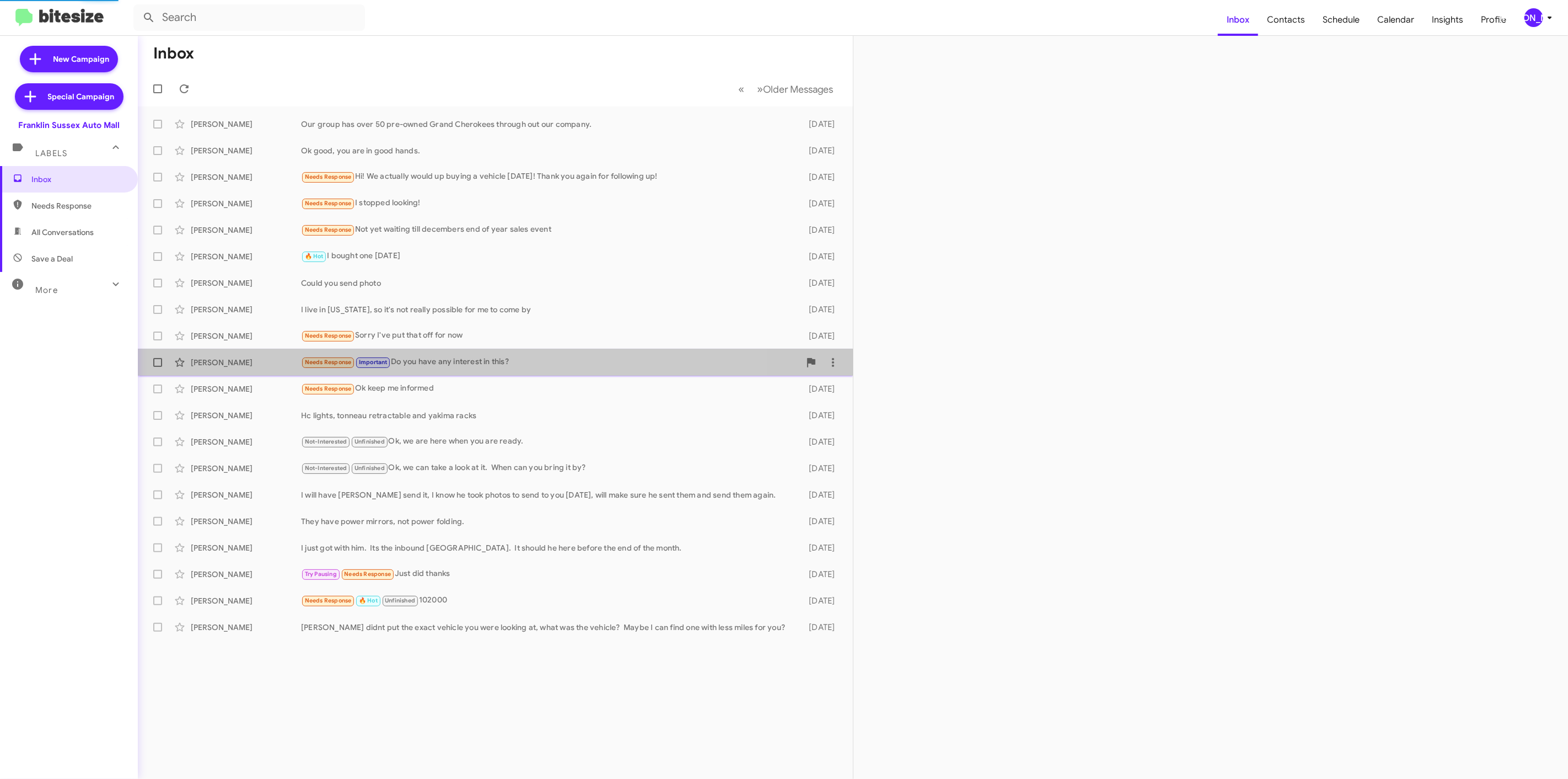
click at [250, 361] on div "Kelsey Morgan" at bounding box center [245, 362] width 110 height 11
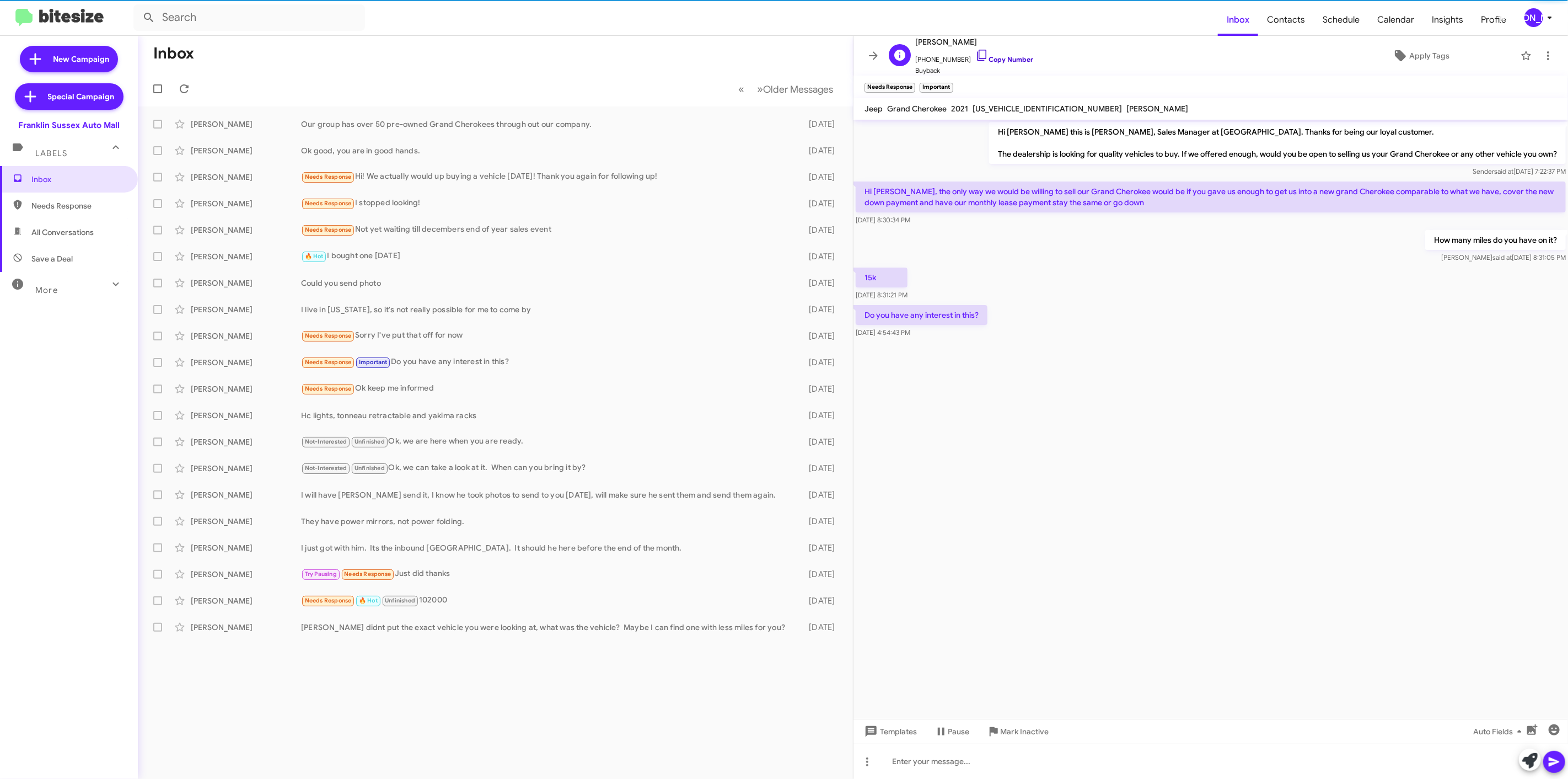
click at [1013, 59] on link "Copy Number" at bounding box center [1004, 60] width 58 height 9
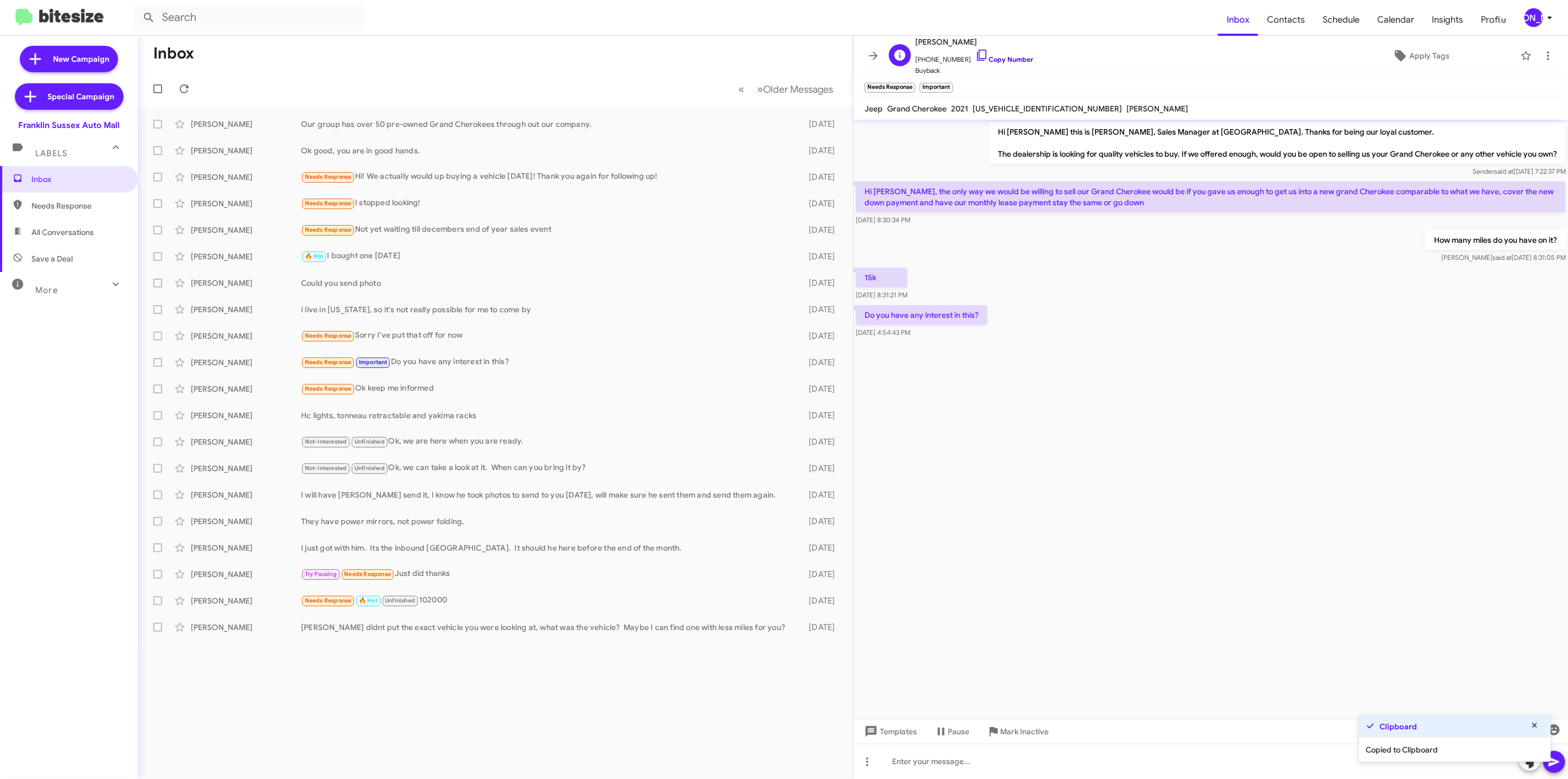
click at [1013, 59] on link "Copy Number" at bounding box center [1004, 60] width 58 height 9
click at [1007, 65] on span "Buyback" at bounding box center [975, 71] width 118 height 11
drag, startPoint x: 1283, startPoint y: 247, endPoint x: 1191, endPoint y: 234, distance: 92.9
click at [1270, 249] on div "How many miles do you have on it? Steve said at Aug 20, 2025, 8:31:05 PM" at bounding box center [1211, 247] width 715 height 38
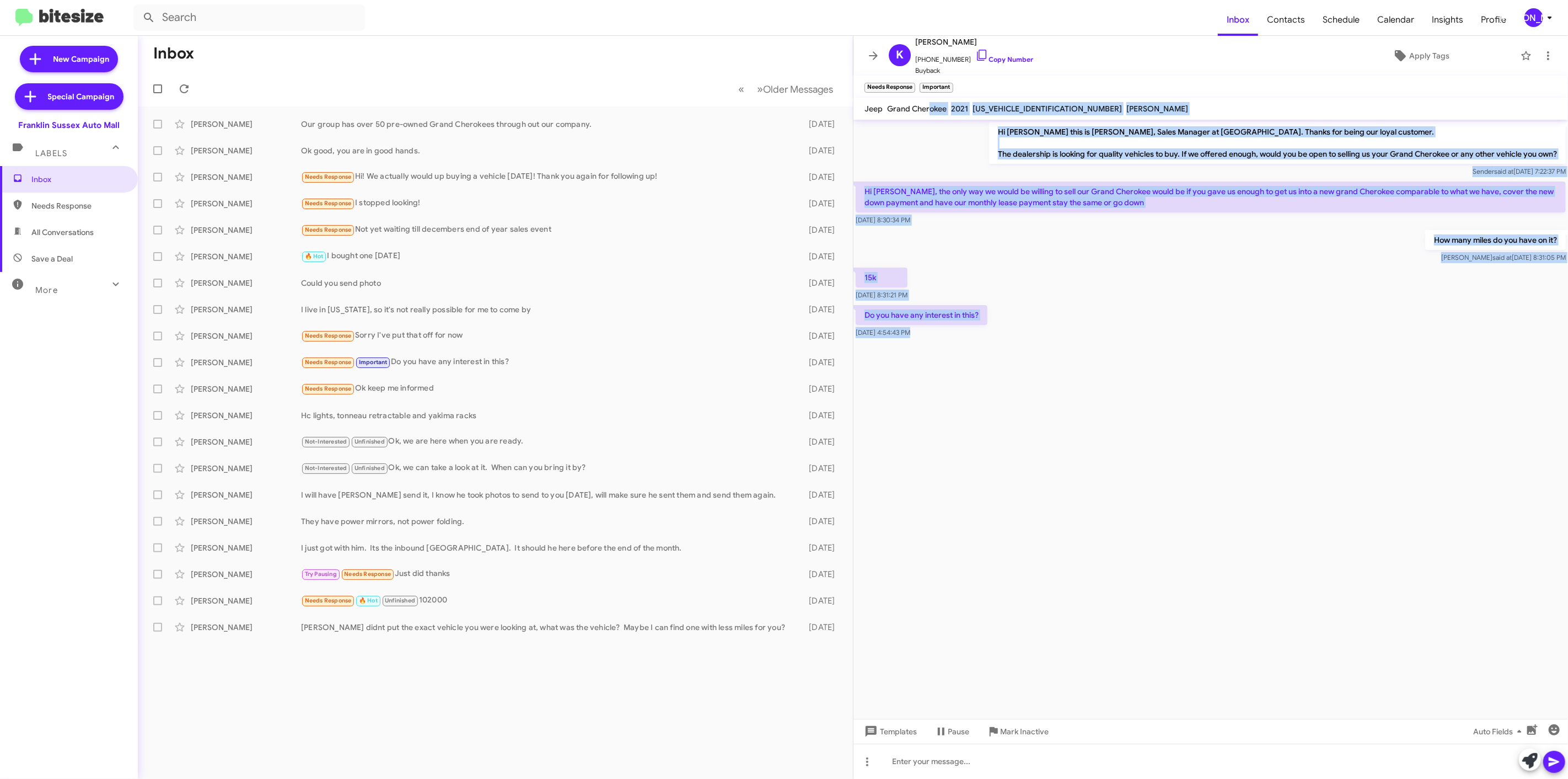
drag, startPoint x: 1043, startPoint y: 202, endPoint x: 1098, endPoint y: 348, distance: 156.0
click at [1105, 367] on div "K Kelsey Morgan +19732624911 Copy Number Buyback Apply Tags Needs Response × Im…" at bounding box center [1211, 407] width 715 height 743
copy div "okee 2021 1C4RJFBG3MC755911 Edgar Maikisch Hi Kelsey this is Steve Rudnick, Sal…"
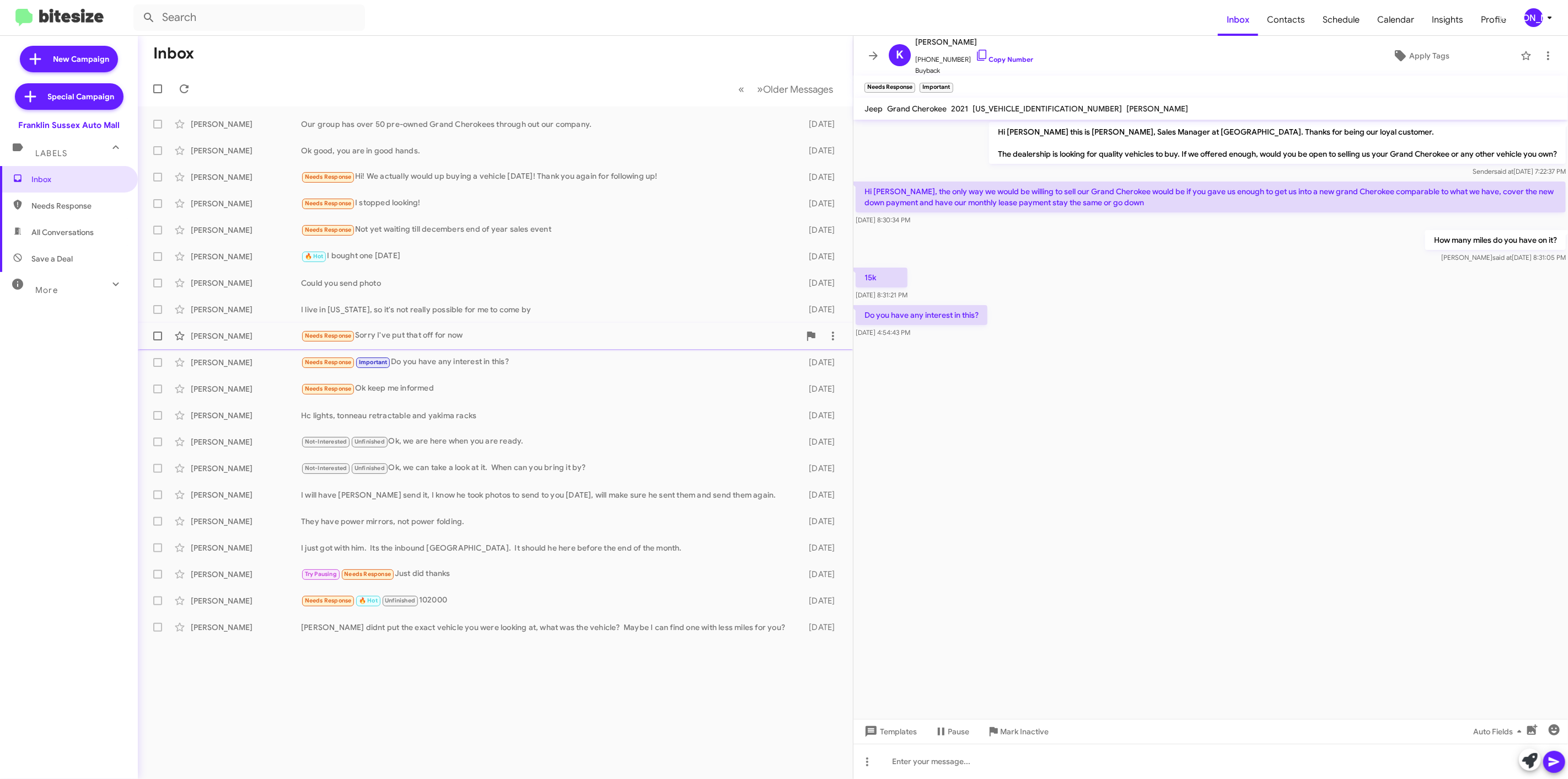
click at [254, 337] on div "Paula Maloney" at bounding box center [245, 336] width 110 height 11
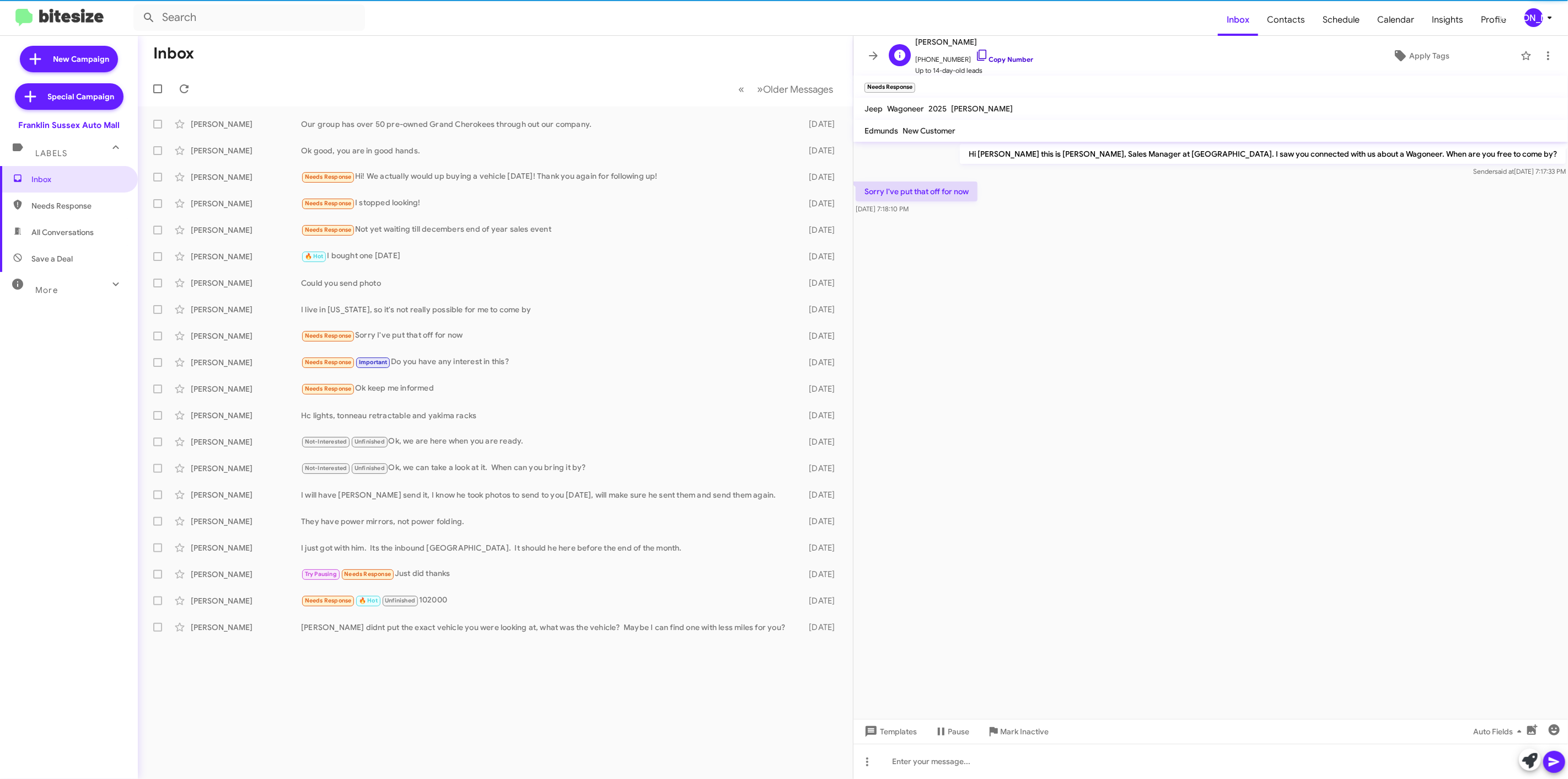
click at [1006, 57] on link "Copy Number" at bounding box center [1004, 60] width 58 height 9
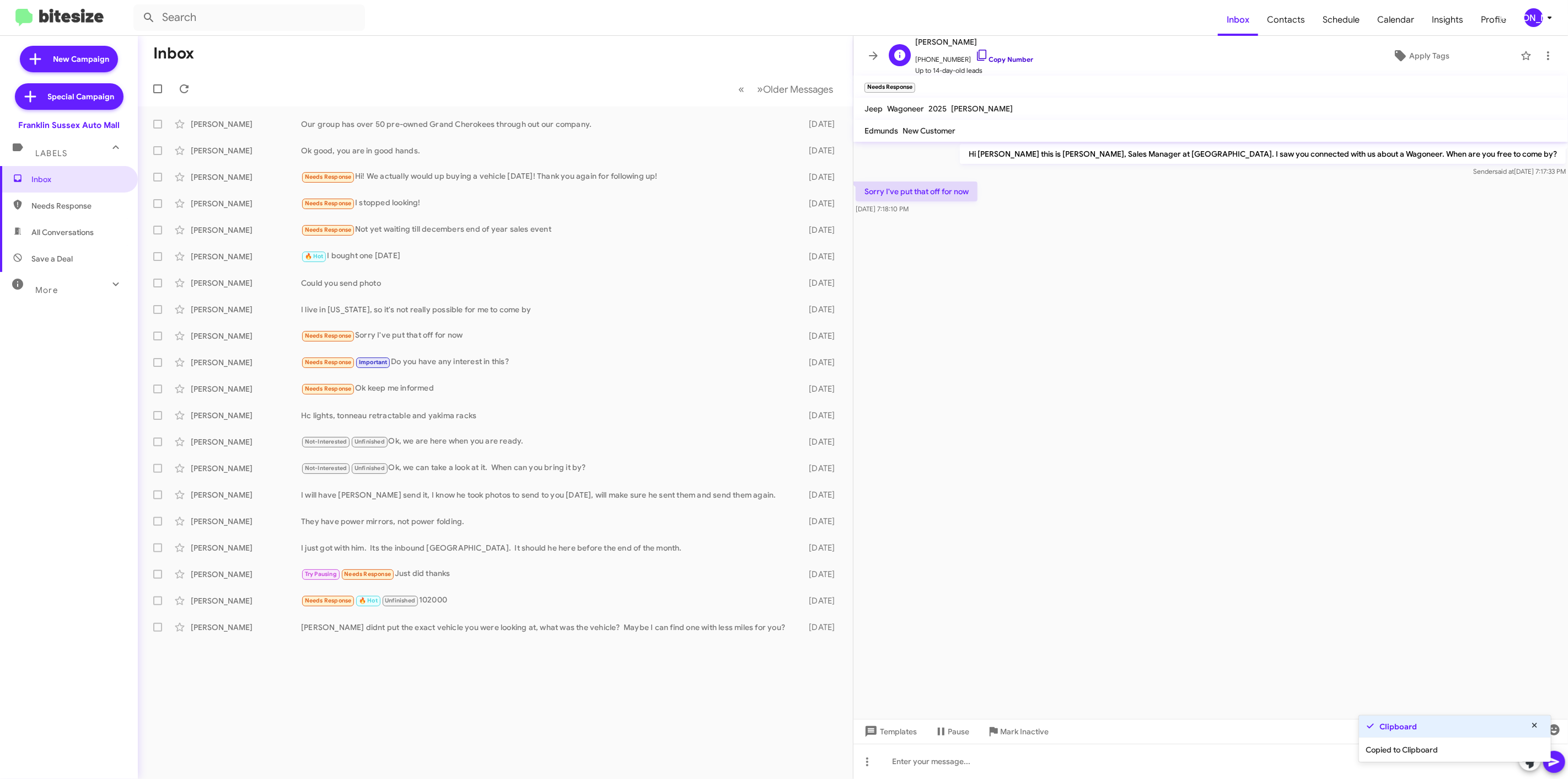
click at [1006, 57] on link "Copy Number" at bounding box center [1004, 60] width 58 height 9
click at [1546, 19] on icon at bounding box center [1550, 18] width 13 height 13
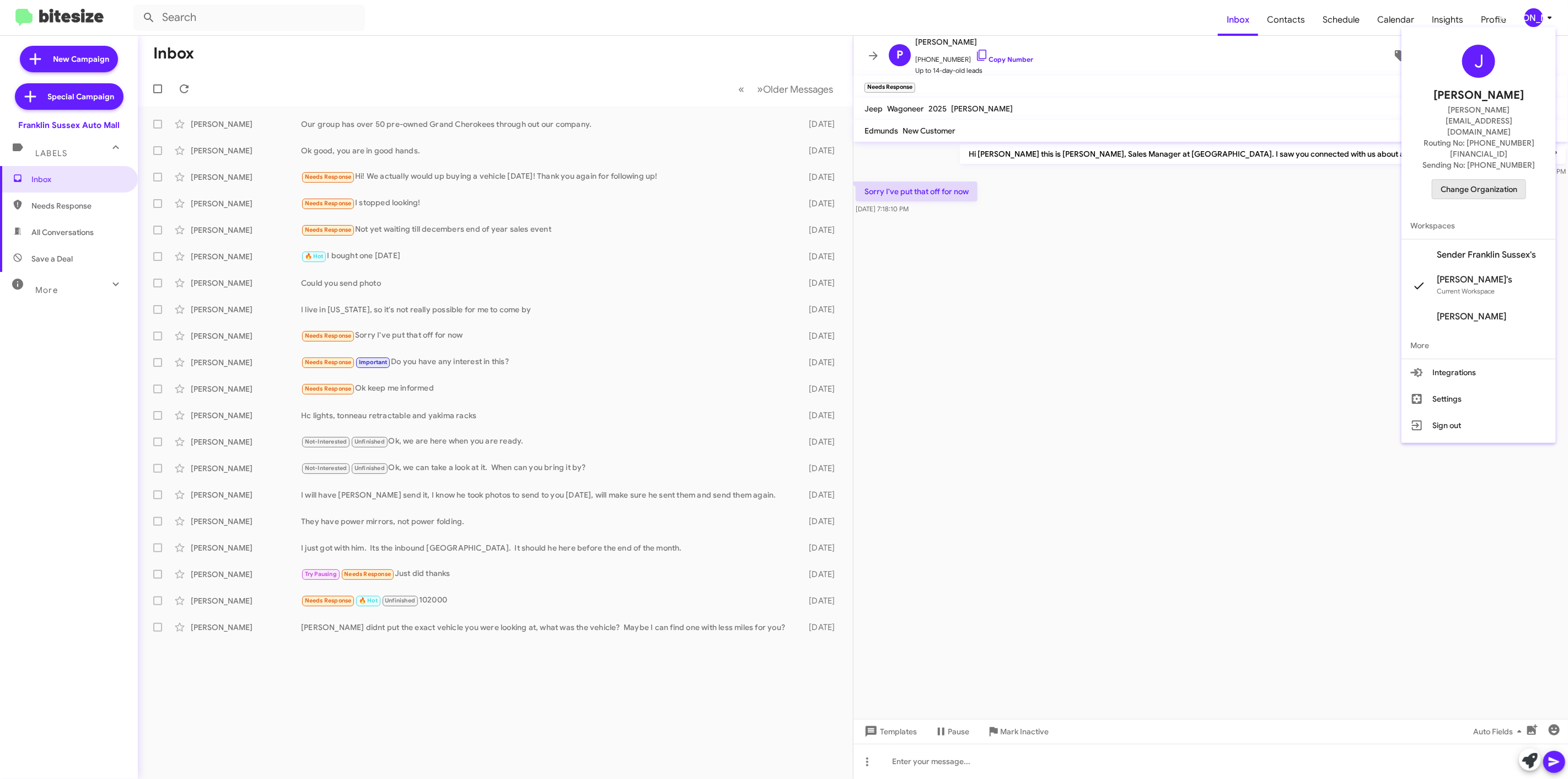
click at [1471, 180] on span "Change Organization" at bounding box center [1479, 189] width 77 height 19
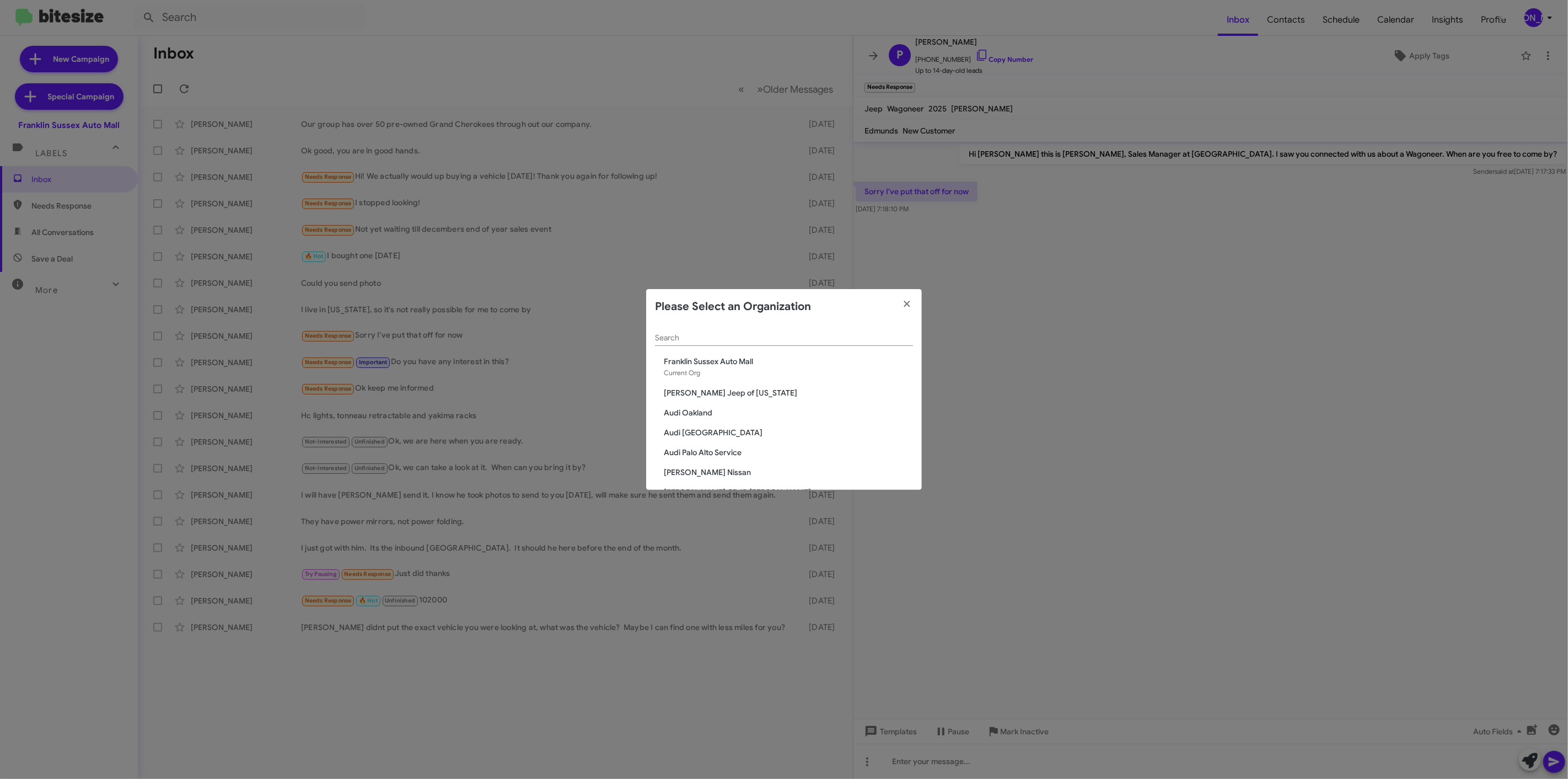
click at [731, 342] on div "Search" at bounding box center [784, 335] width 258 height 21
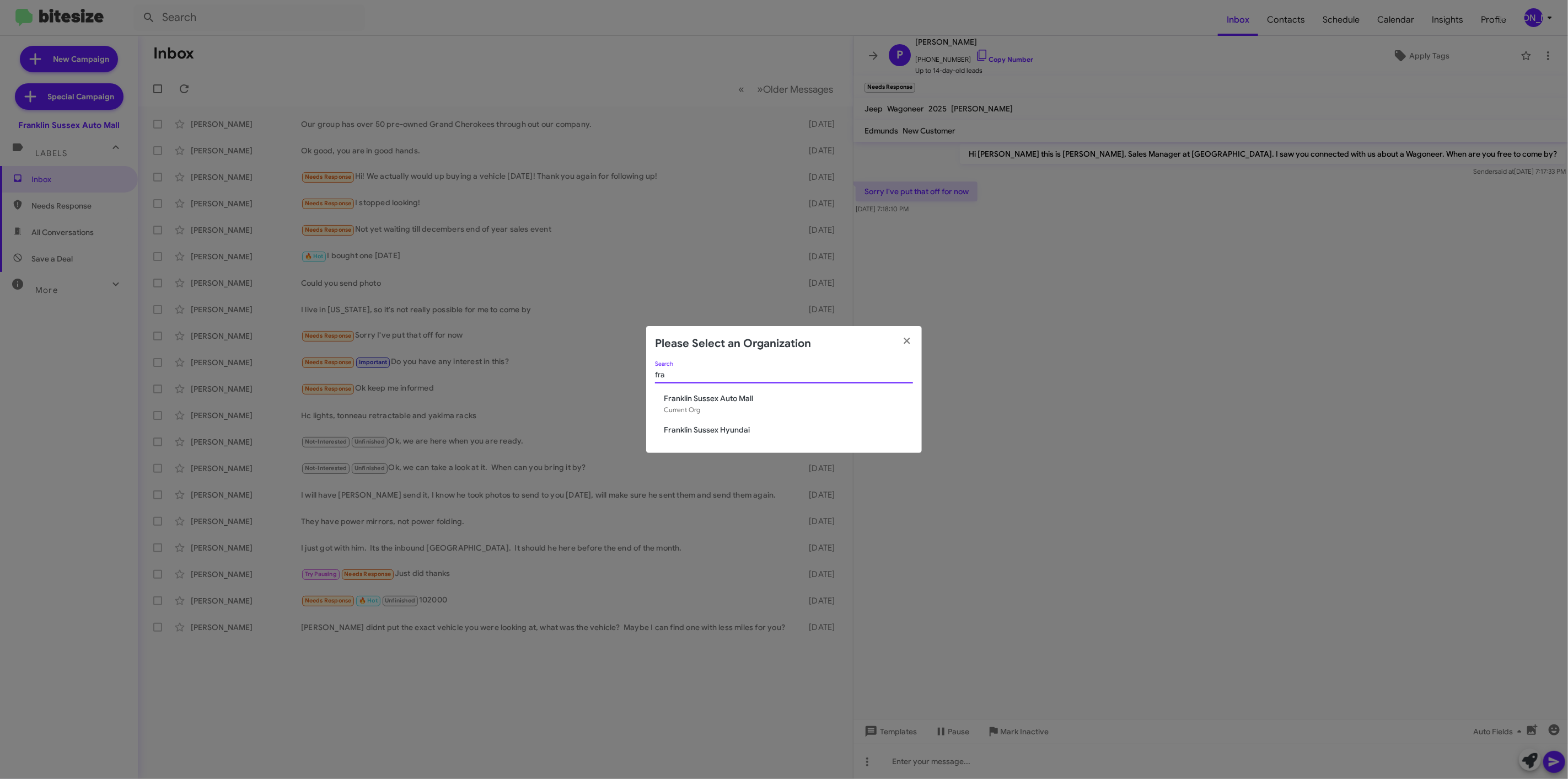
type input "fra"
click at [723, 426] on span "Franklin Sussex Hyundai" at bounding box center [788, 430] width 249 height 11
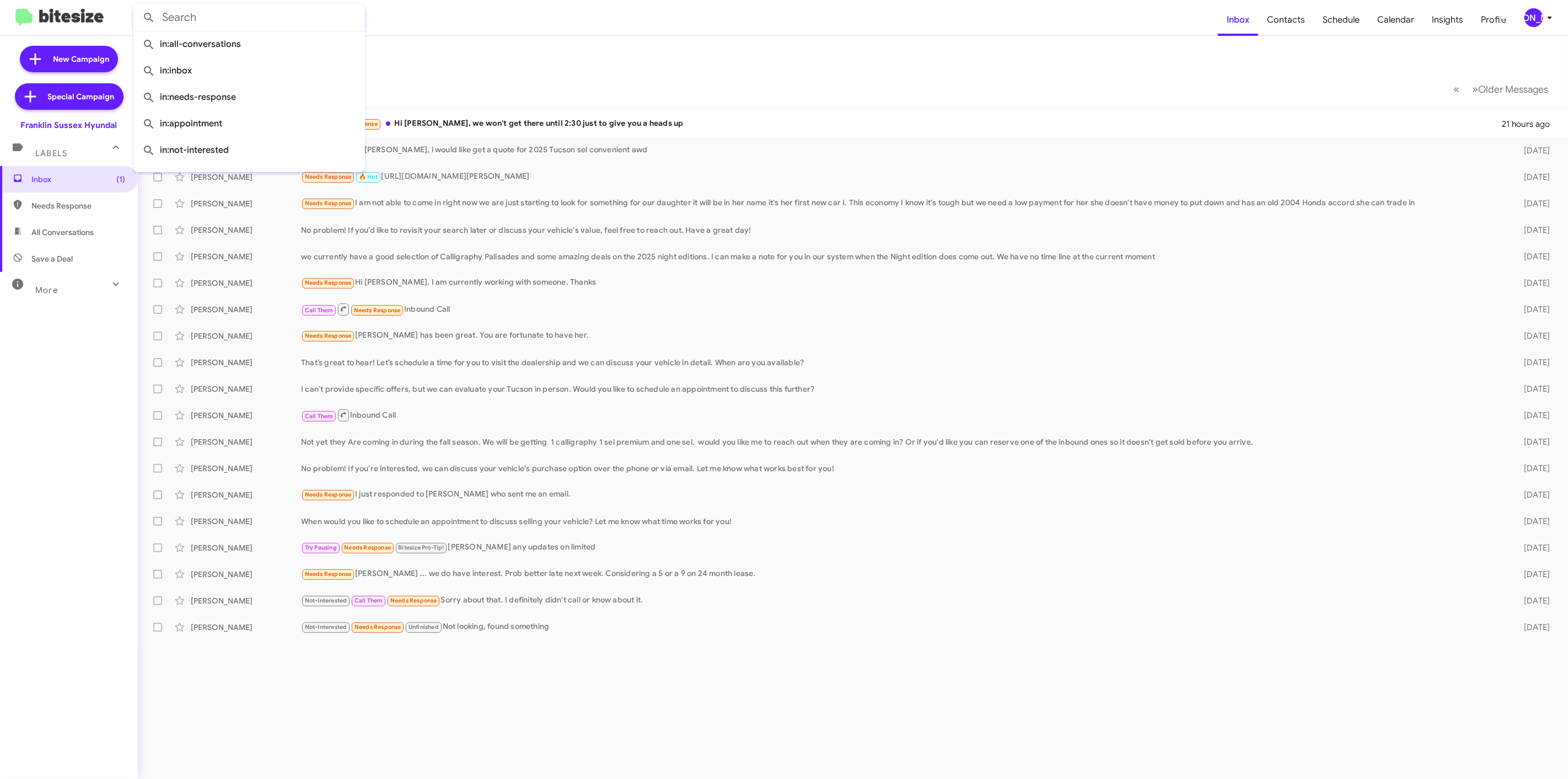
click at [279, 19] on input "text" at bounding box center [249, 17] width 231 height 26
paste input "[PERSON_NAME]"
type input "[PERSON_NAME]"
click at [138, 7] on button at bounding box center [149, 18] width 22 height 22
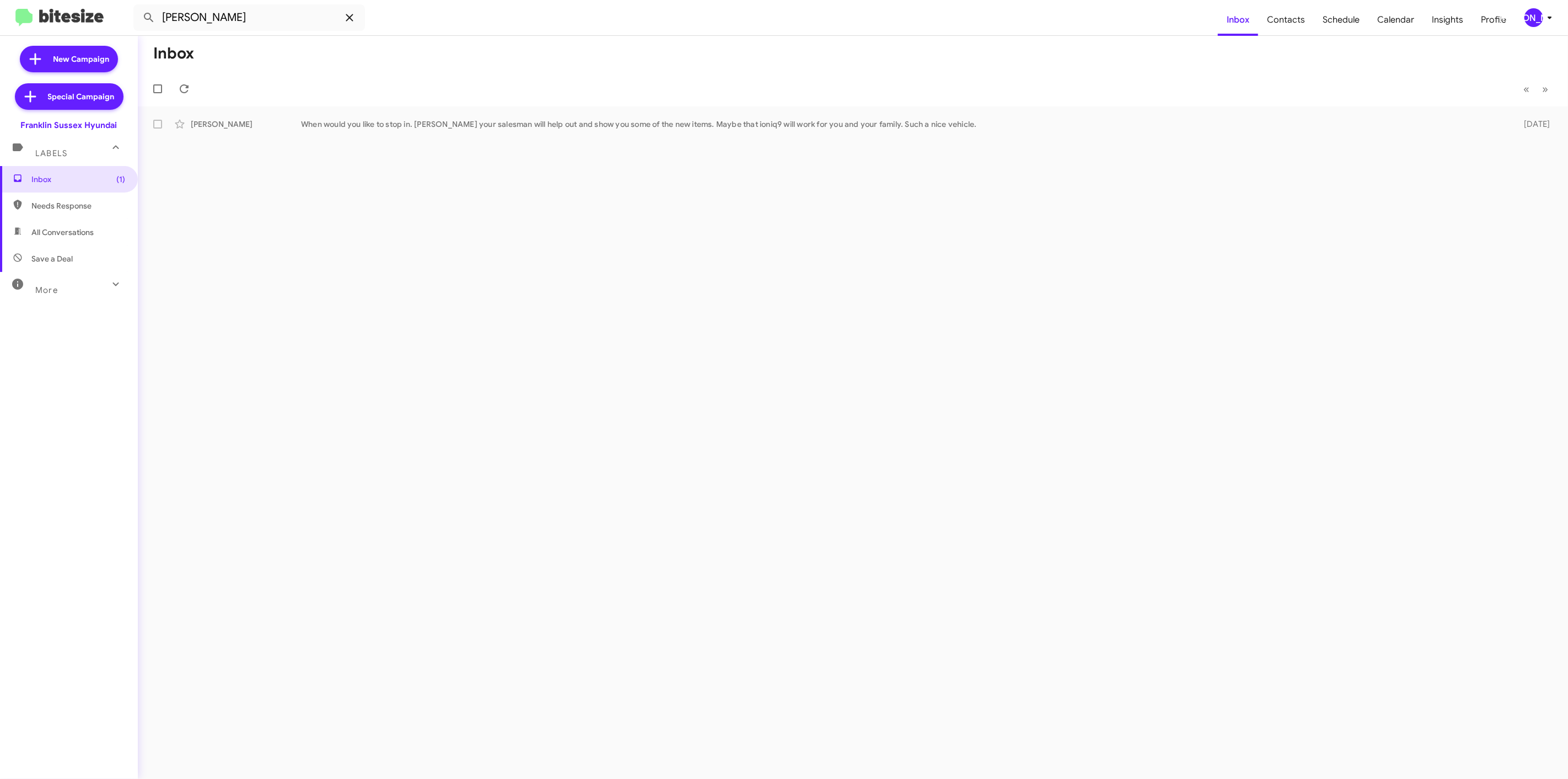
click at [357, 15] on span at bounding box center [349, 18] width 22 height 13
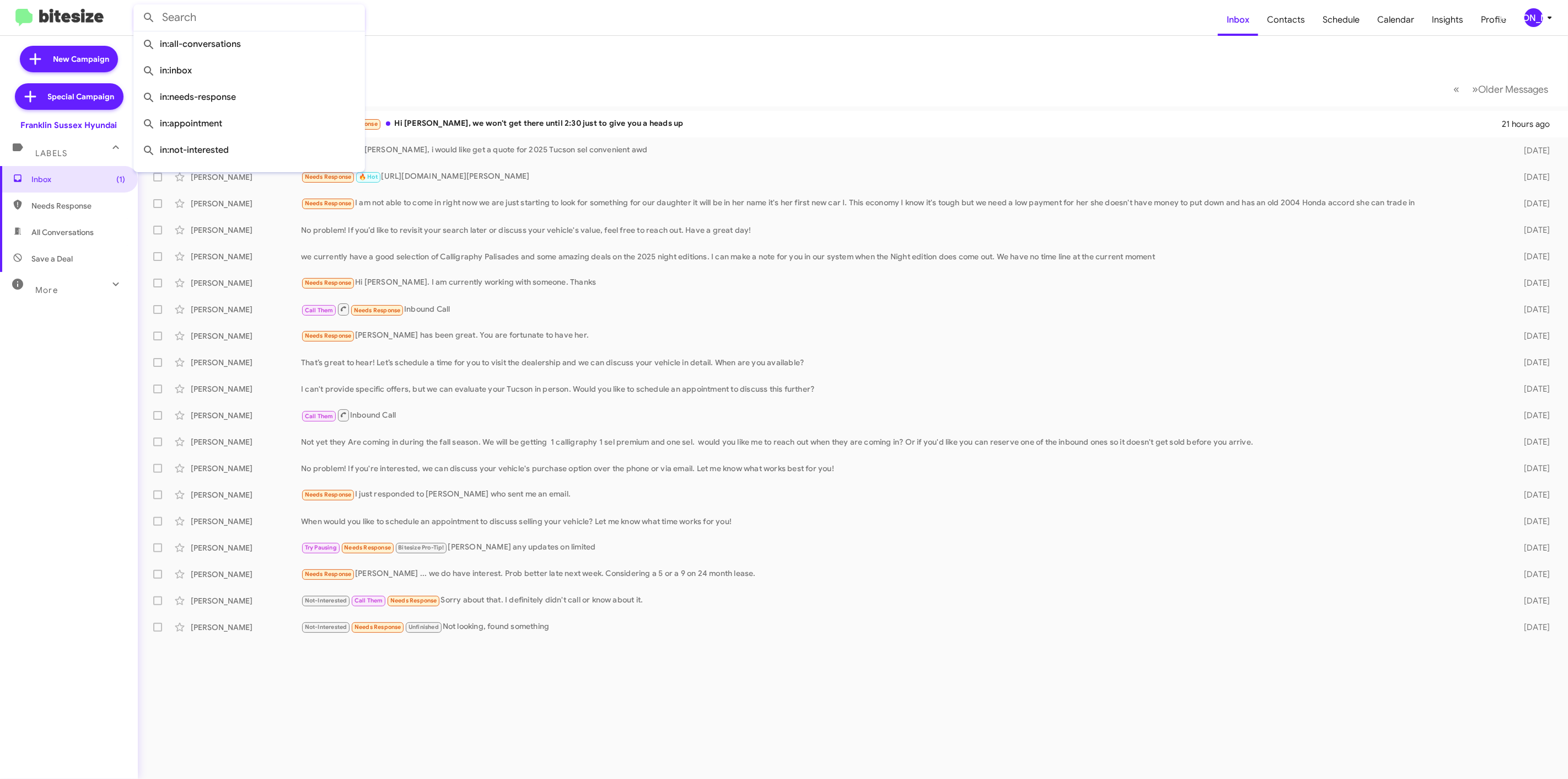
click at [234, 9] on input "text" at bounding box center [249, 17] width 231 height 26
paste input "[PERSON_NAME]"
type input "[PERSON_NAME]"
click at [138, 7] on button at bounding box center [149, 18] width 22 height 22
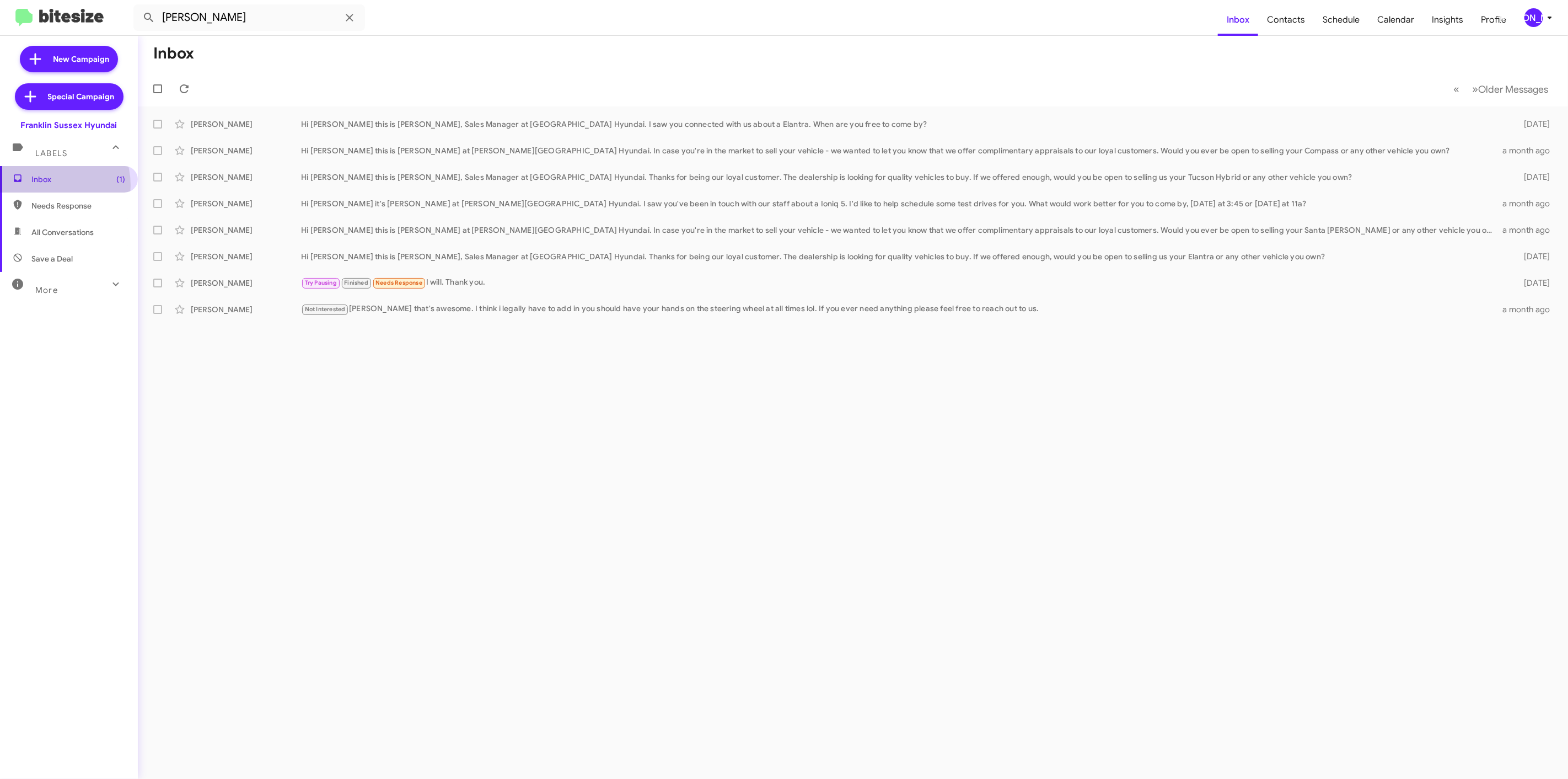
click at [46, 185] on span "Inbox (1)" at bounding box center [69, 179] width 138 height 26
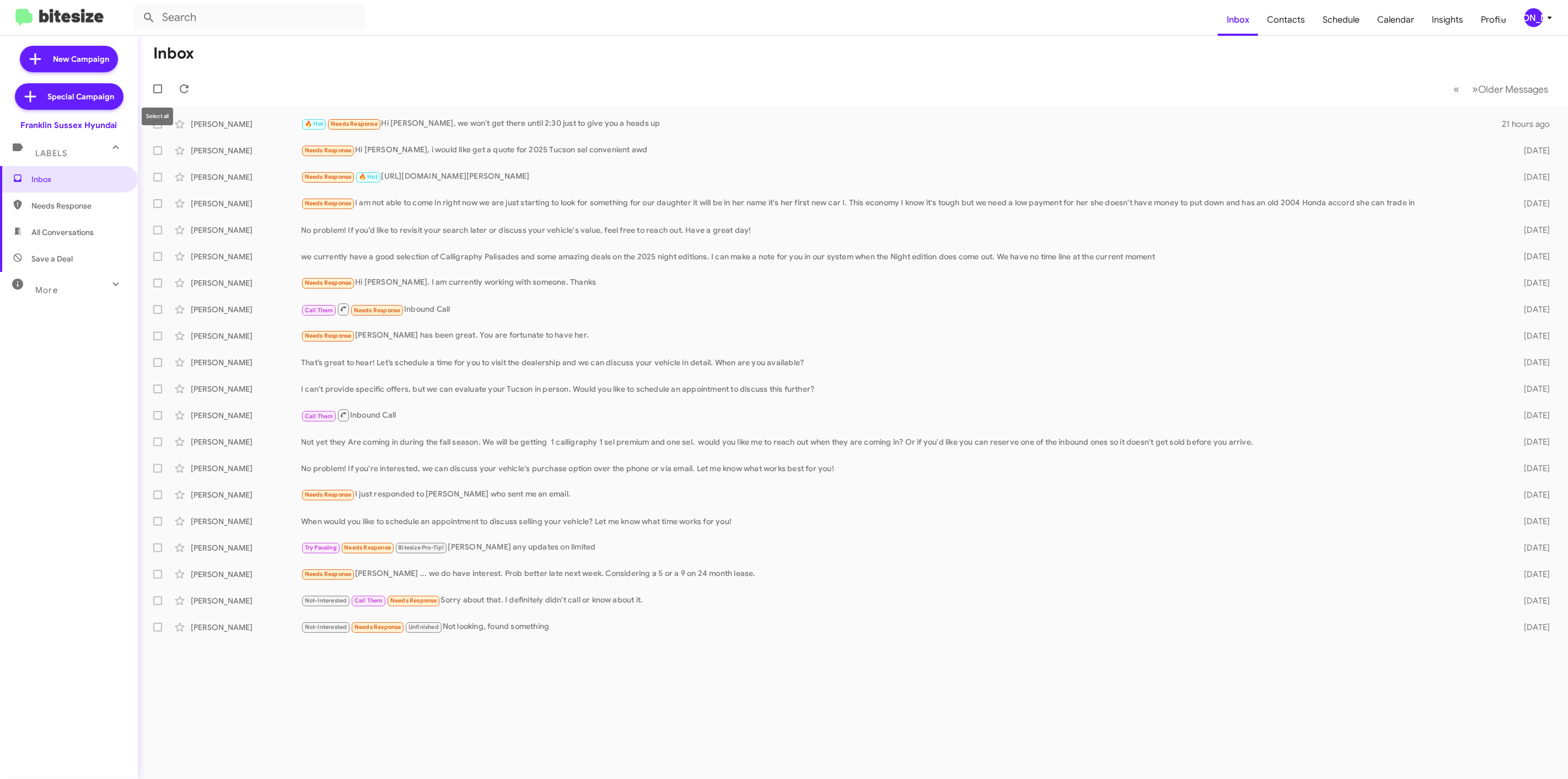
click at [156, 125] on mat-tooltip-component "Select all" at bounding box center [157, 116] width 47 height 33
click at [158, 124] on span at bounding box center [158, 124] width 9 height 9
click at [158, 129] on input "checkbox" at bounding box center [157, 129] width 1 height 1
checkbox input "true"
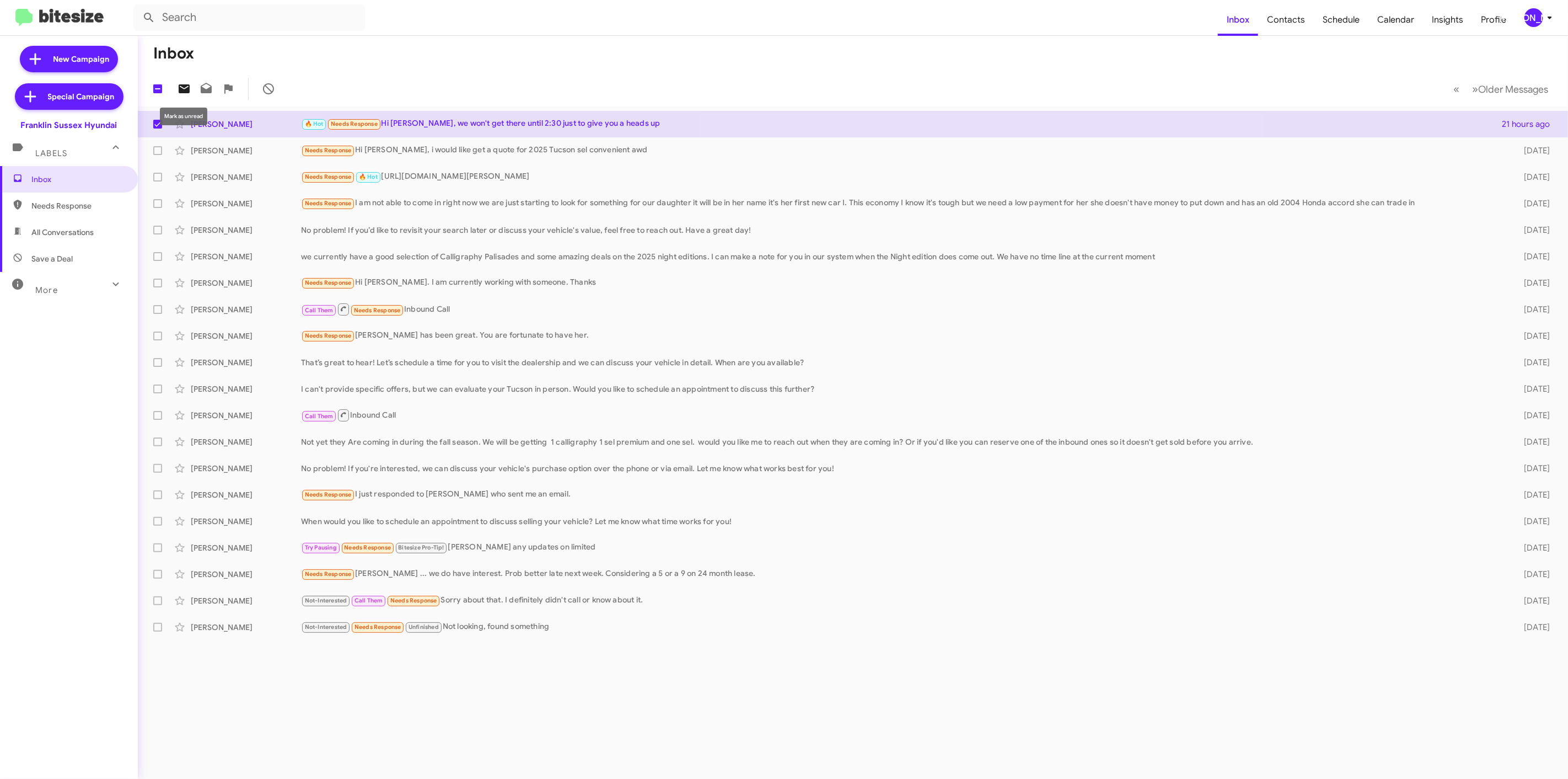
click at [189, 84] on icon at bounding box center [184, 89] width 13 height 13
click at [1536, 21] on div "[PERSON_NAME]" at bounding box center [1533, 18] width 19 height 19
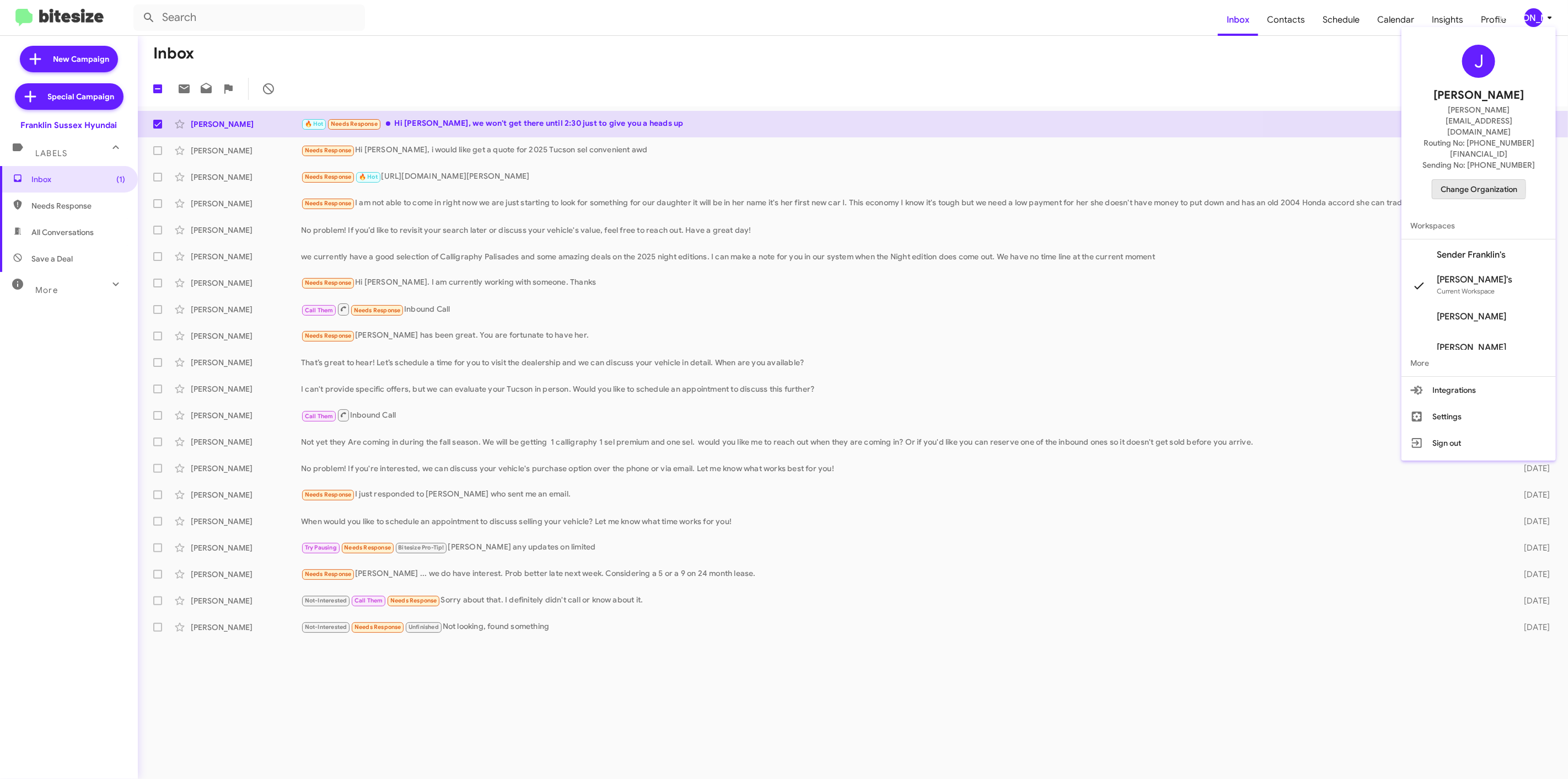
click at [1469, 180] on span "Change Organization" at bounding box center [1479, 189] width 77 height 19
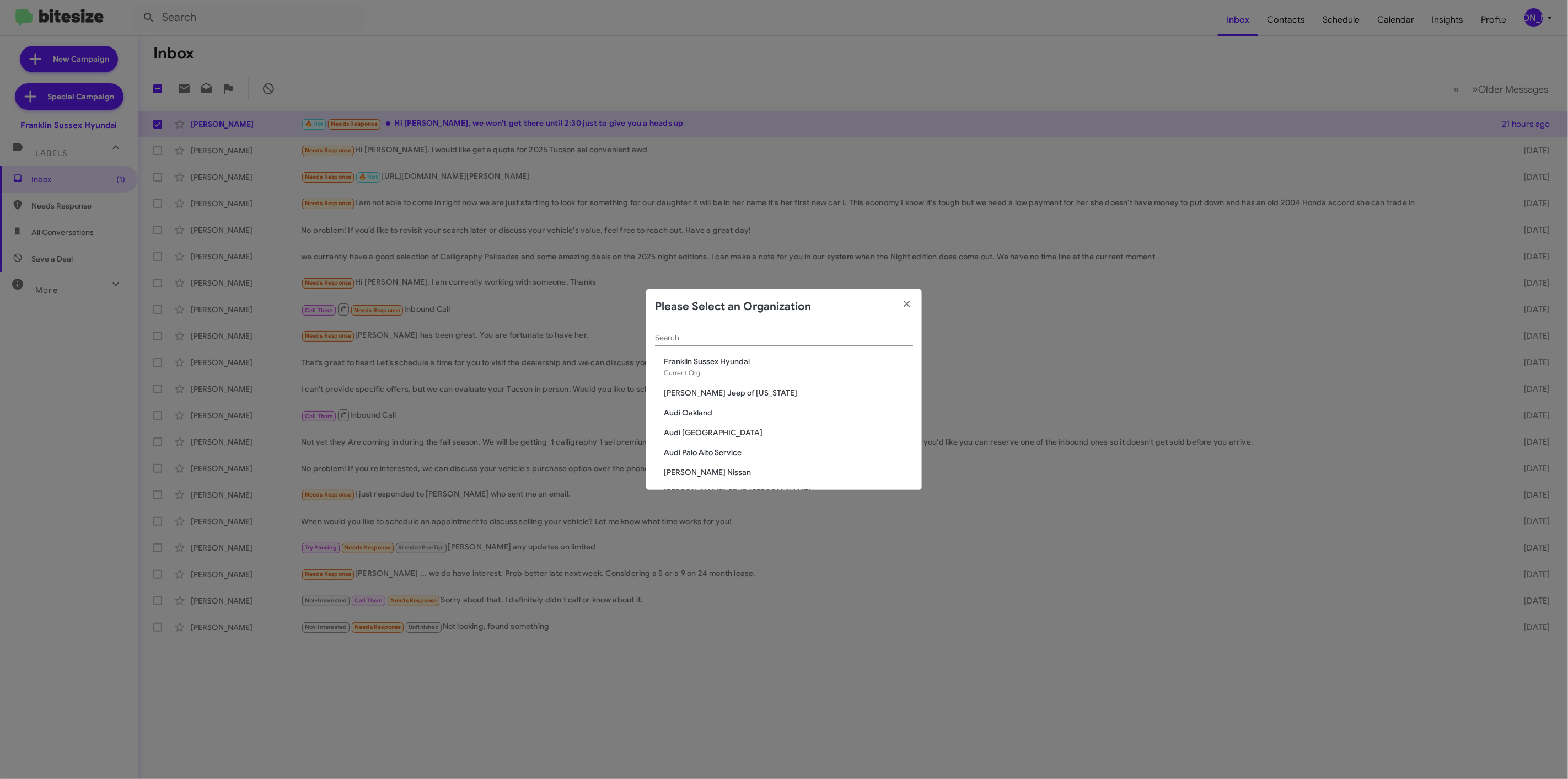
click at [711, 332] on div "Search" at bounding box center [784, 335] width 258 height 21
type input "niel"
click at [704, 382] on span "[PERSON_NAME] Chevrolet" at bounding box center [788, 381] width 249 height 11
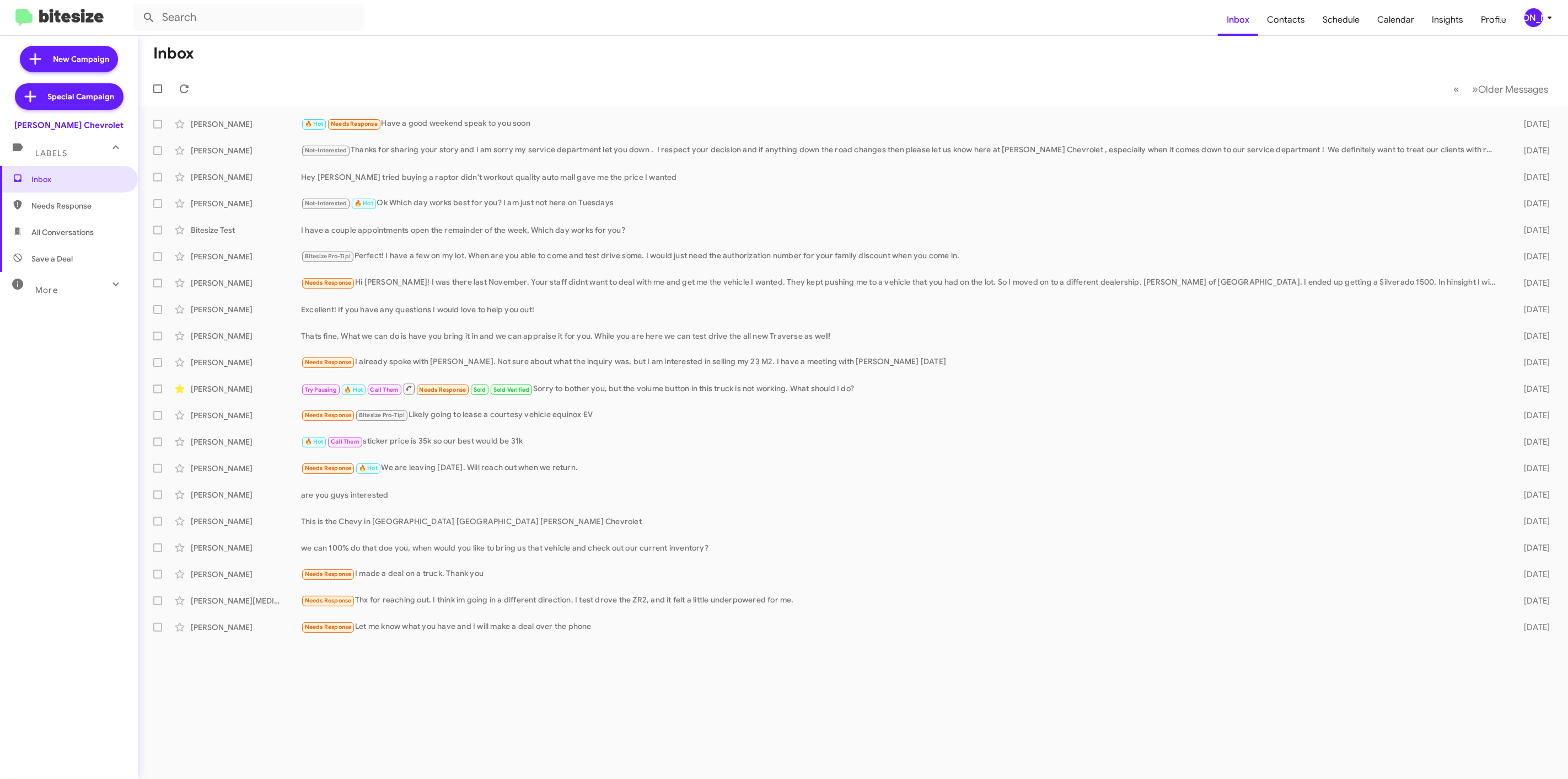
click at [1556, 21] on icon at bounding box center [1550, 18] width 13 height 13
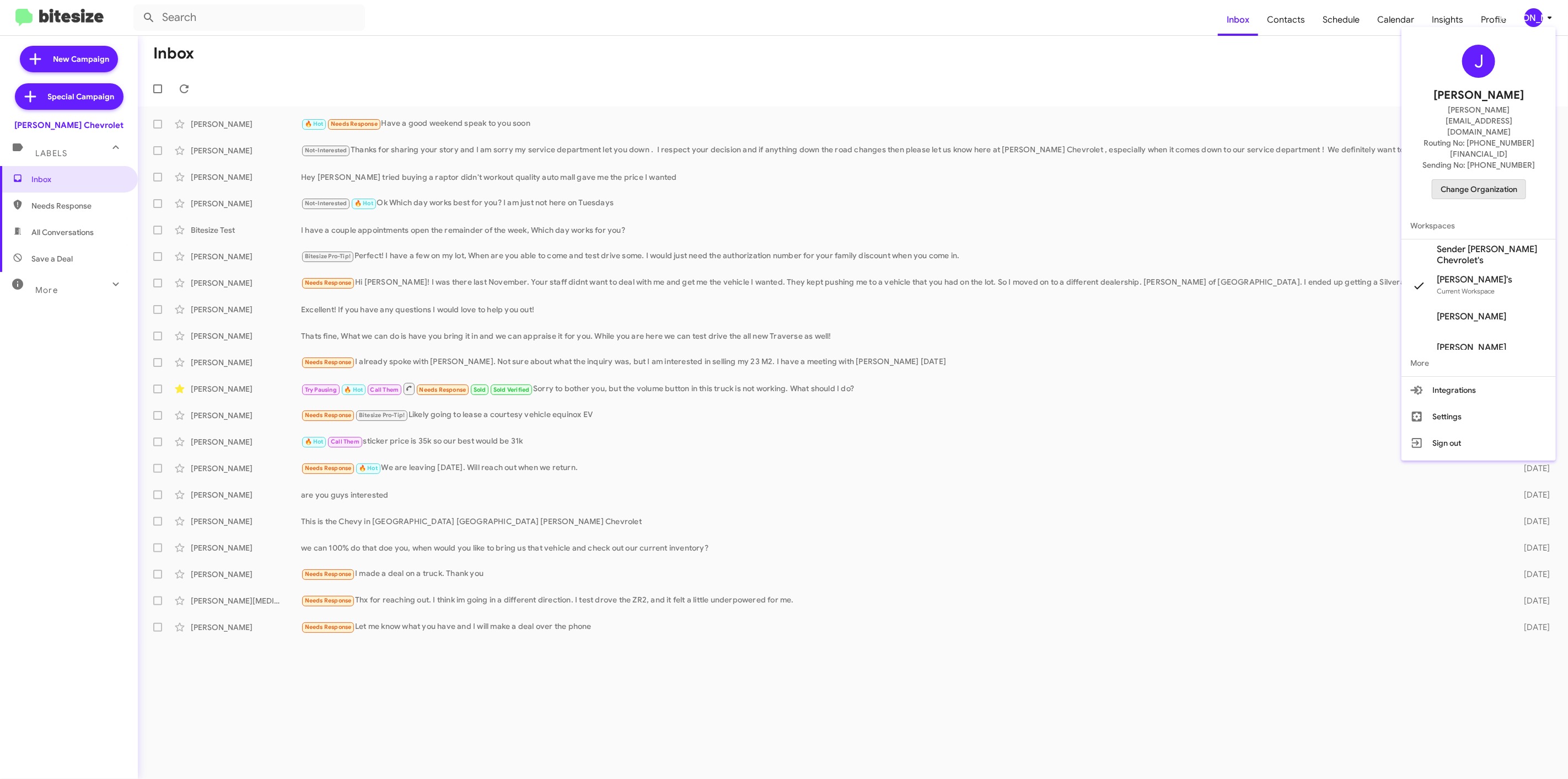
click at [1489, 180] on span "Change Organization" at bounding box center [1479, 189] width 77 height 19
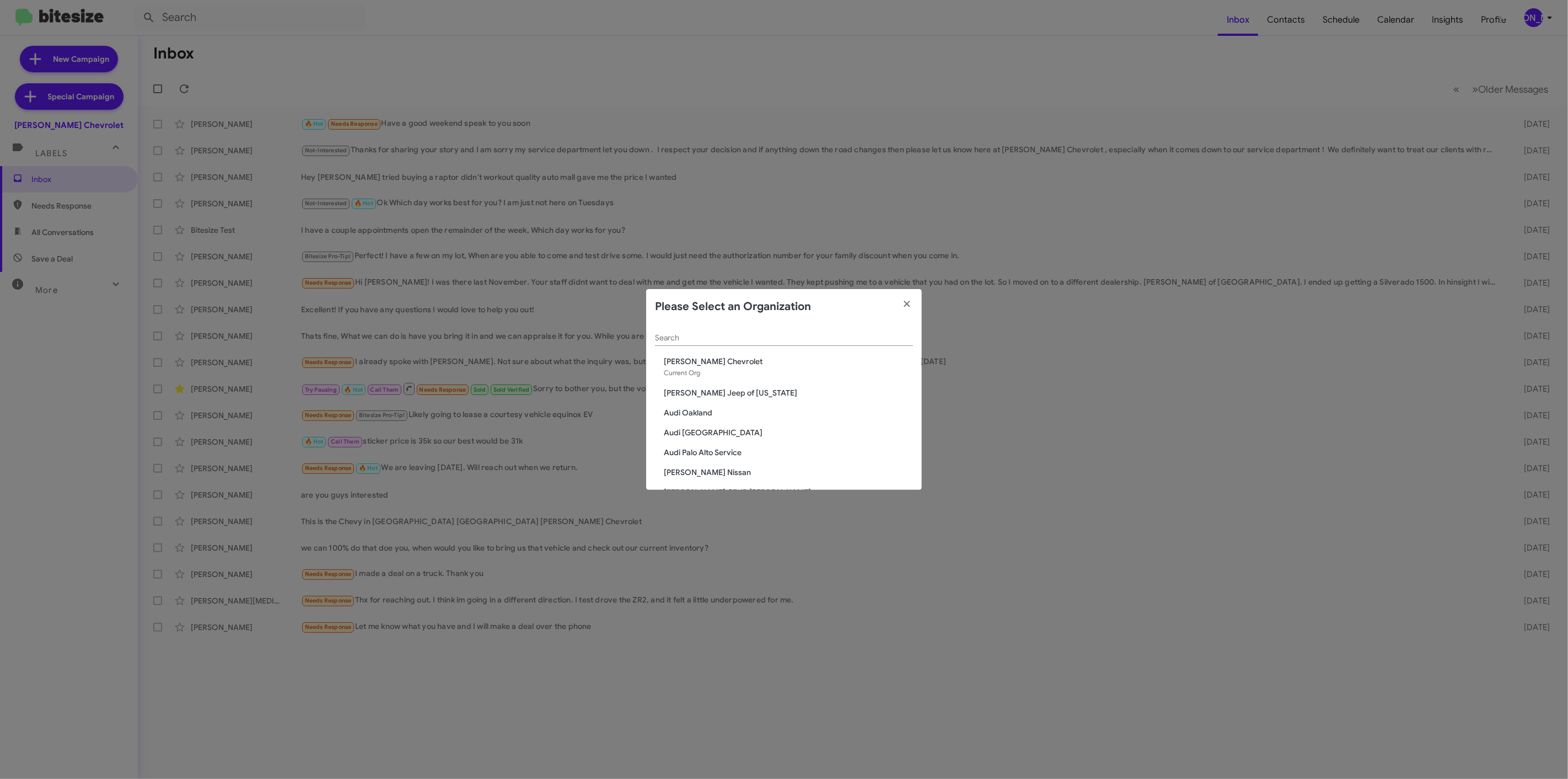
click at [770, 332] on div "Search" at bounding box center [784, 335] width 258 height 21
type input "niel"
click at [734, 409] on span "[PERSON_NAME] Dodge Chrysler Jeep" at bounding box center [788, 412] width 249 height 11
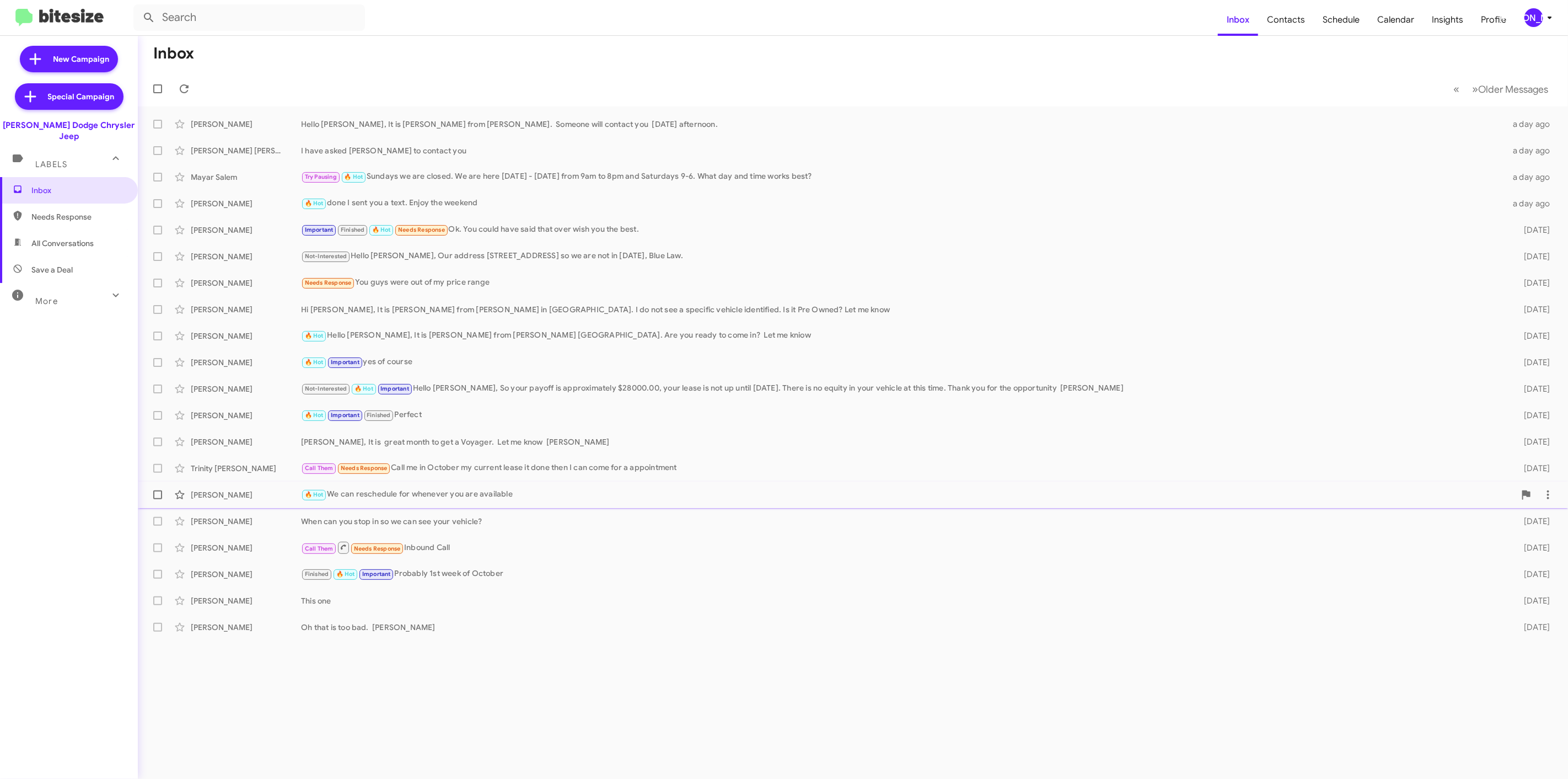
click at [754, 497] on div "🔥 Hot We can reschedule for whenever you are available" at bounding box center [908, 495] width 1214 height 13
click at [425, 524] on div "When can you stop in so we can see your vehicle?" at bounding box center [551, 521] width 499 height 11
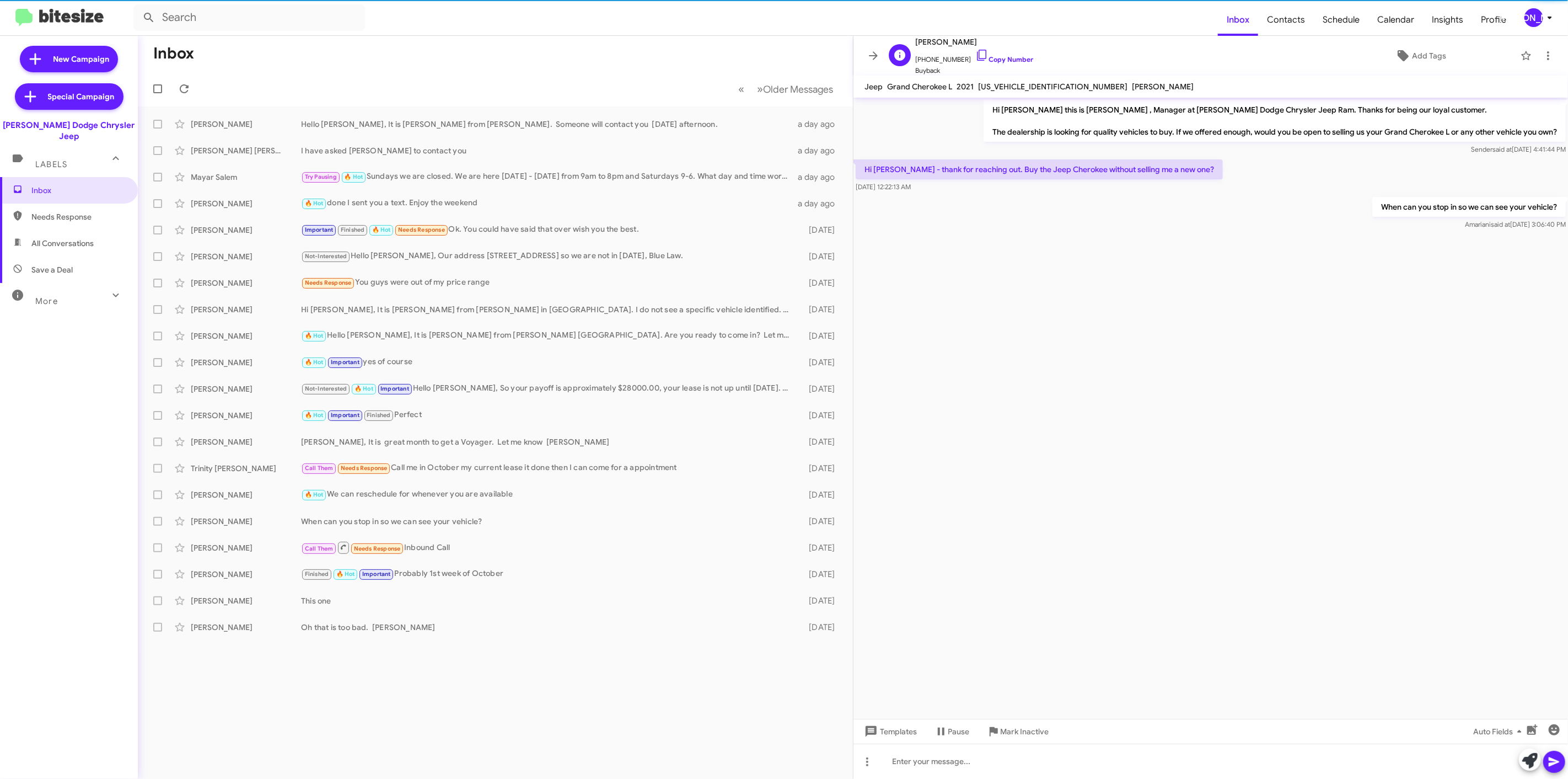
click at [947, 46] on span "[PERSON_NAME]" at bounding box center [975, 42] width 118 height 13
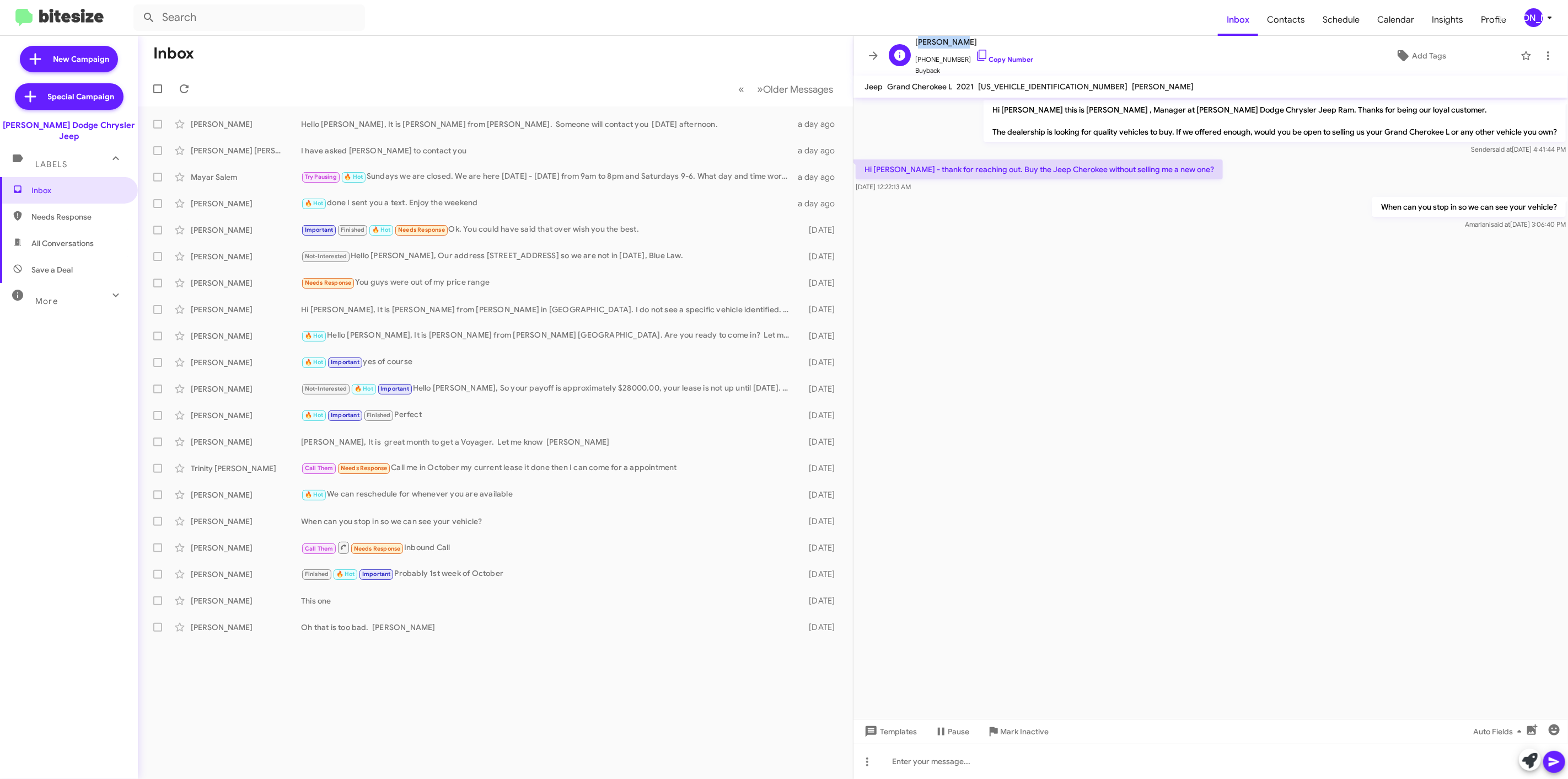
click at [947, 46] on span "[PERSON_NAME]" at bounding box center [975, 42] width 118 height 13
copy span "[PERSON_NAME]"
click at [869, 56] on icon at bounding box center [873, 56] width 13 height 13
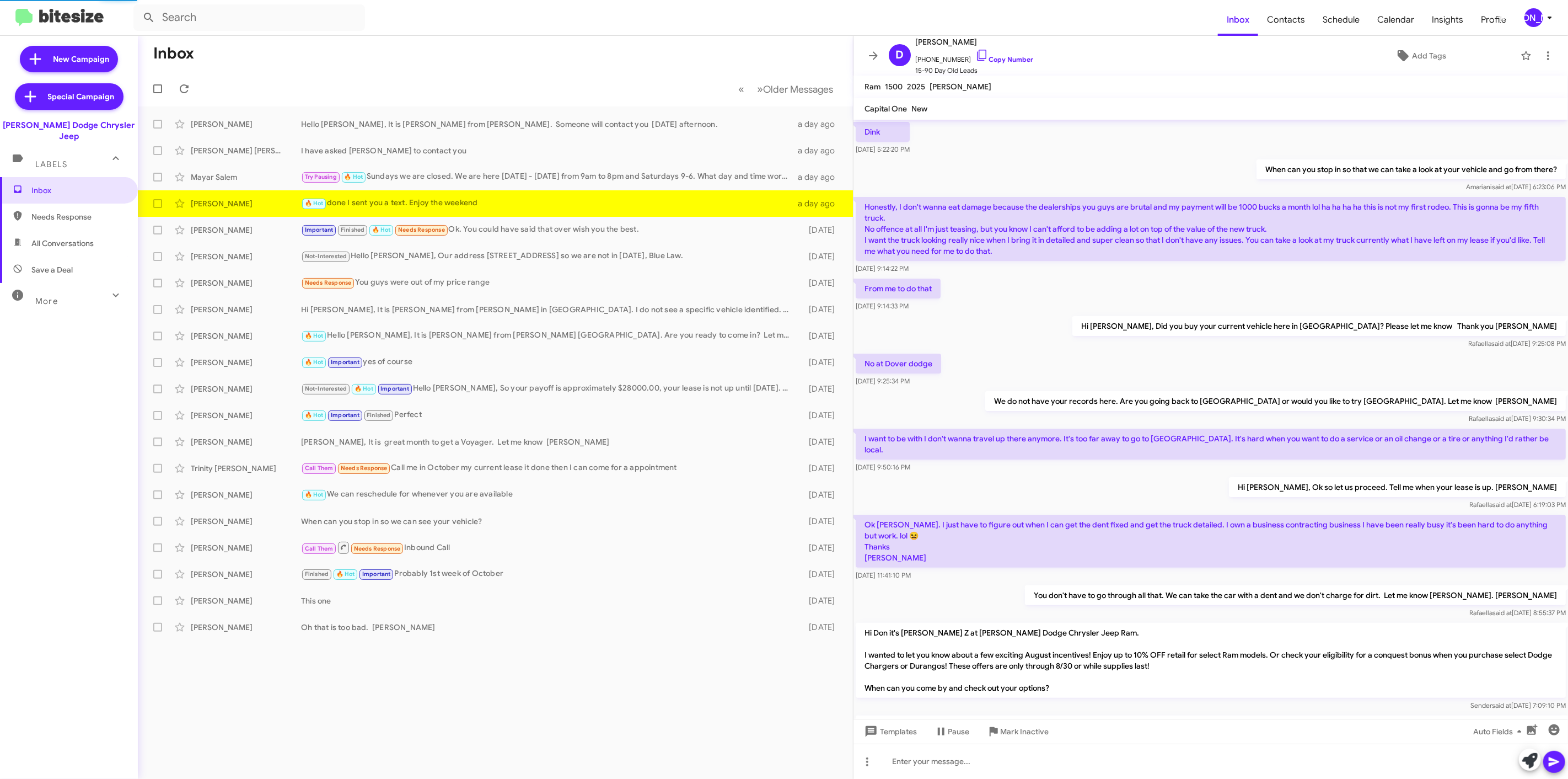
scroll to position [393, 0]
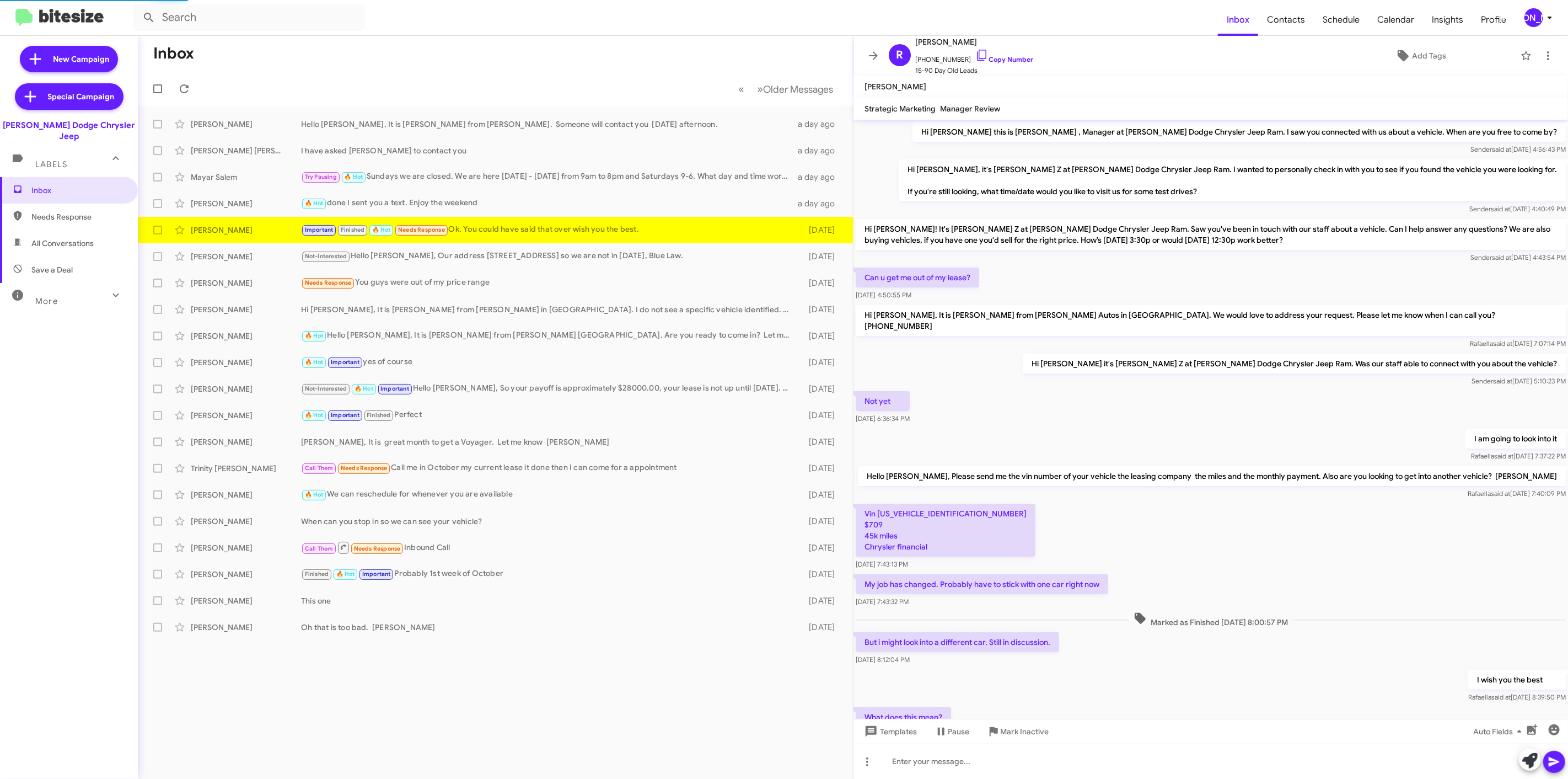
scroll to position [170, 0]
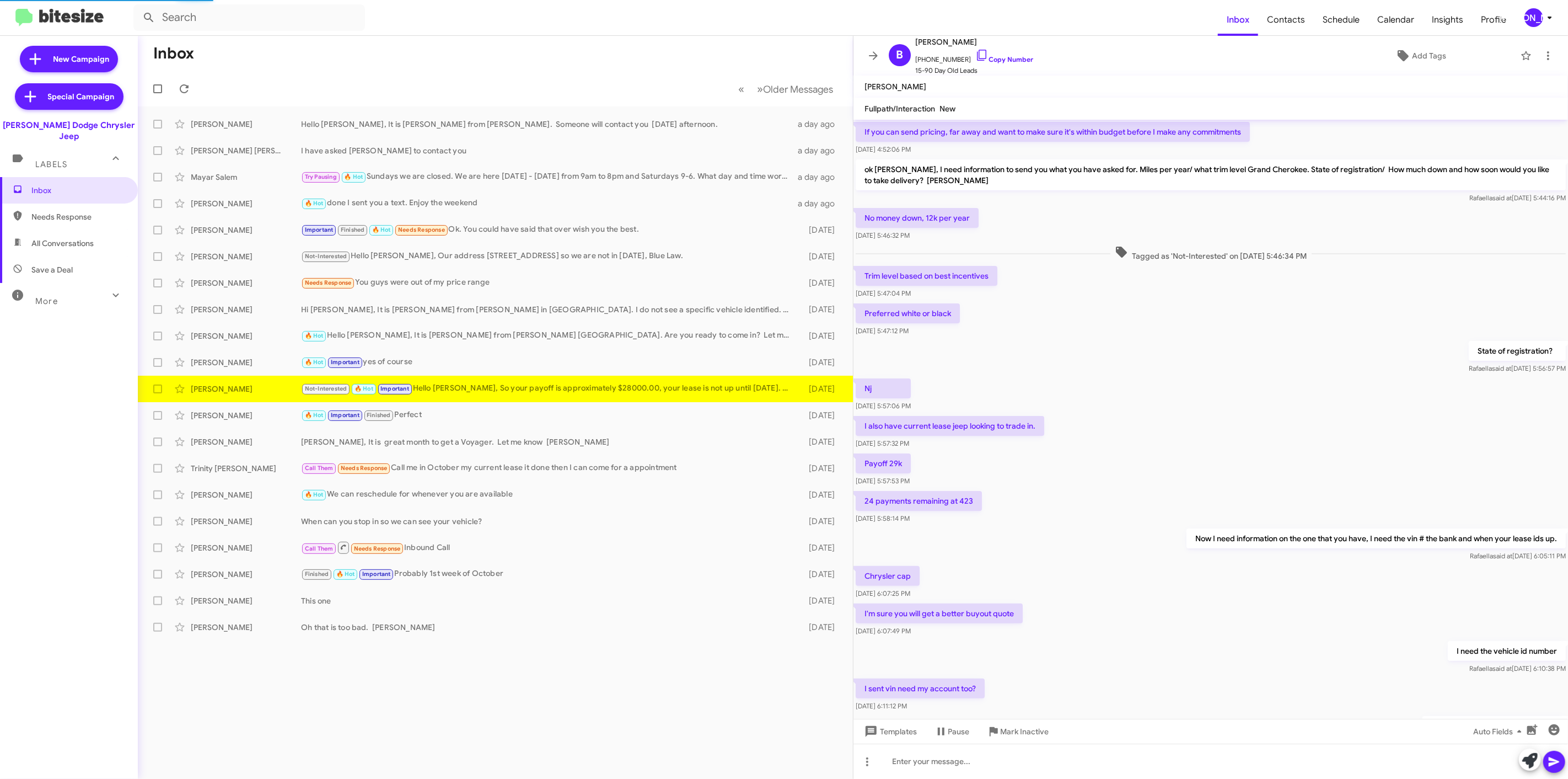
scroll to position [155, 0]
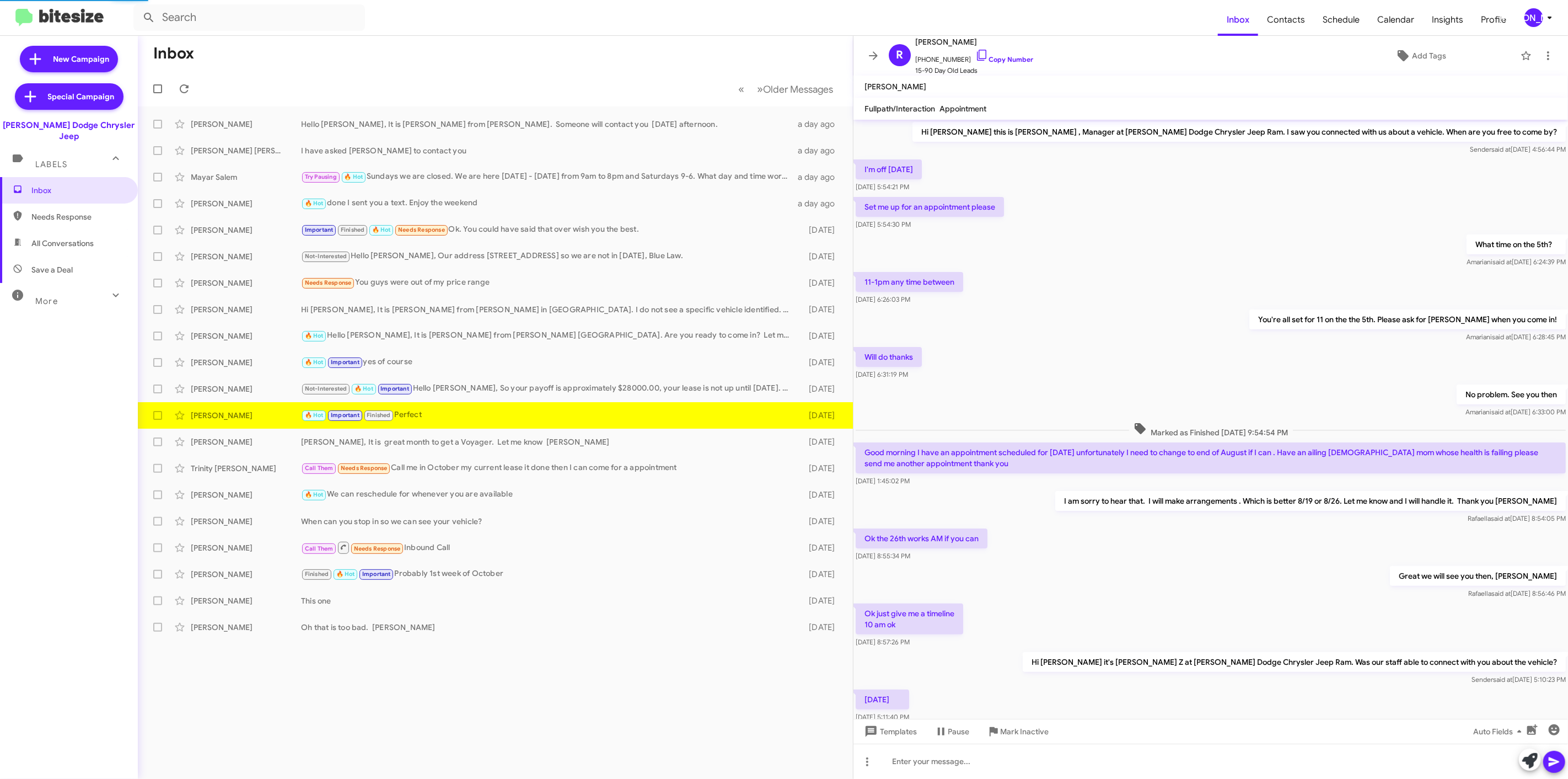
scroll to position [126, 0]
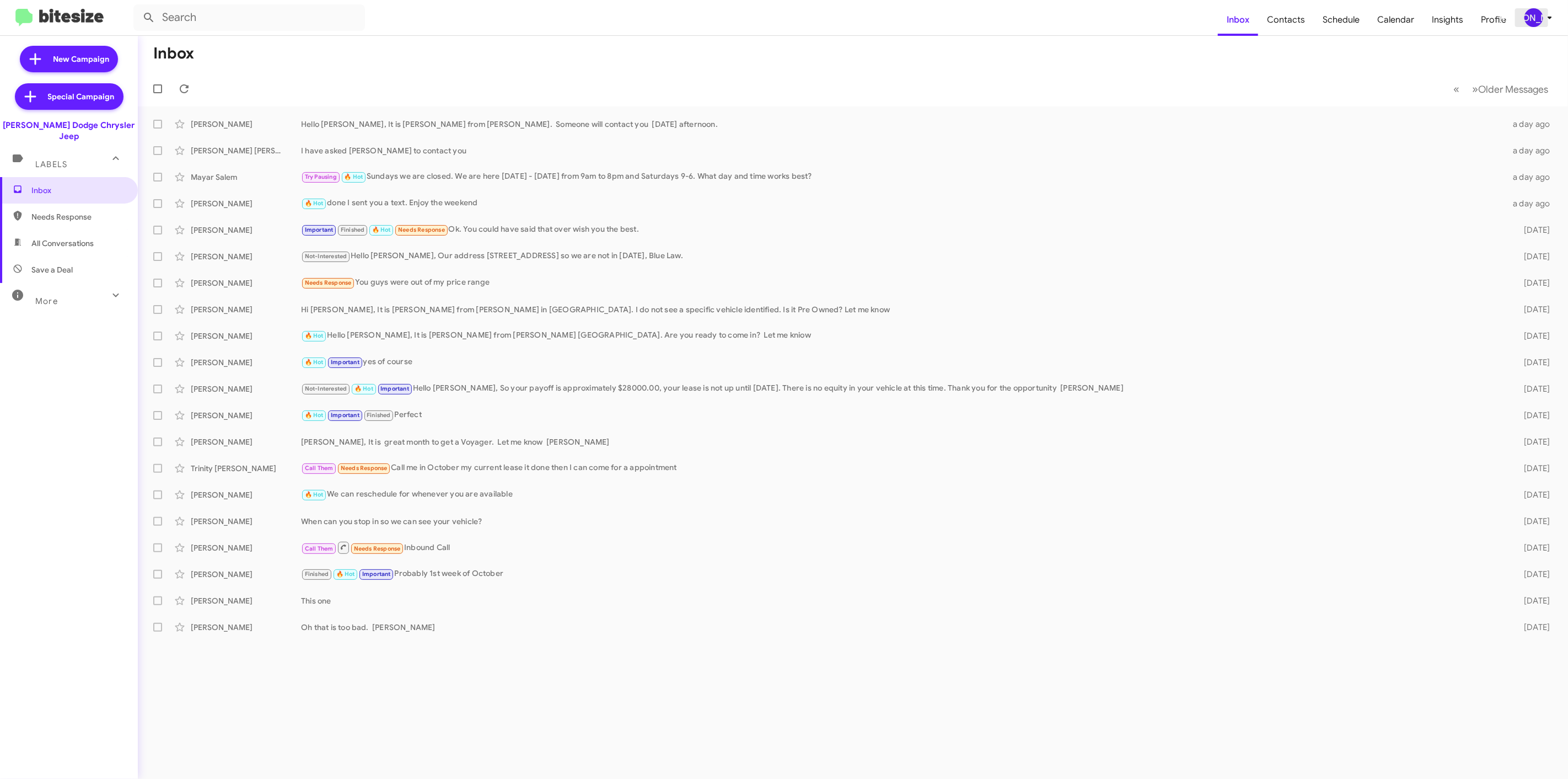
click at [1551, 15] on icon at bounding box center [1550, 18] width 13 height 13
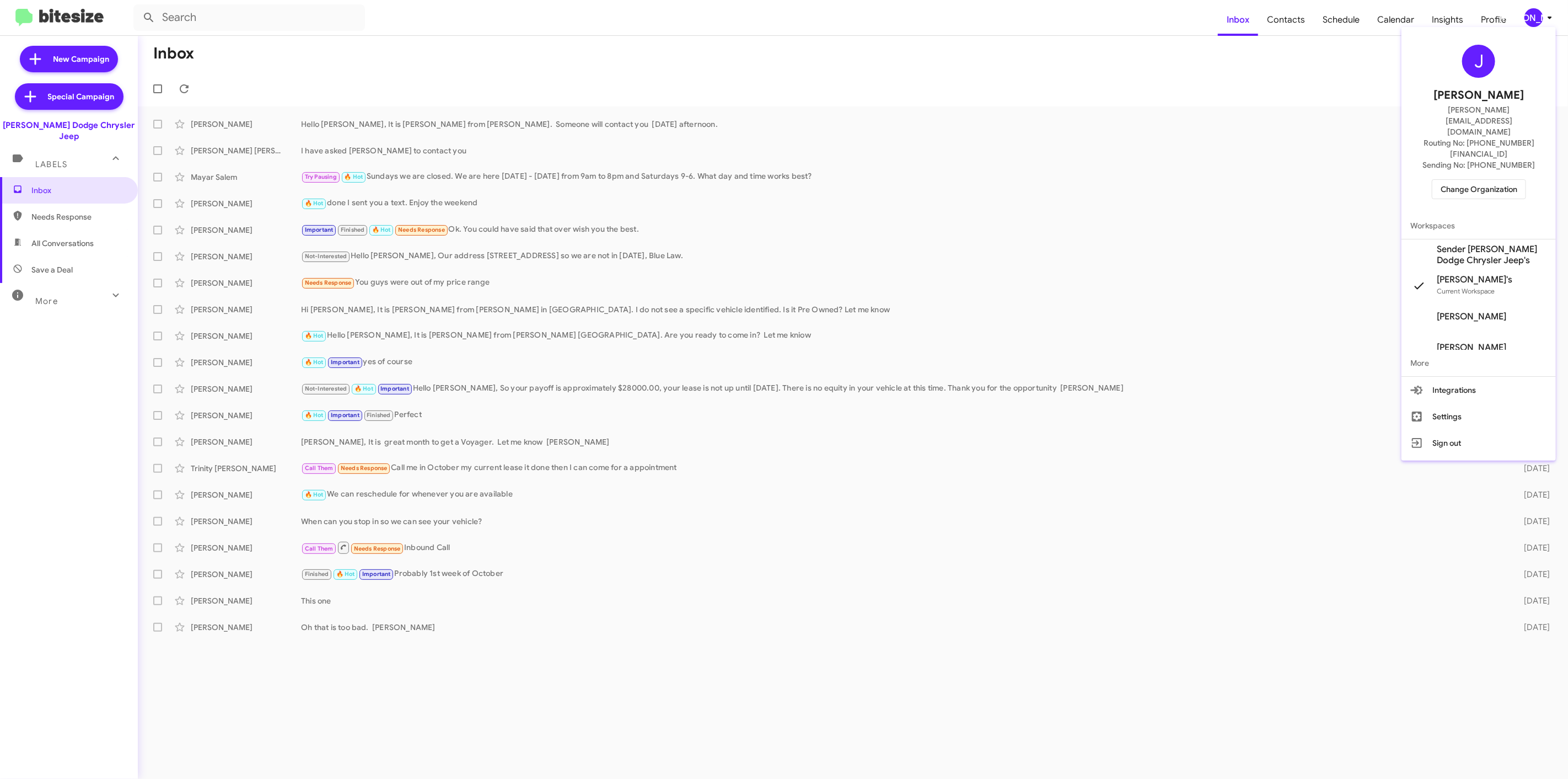
click at [1476, 170] on div "J Jason Apdua jason@bitesize.co Routing No: +1 (973) 599-2108 Sending No: +1 (9…" at bounding box center [1479, 122] width 155 height 181
click at [1475, 180] on span "Change Organization" at bounding box center [1479, 189] width 77 height 19
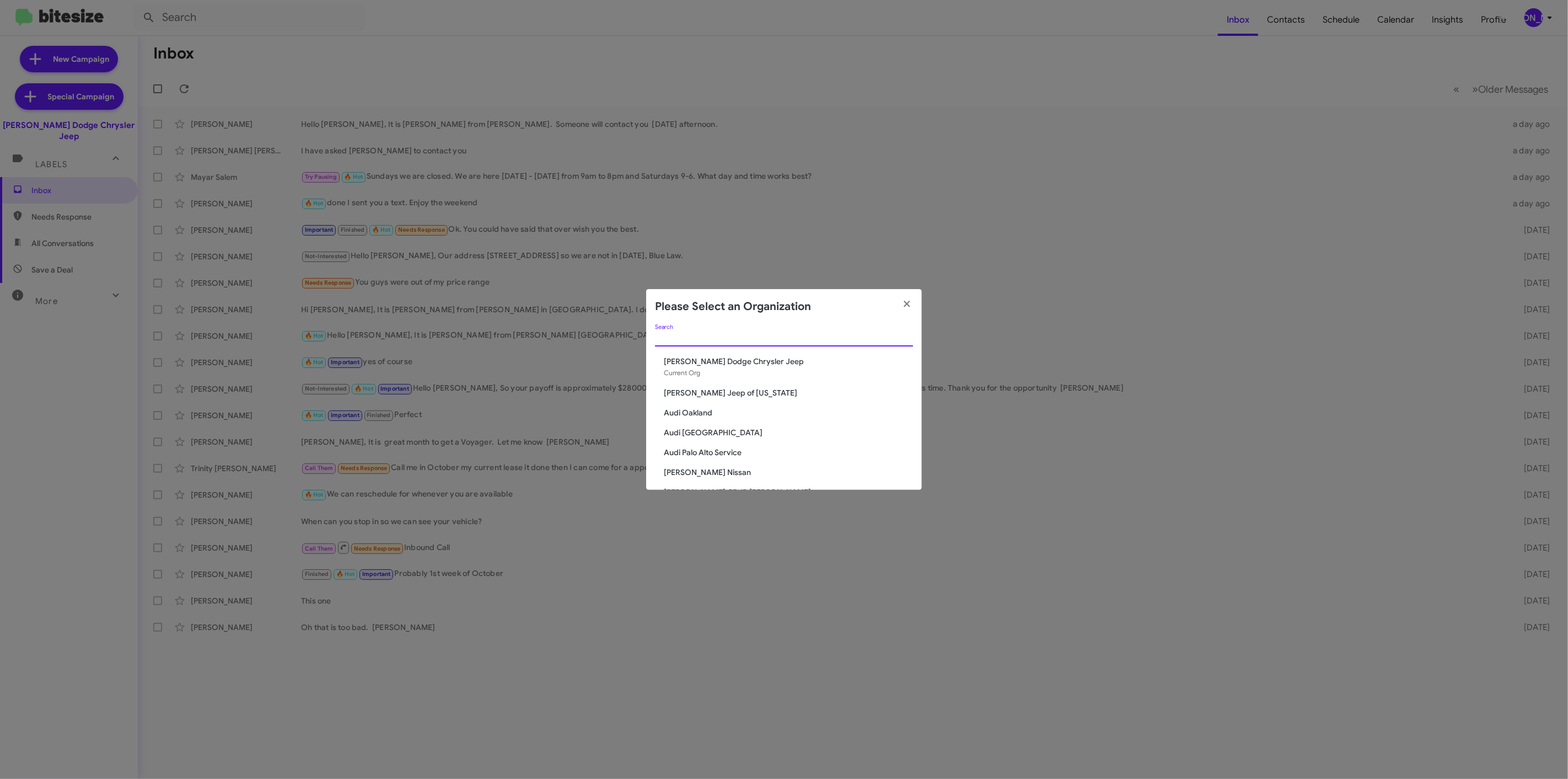
click at [875, 337] on input "Search" at bounding box center [784, 338] width 258 height 9
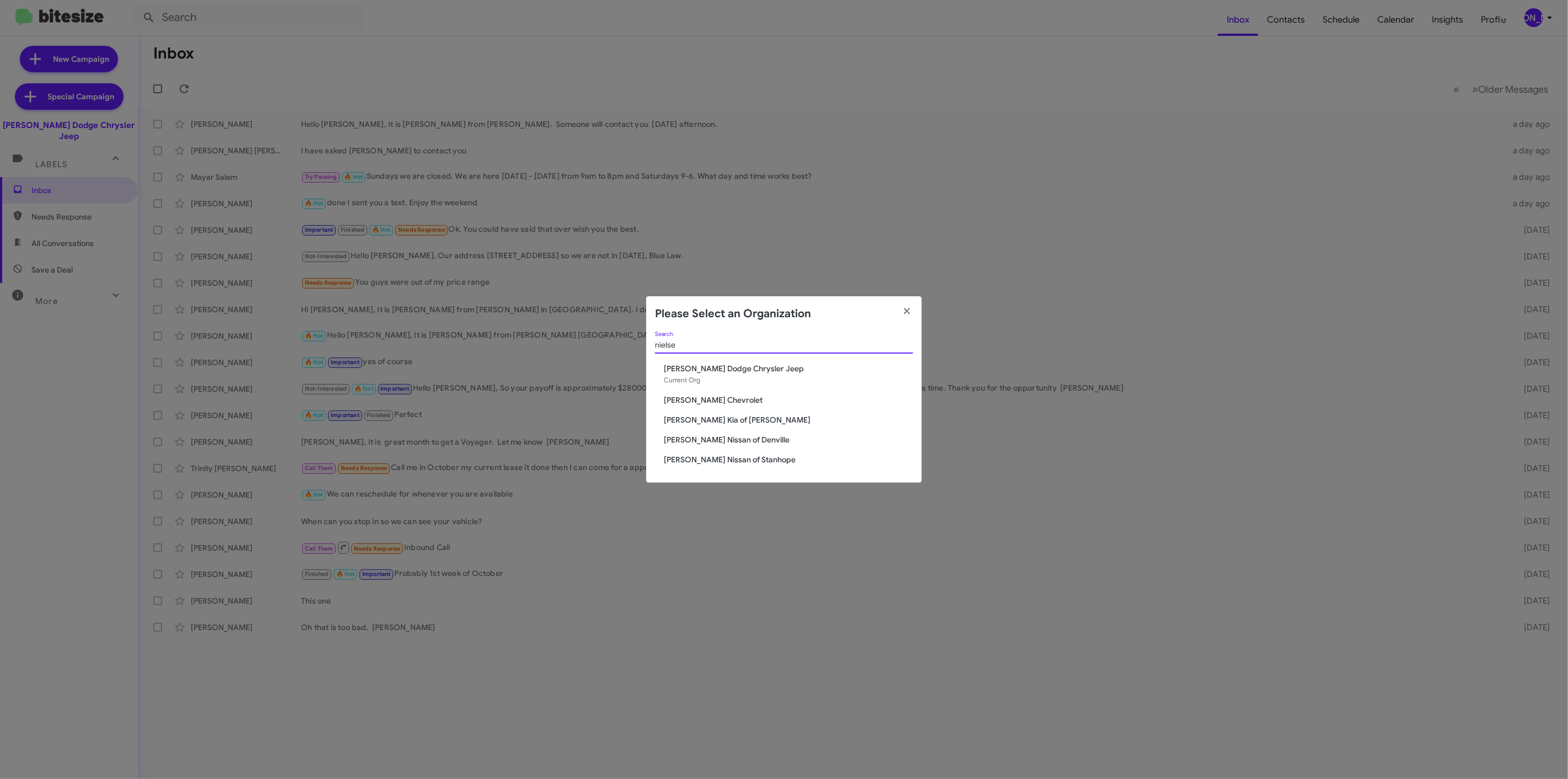
type input "nielse"
click at [697, 418] on span "[PERSON_NAME] Kia of [PERSON_NAME]" at bounding box center [788, 420] width 249 height 11
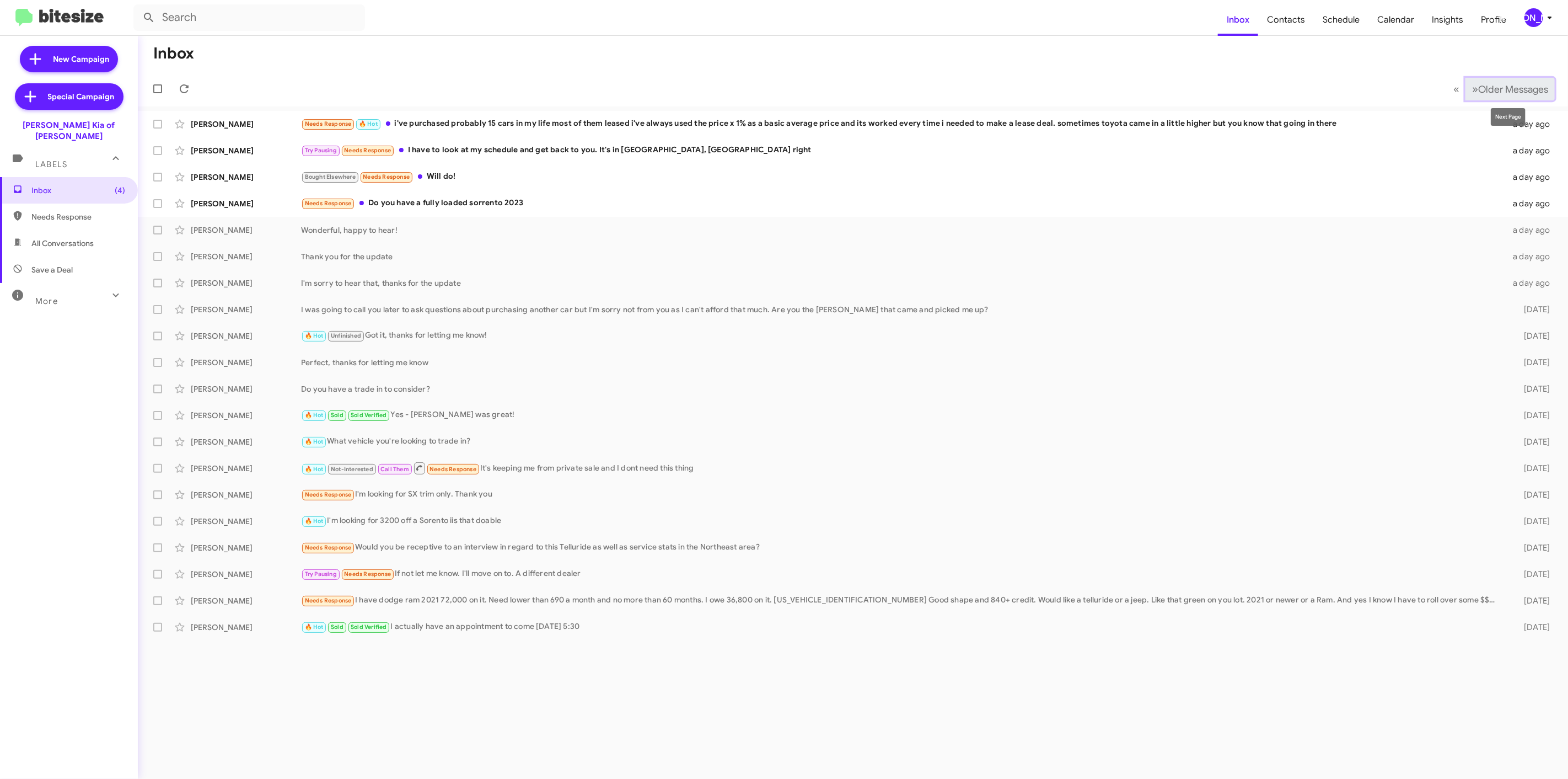
click at [1500, 93] on span "Older Messages" at bounding box center [1513, 90] width 70 height 12
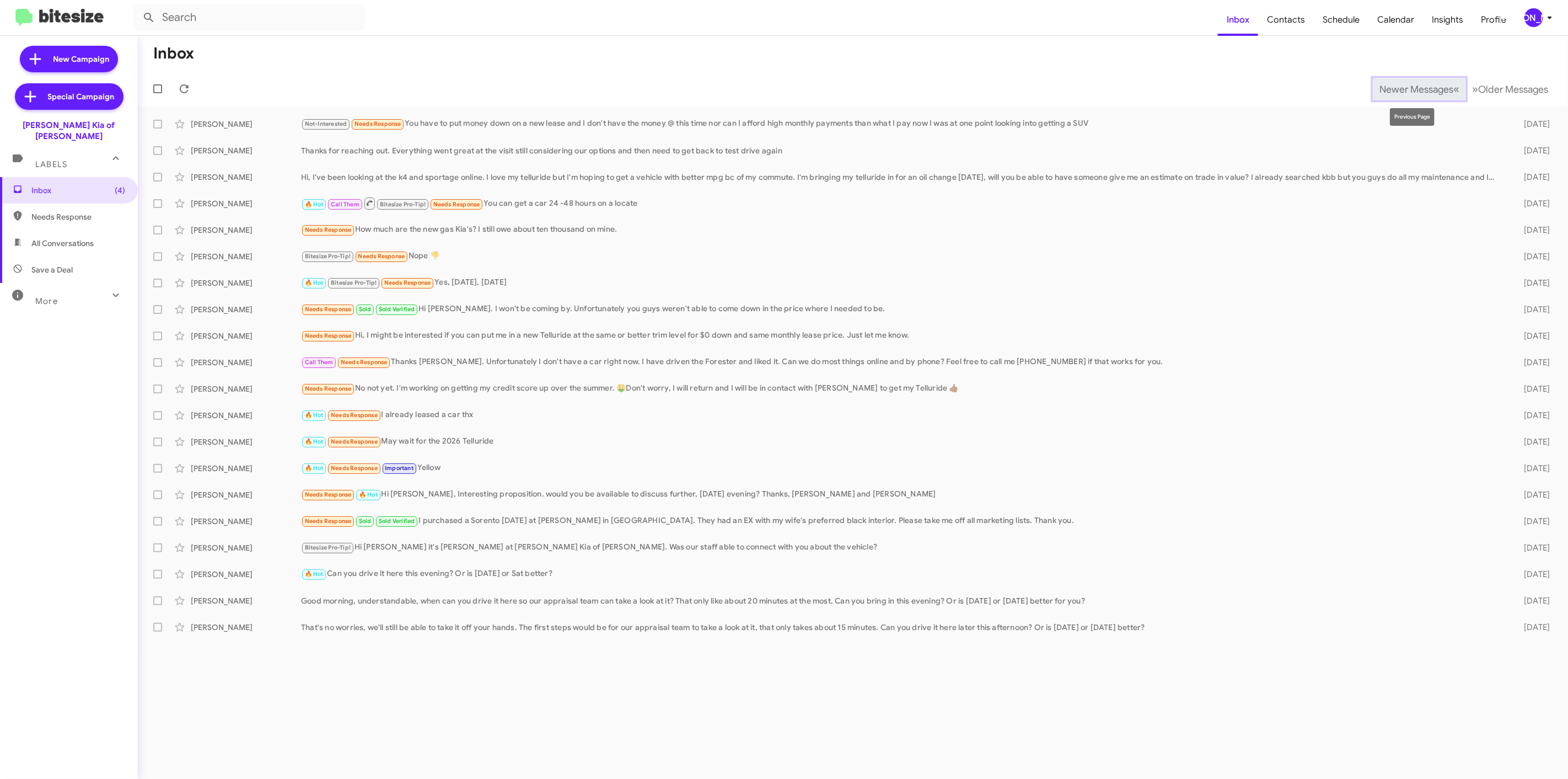
click at [1398, 80] on button "Newer Messages « Previous" at bounding box center [1419, 89] width 93 height 23
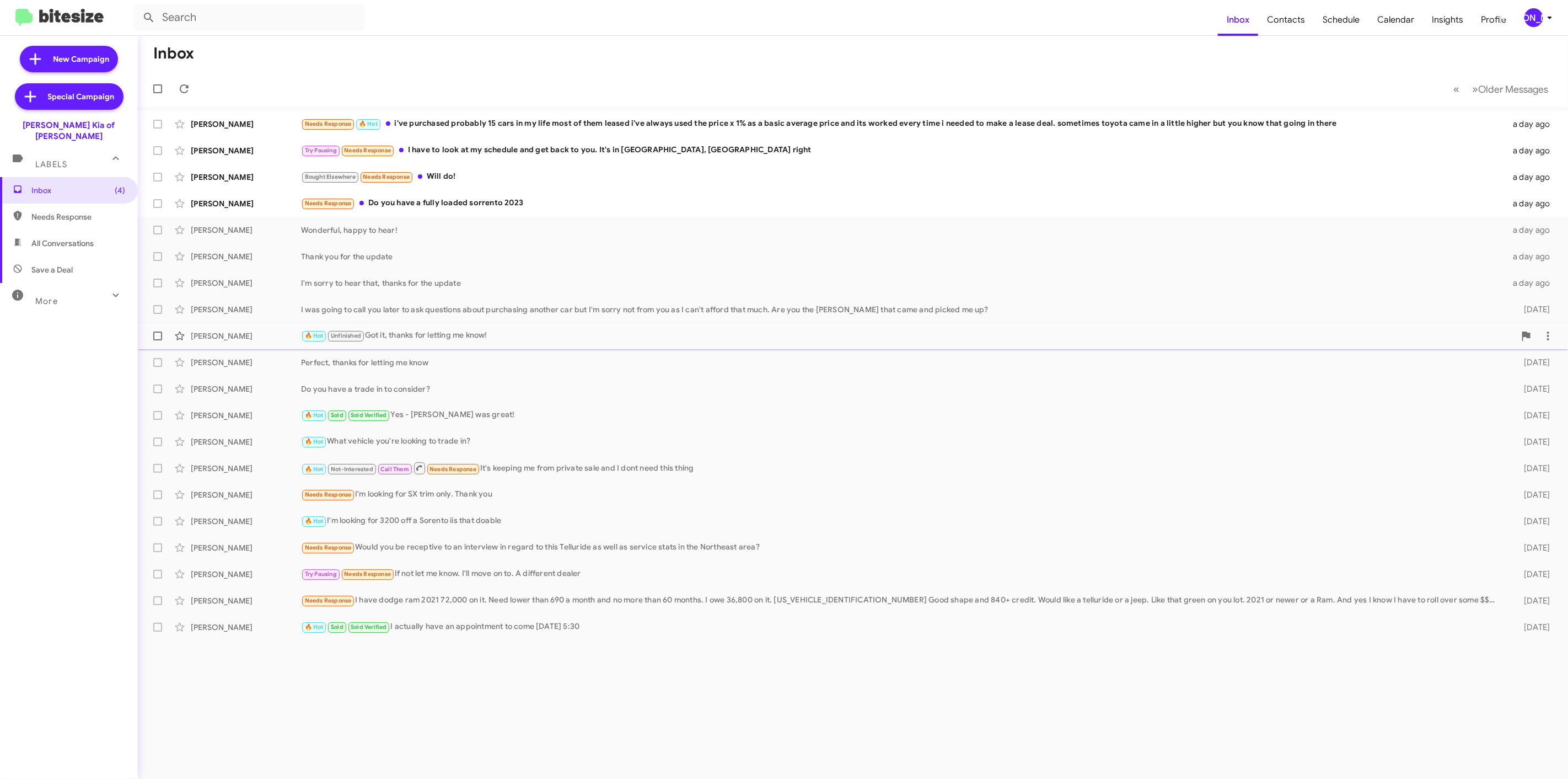
click at [360, 333] on span "Unfinished" at bounding box center [346, 336] width 30 height 7
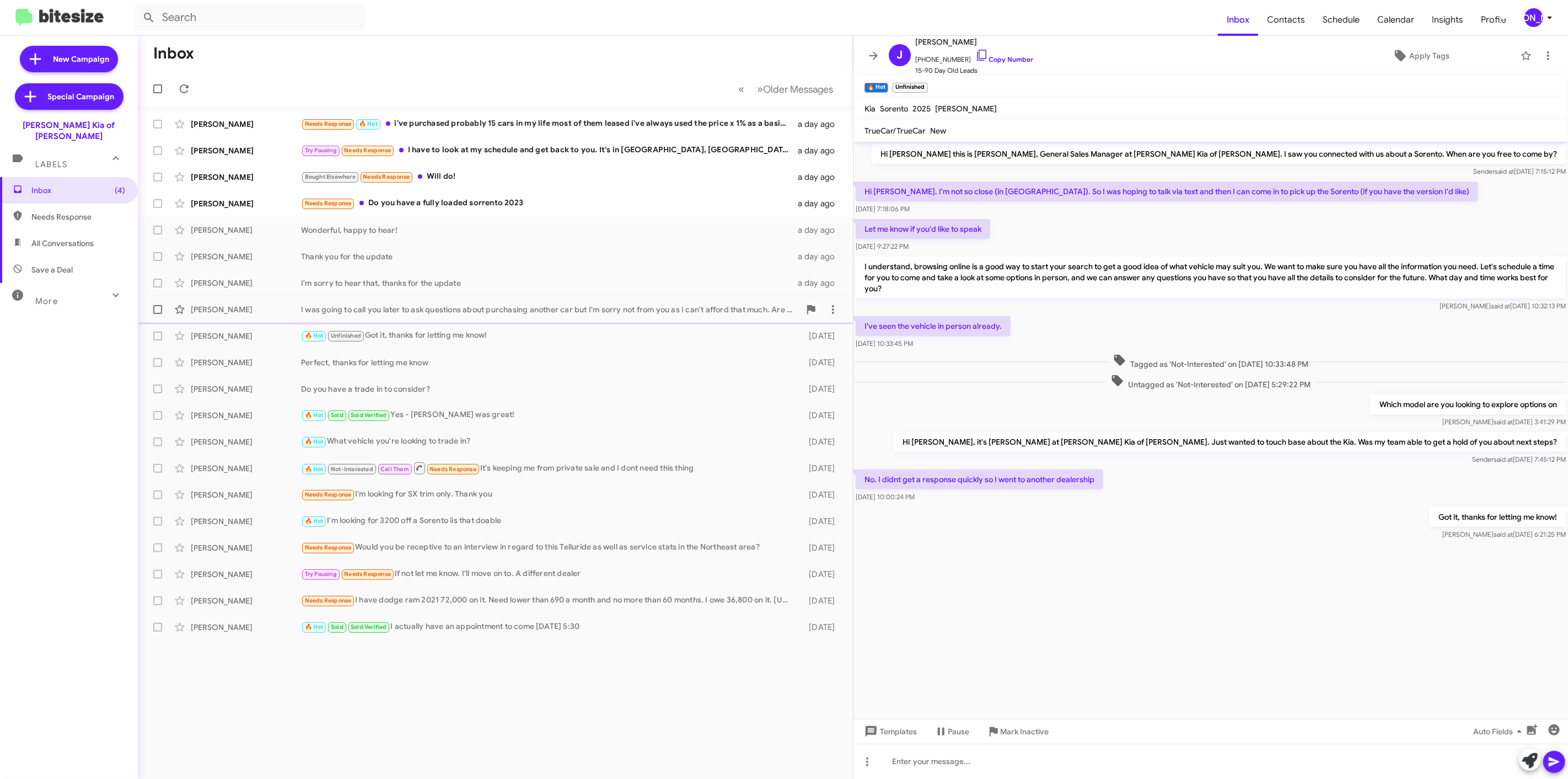
click at [401, 318] on div "Martha Knight I was going to call you later to ask questions about purchasing a…" at bounding box center [495, 309] width 698 height 22
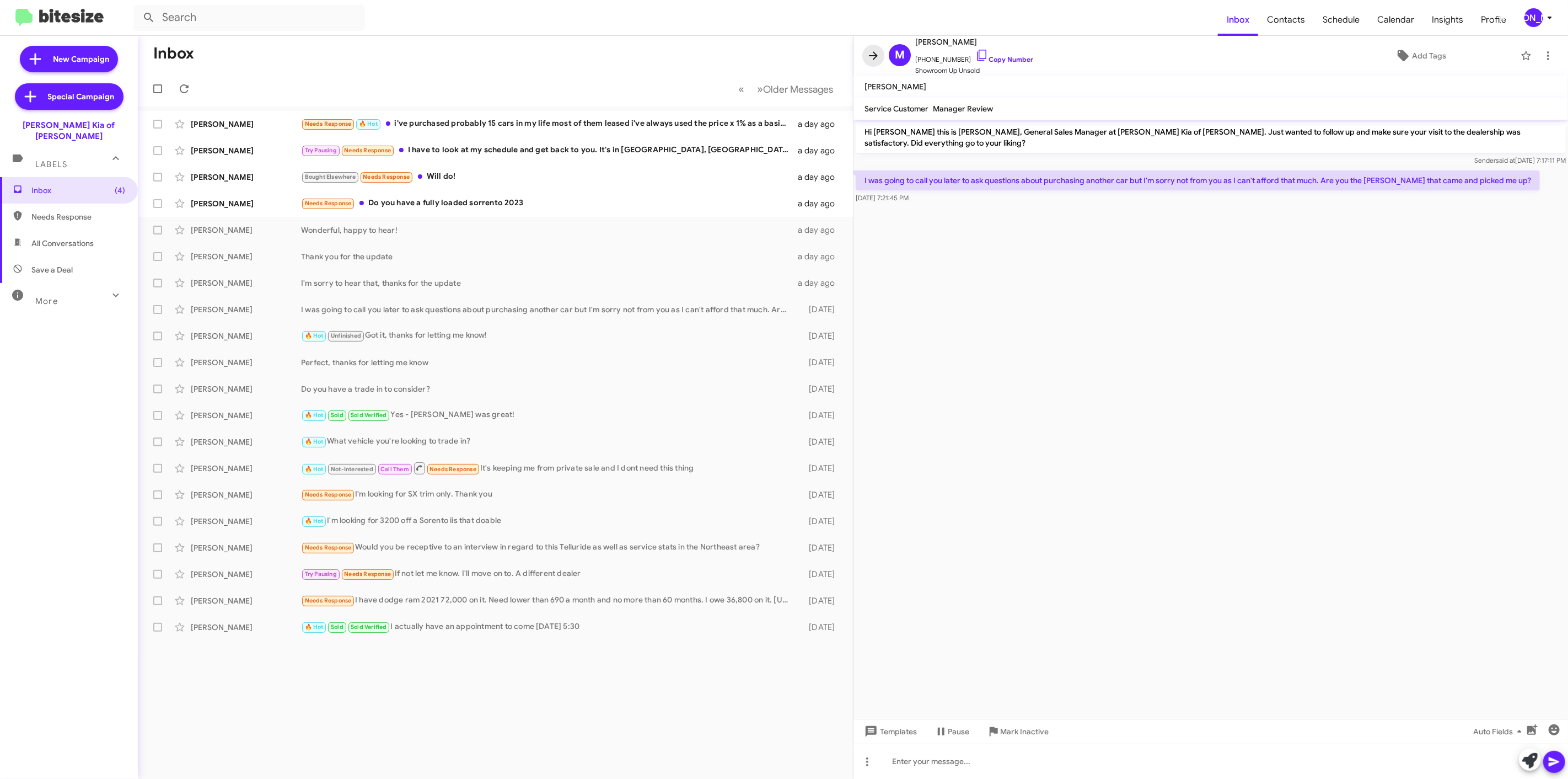
click at [875, 51] on icon at bounding box center [873, 56] width 13 height 13
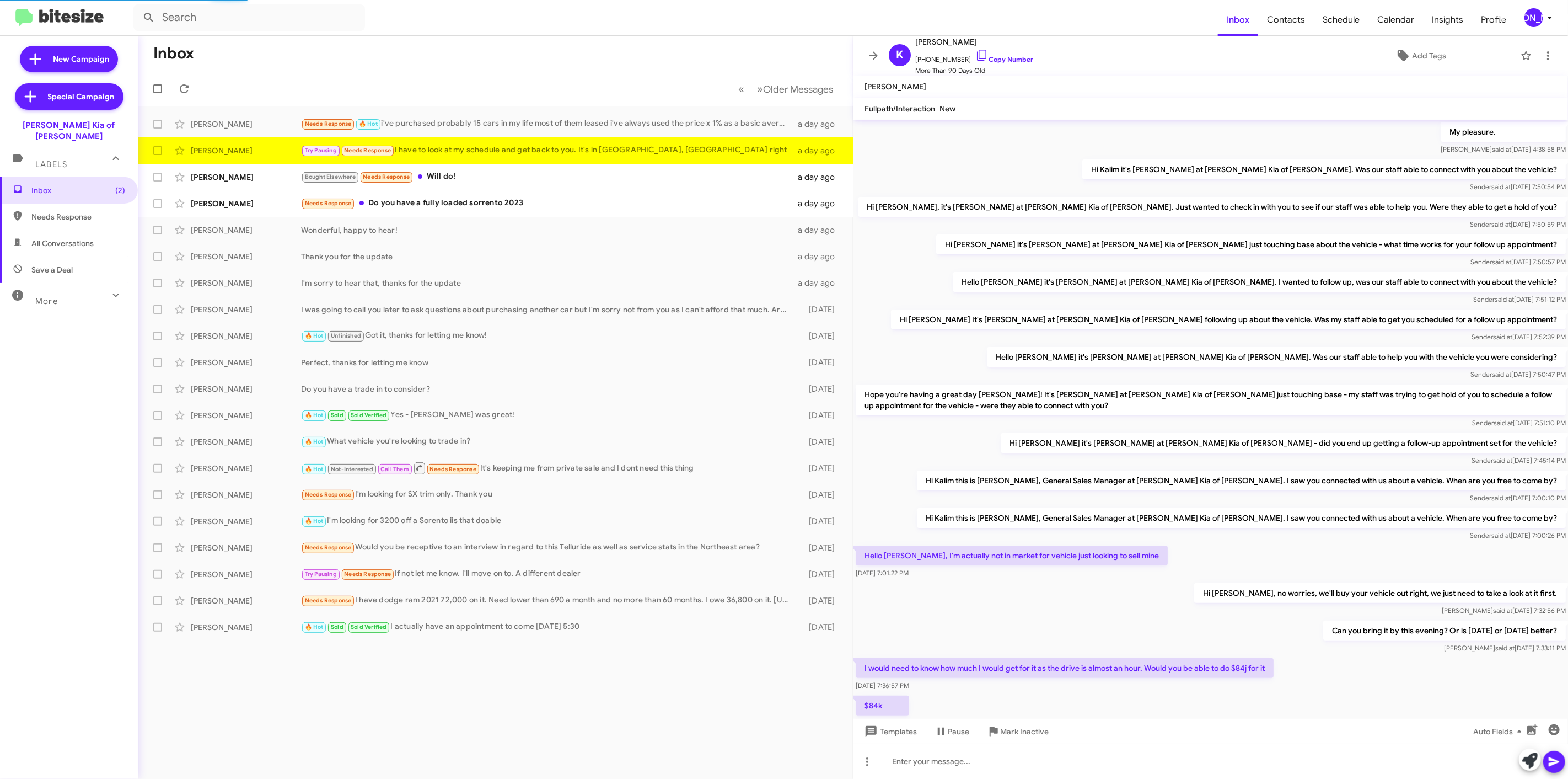
scroll to position [227, 0]
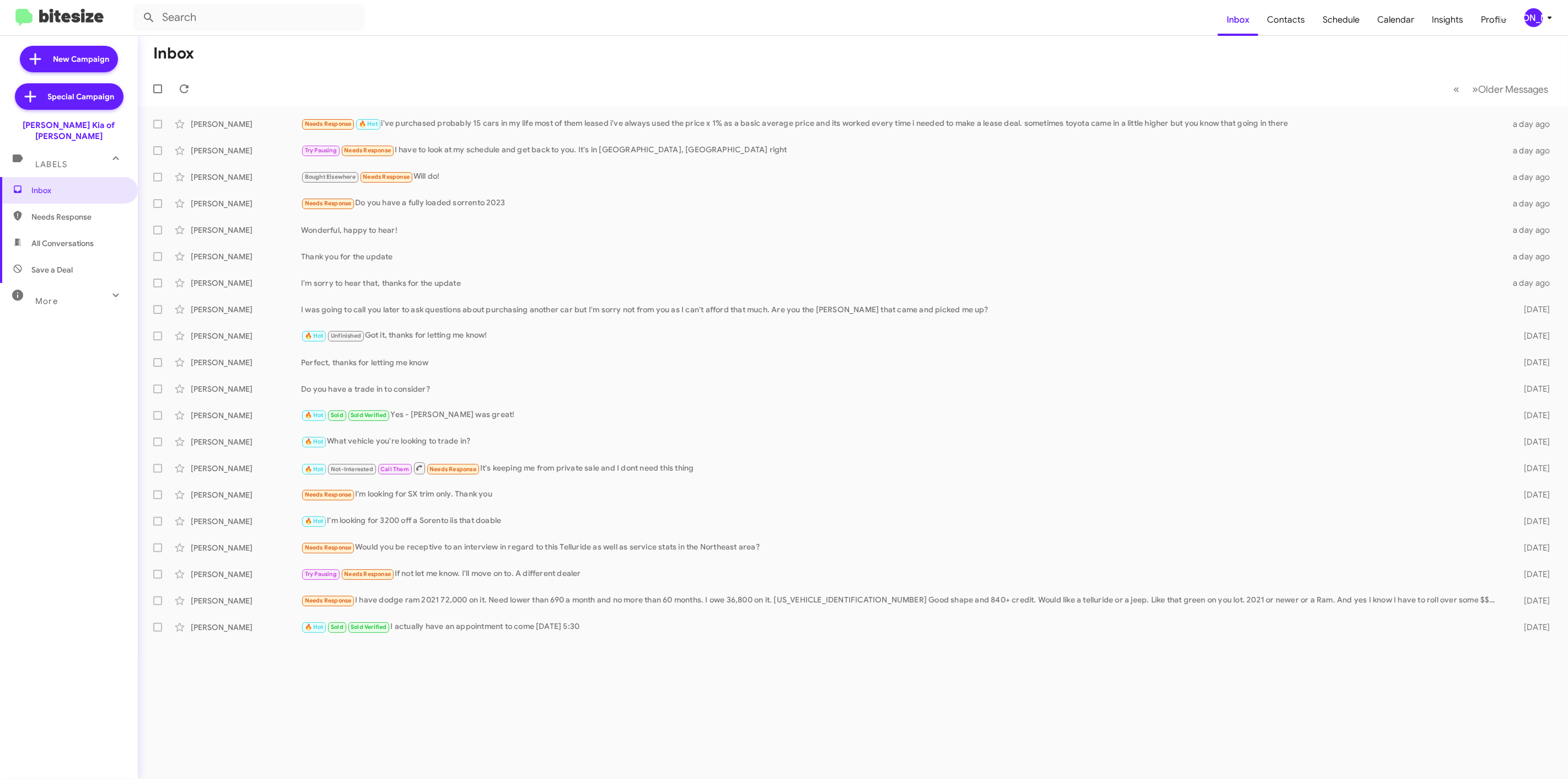
click at [1550, 15] on icon at bounding box center [1550, 18] width 13 height 13
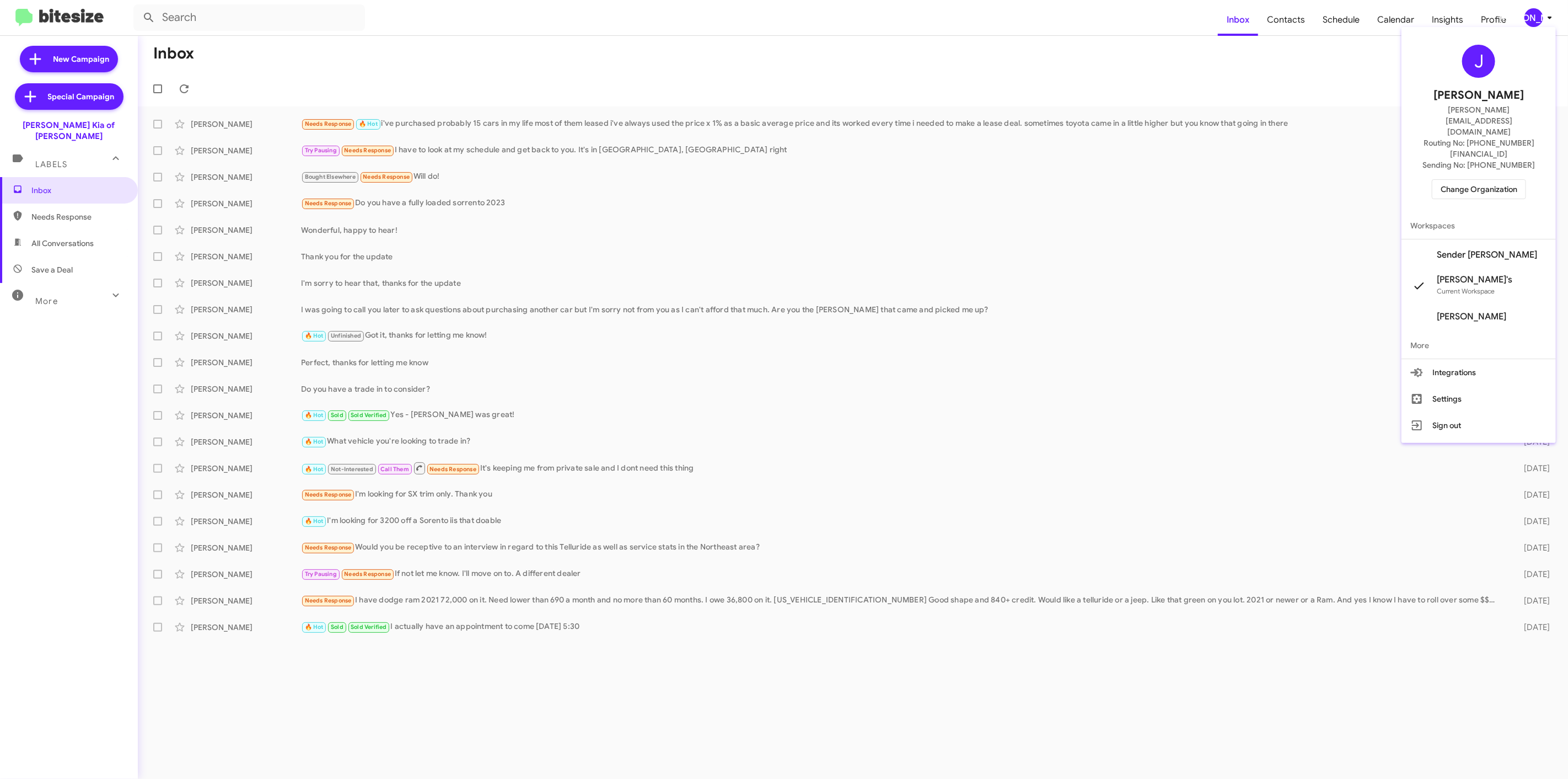
click at [1478, 180] on span "Change Organization" at bounding box center [1479, 189] width 77 height 19
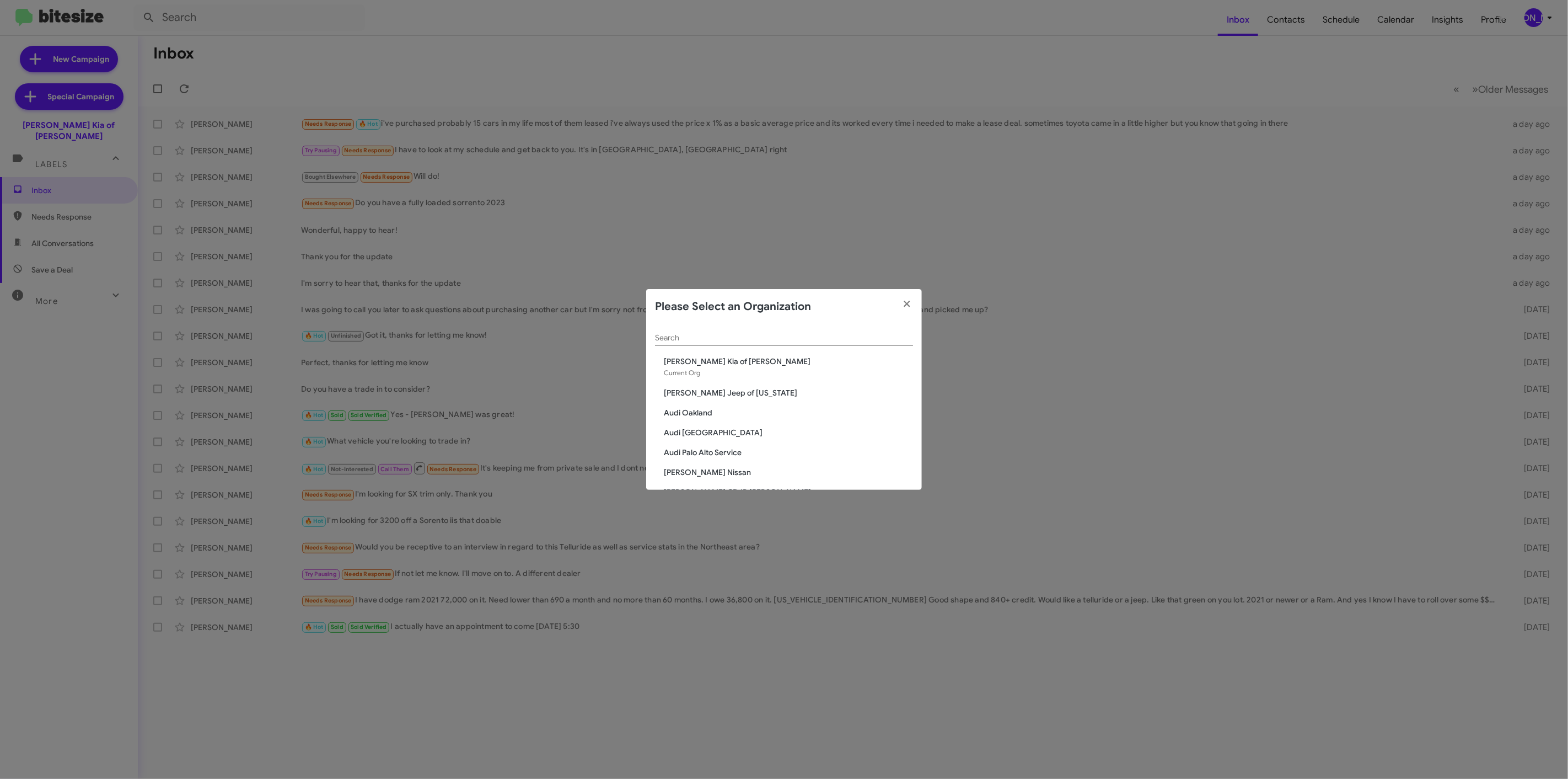
click at [796, 328] on div "Search" at bounding box center [784, 335] width 258 height 21
click at [185, 114] on modal-container "Please Select an Organization Search Nielsen Kia of Newton Current Org Adams Je…" at bounding box center [784, 389] width 1568 height 779
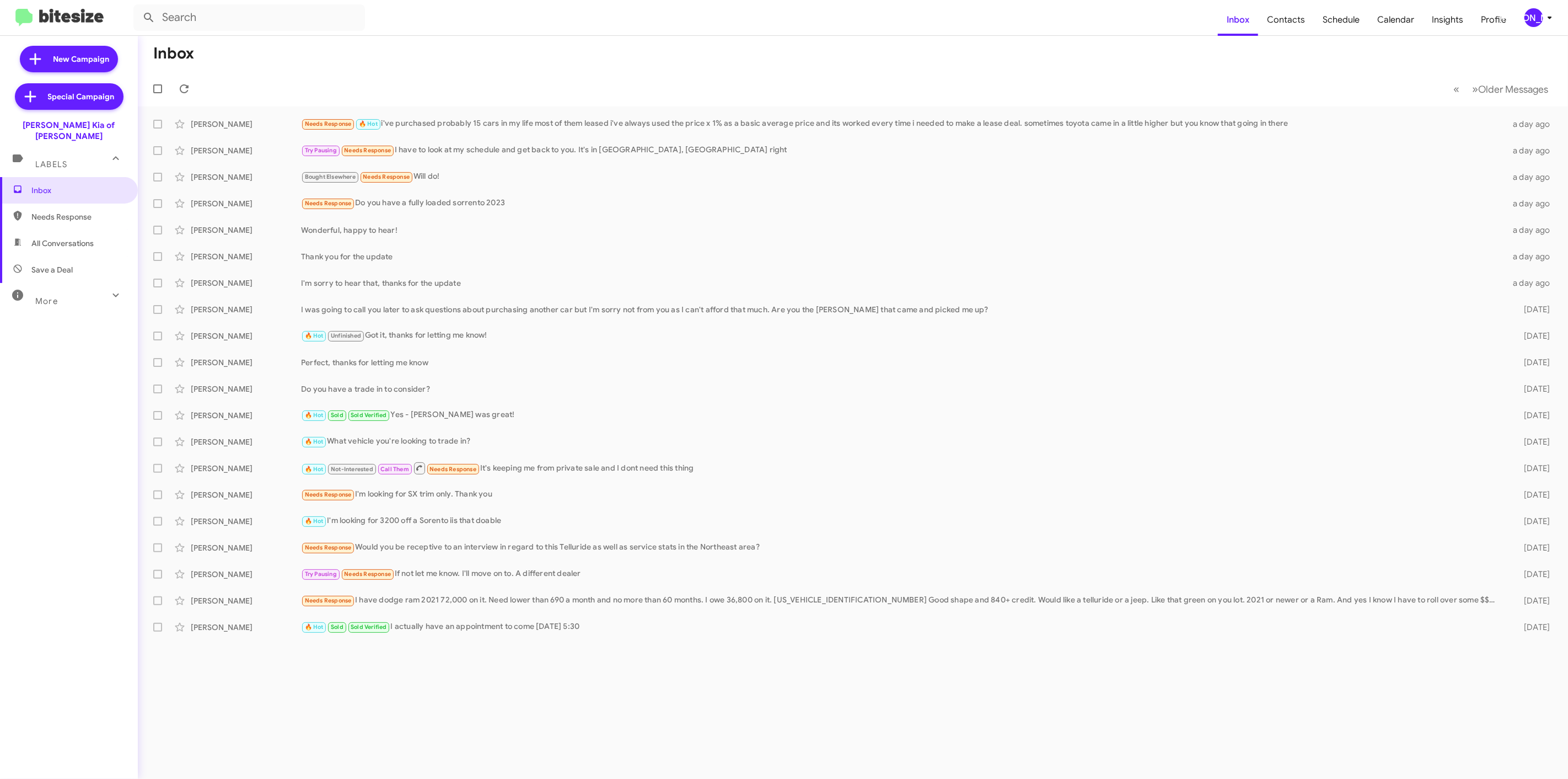
click at [156, 130] on label at bounding box center [158, 124] width 22 height 22
click at [157, 129] on input "checkbox" at bounding box center [157, 129] width 1 height 1
checkbox input "true"
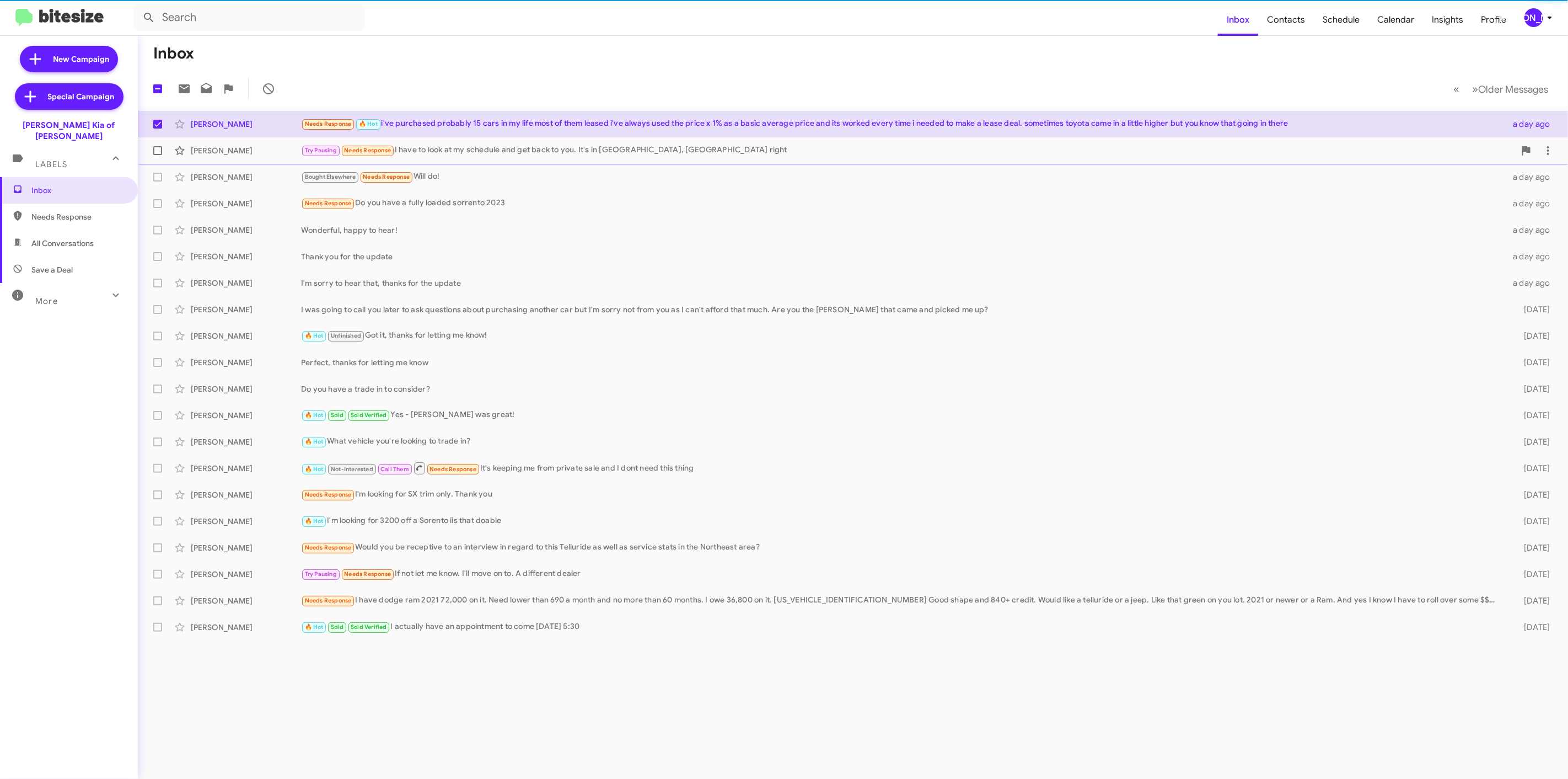
click at [164, 155] on label at bounding box center [158, 150] width 22 height 22
click at [158, 155] on input "checkbox" at bounding box center [157, 155] width 1 height 1
checkbox input "true"
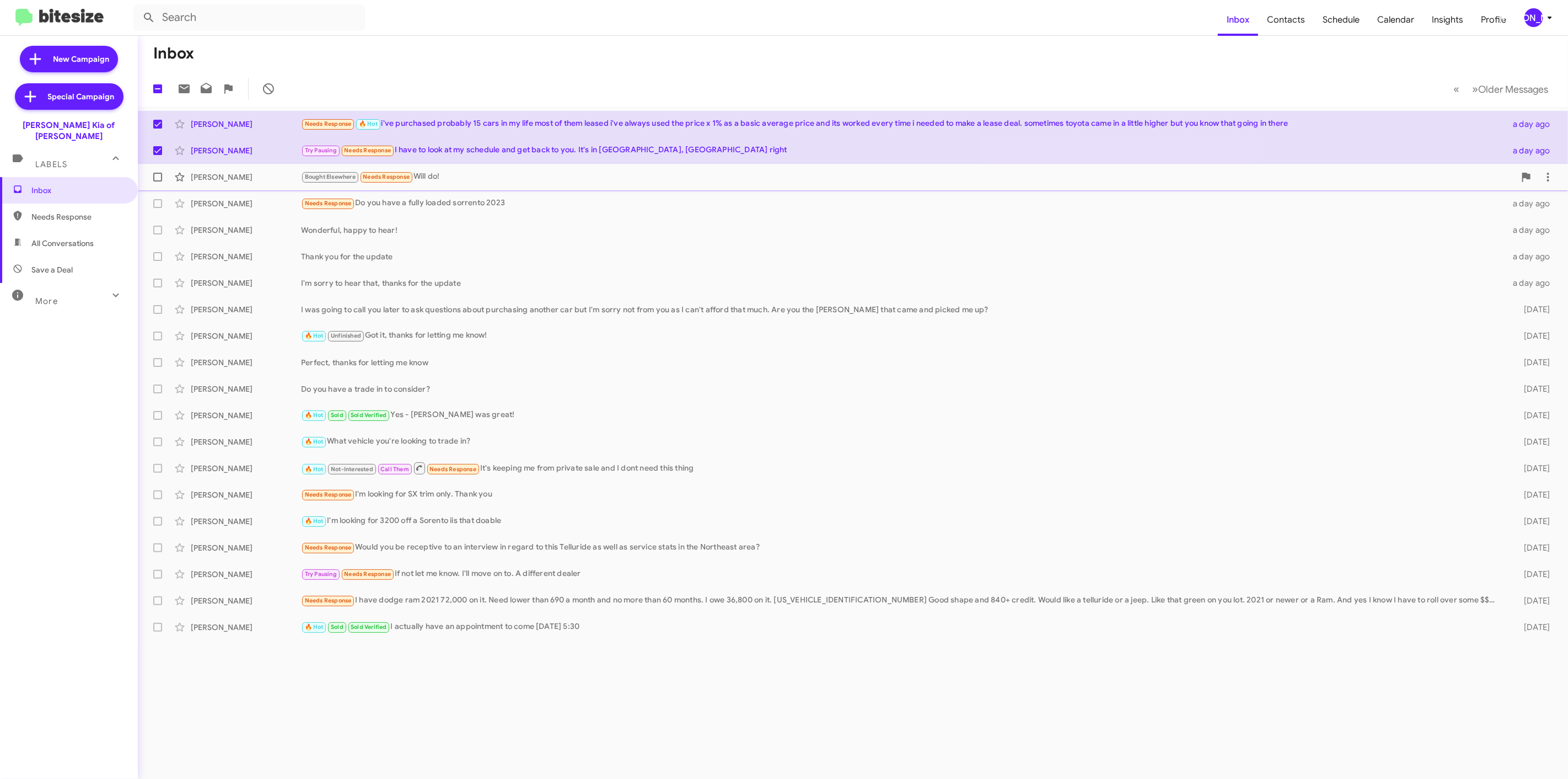
click at [162, 175] on label at bounding box center [158, 177] width 22 height 22
click at [158, 182] on input "checkbox" at bounding box center [157, 182] width 1 height 1
checkbox input "true"
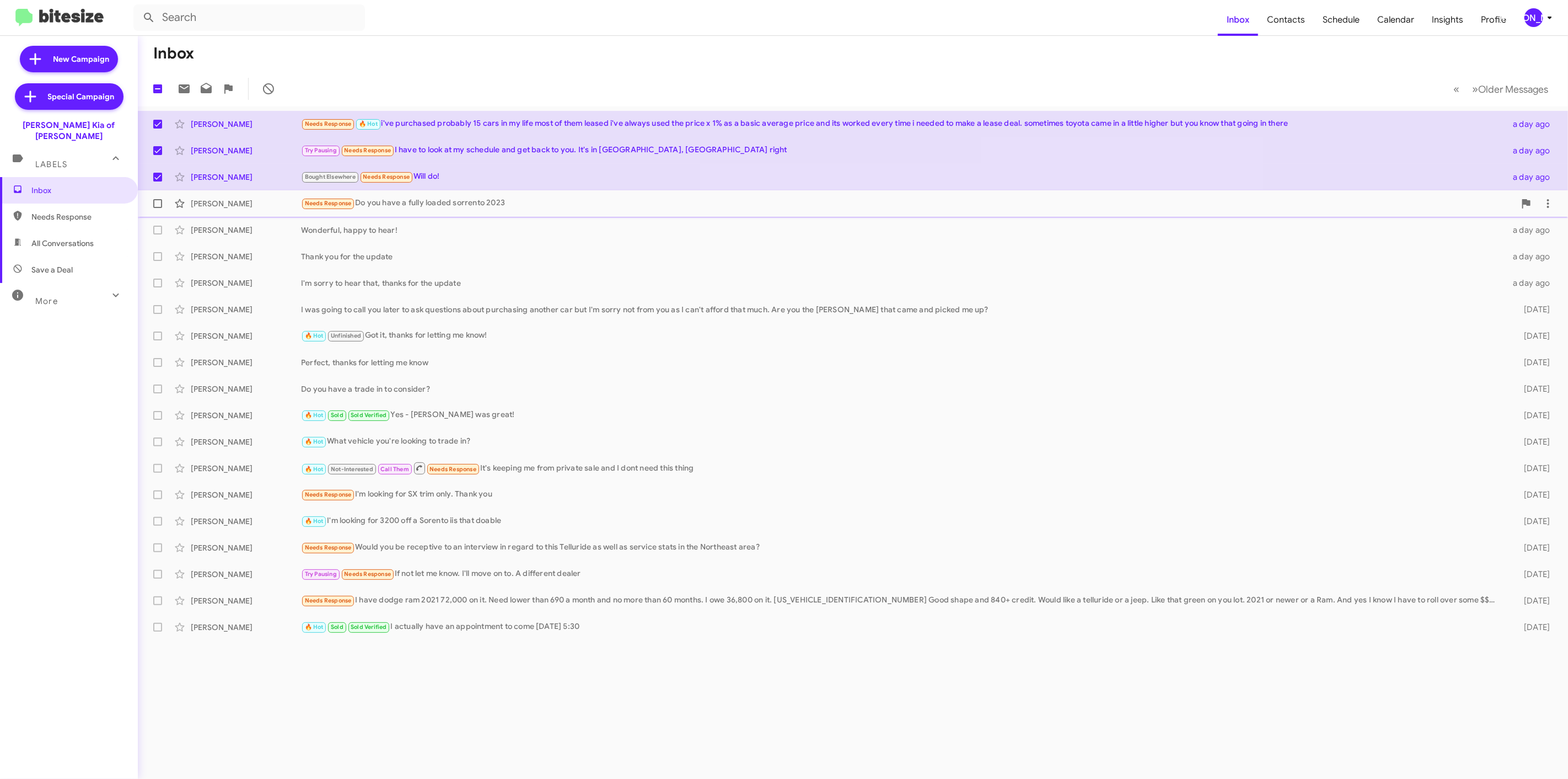
click at [155, 205] on span at bounding box center [158, 203] width 9 height 9
click at [157, 208] on input "checkbox" at bounding box center [157, 208] width 1 height 1
checkbox input "true"
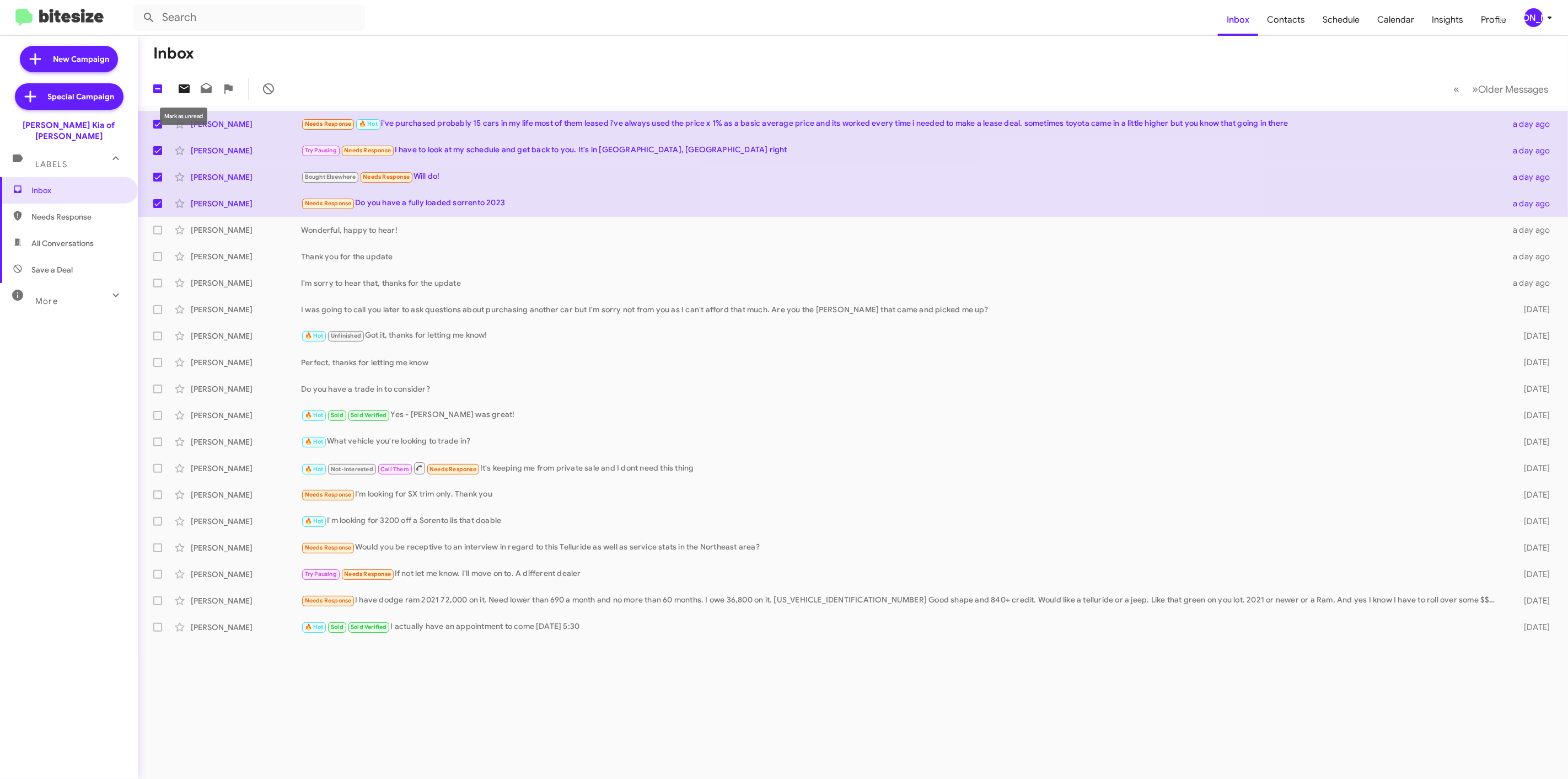
click at [184, 91] on icon at bounding box center [184, 89] width 11 height 9
click at [1515, 18] on button "[PERSON_NAME]" at bounding box center [1535, 18] width 41 height 19
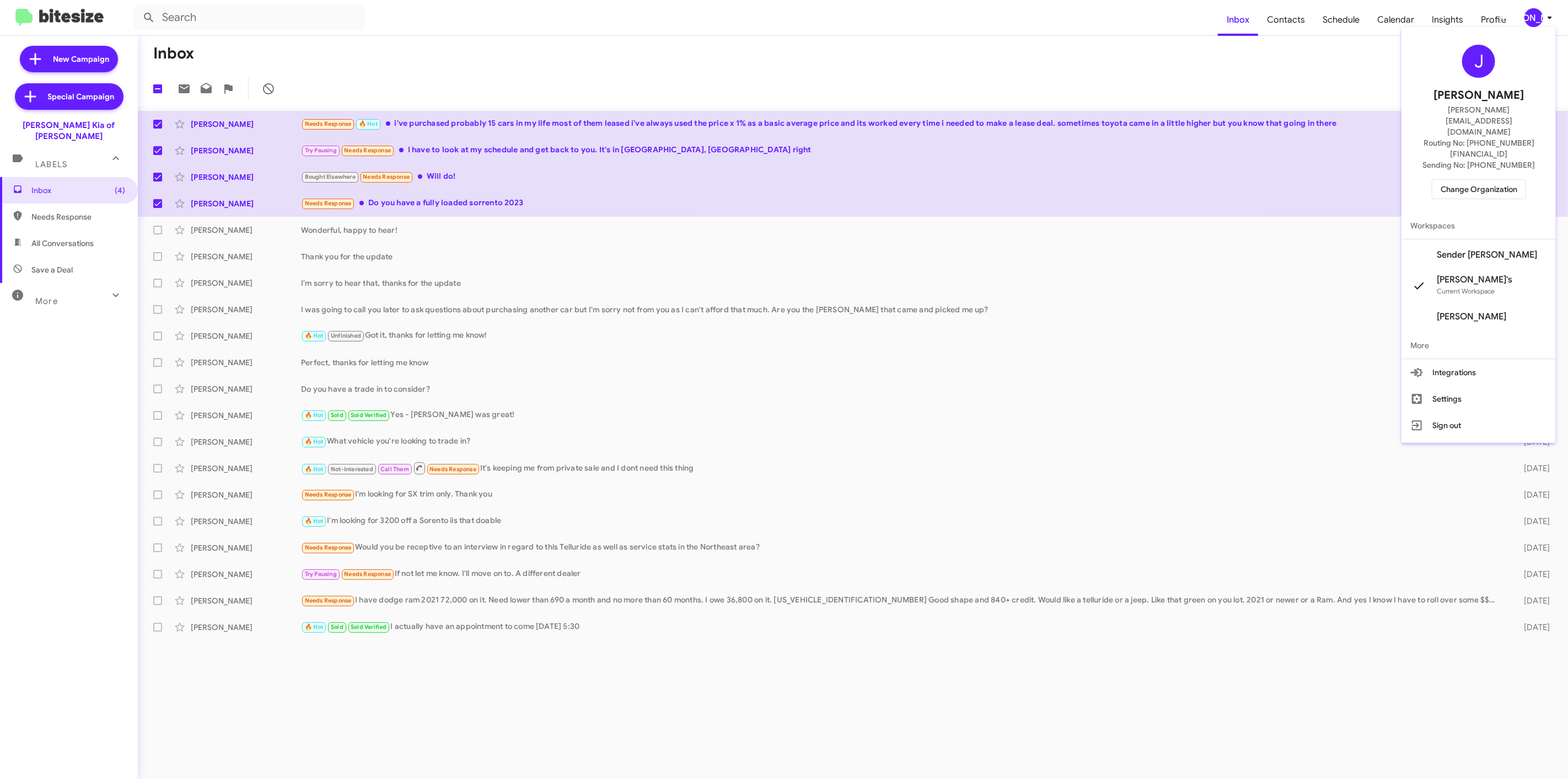
click at [1483, 180] on span "Change Organization" at bounding box center [1479, 189] width 77 height 19
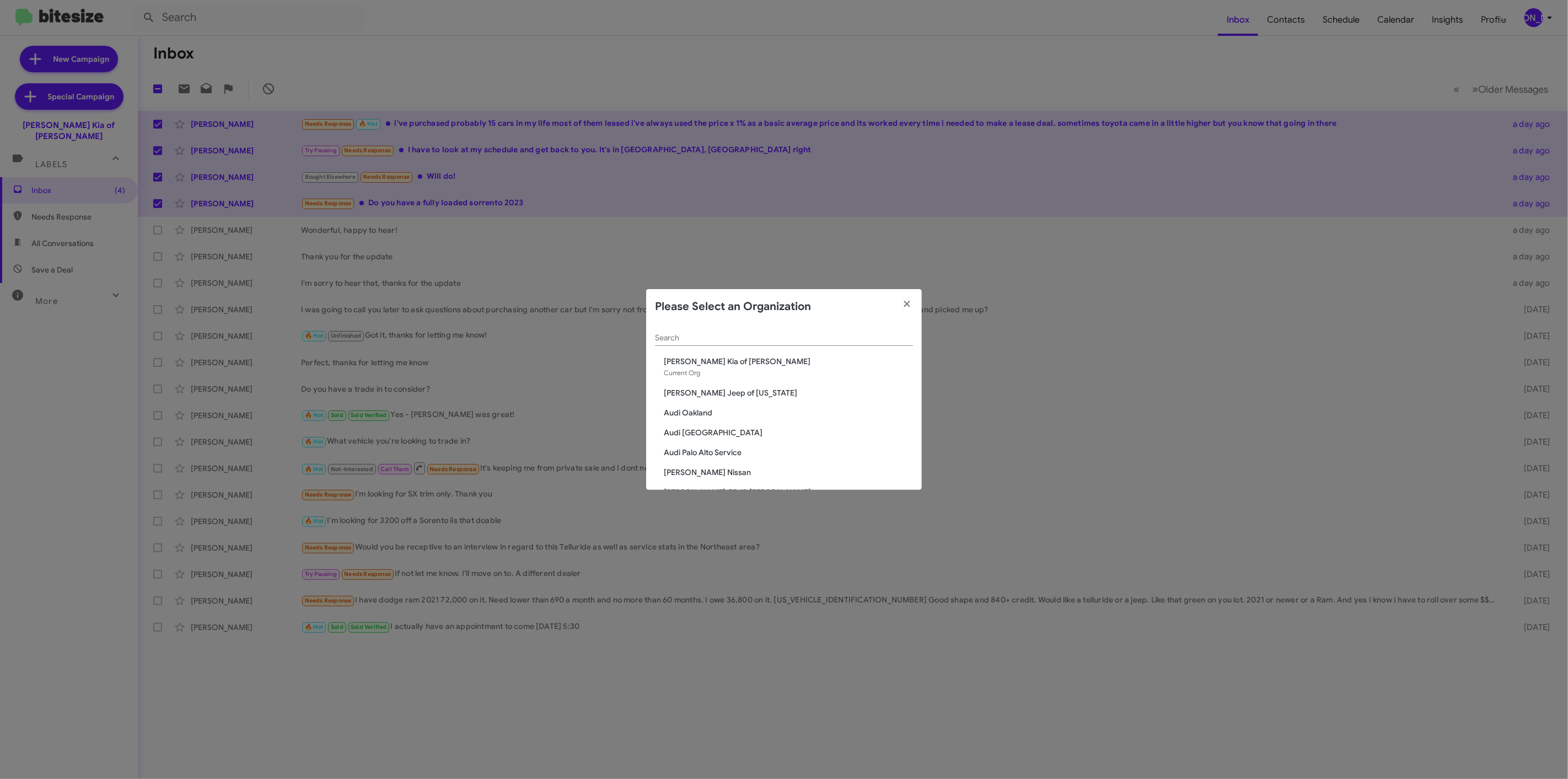
click at [763, 334] on input "Search" at bounding box center [784, 338] width 258 height 9
type input "d"
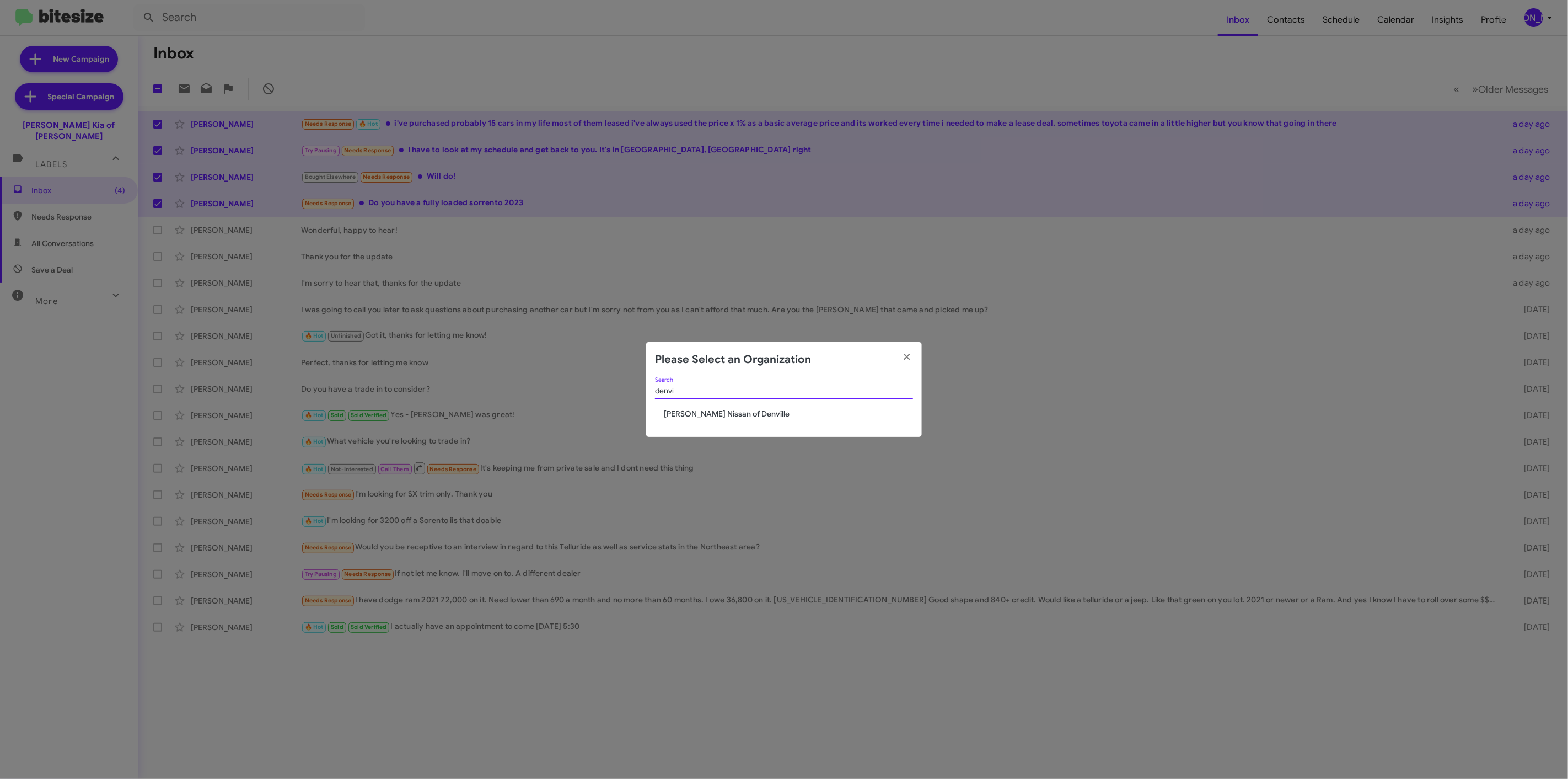
type input "denvi"
click at [736, 417] on span "[PERSON_NAME] Nissan of Denville" at bounding box center [788, 414] width 249 height 11
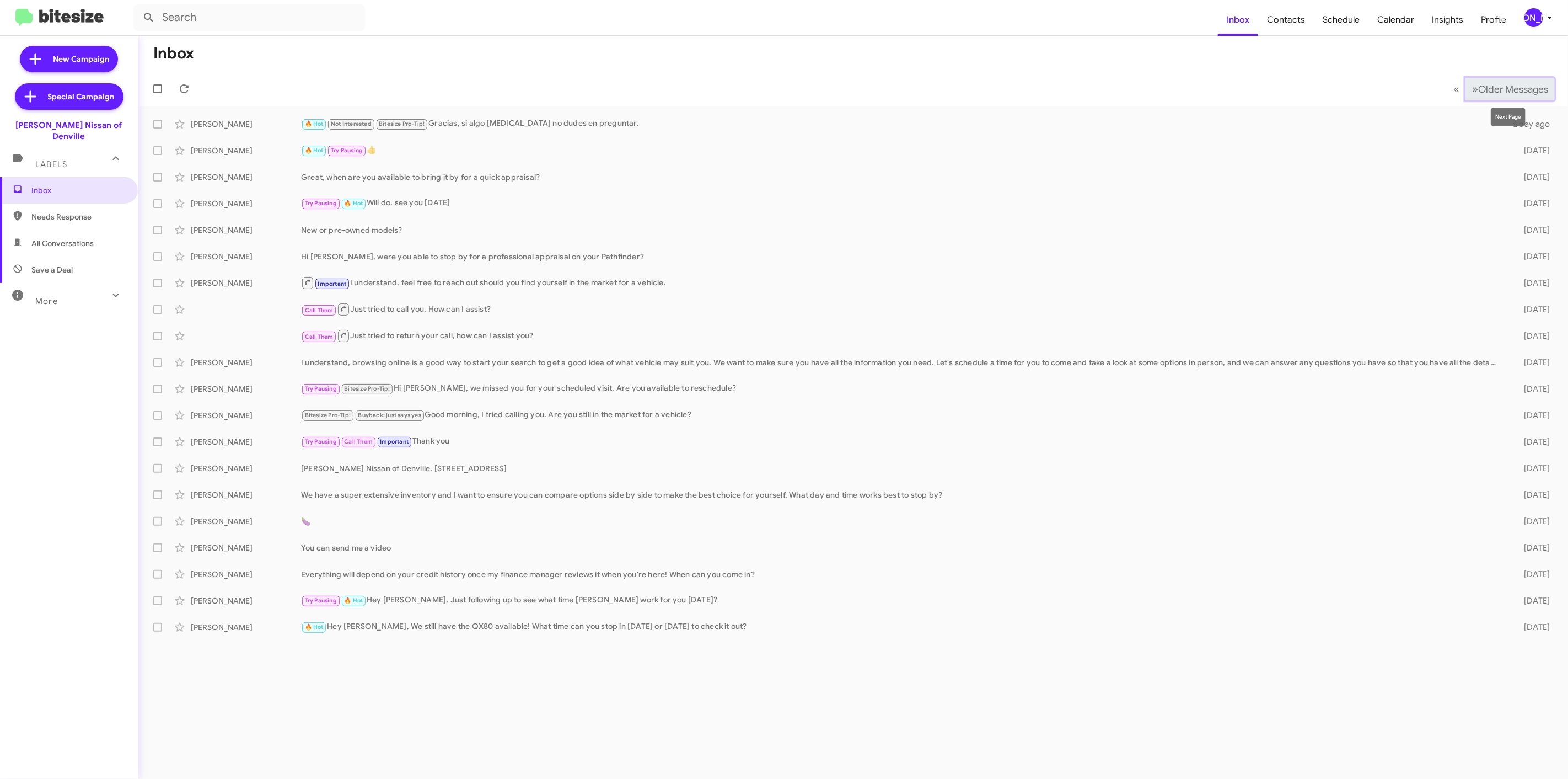
click at [1501, 93] on span "Older Messages" at bounding box center [1513, 90] width 70 height 12
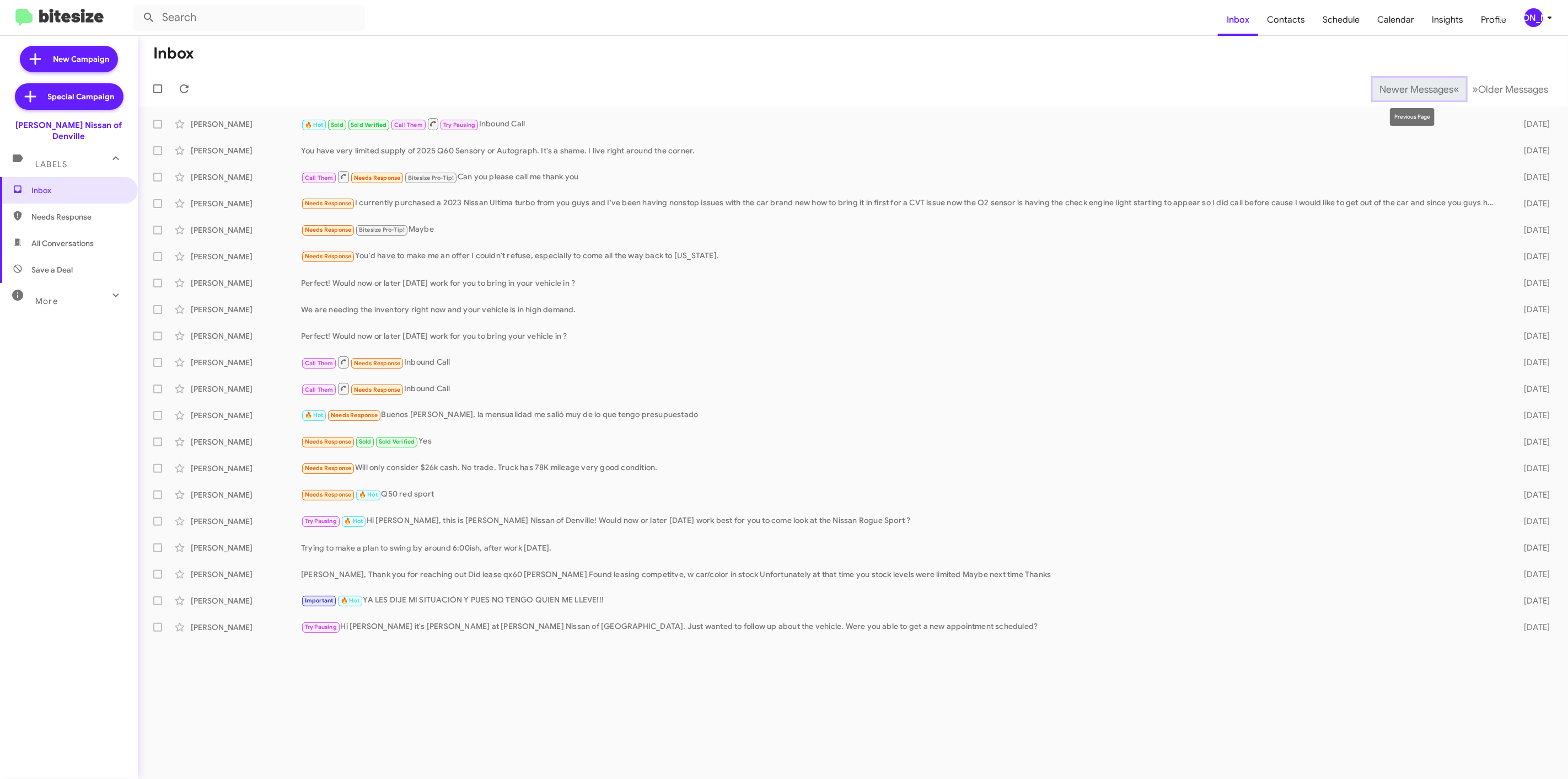
click at [1402, 86] on span "Newer Messages" at bounding box center [1416, 90] width 74 height 12
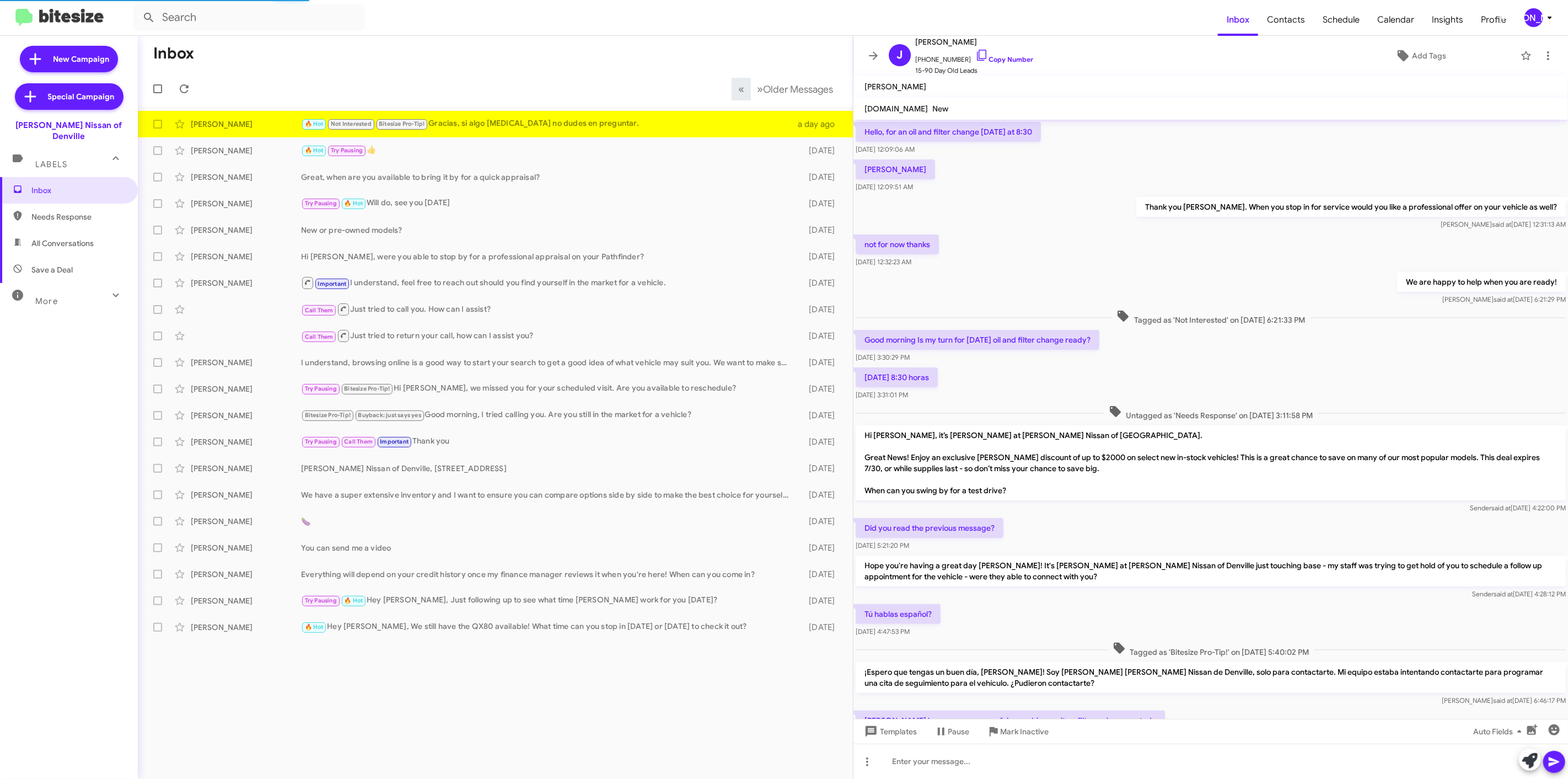
scroll to position [188, 0]
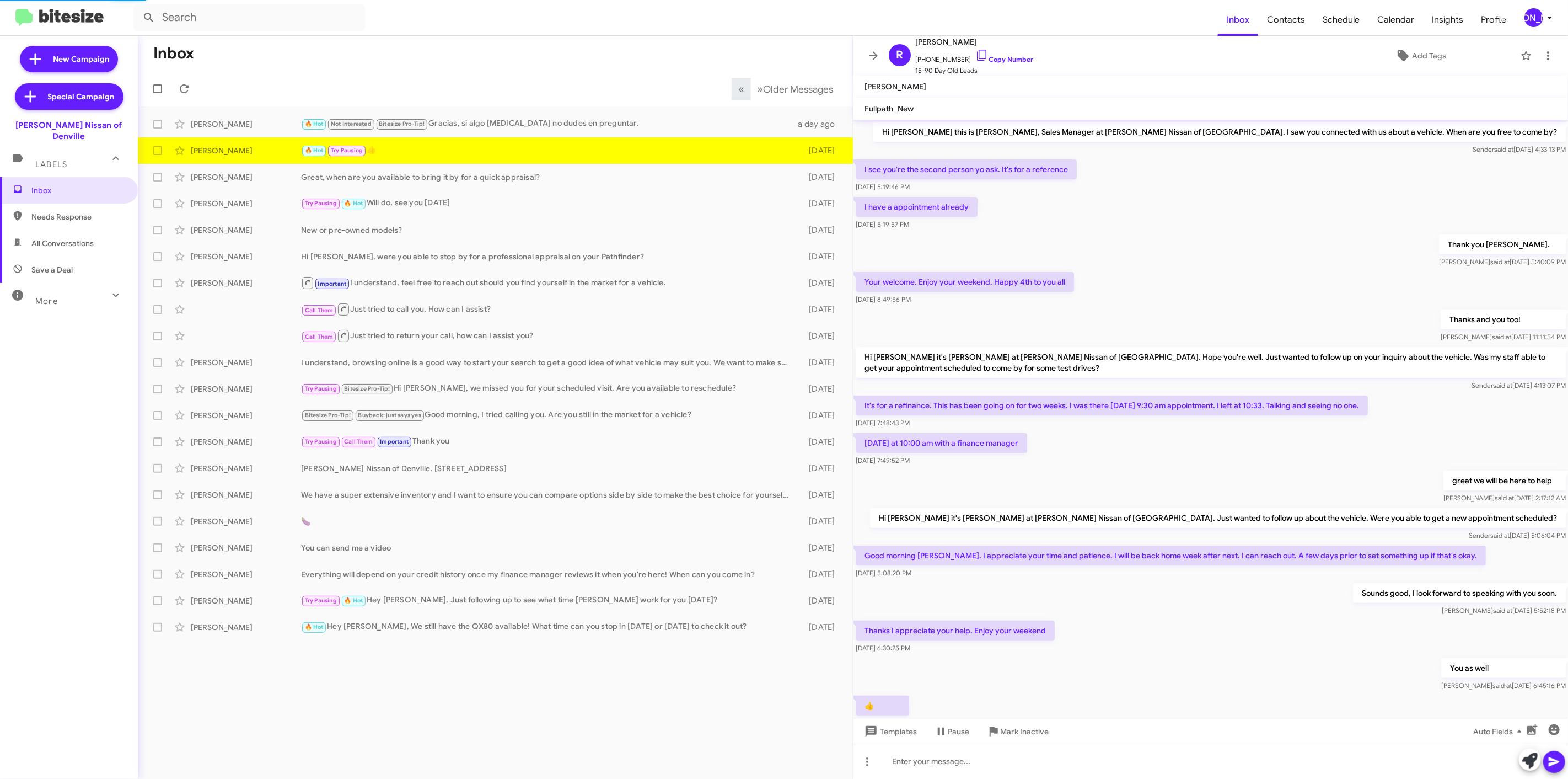
scroll to position [55, 0]
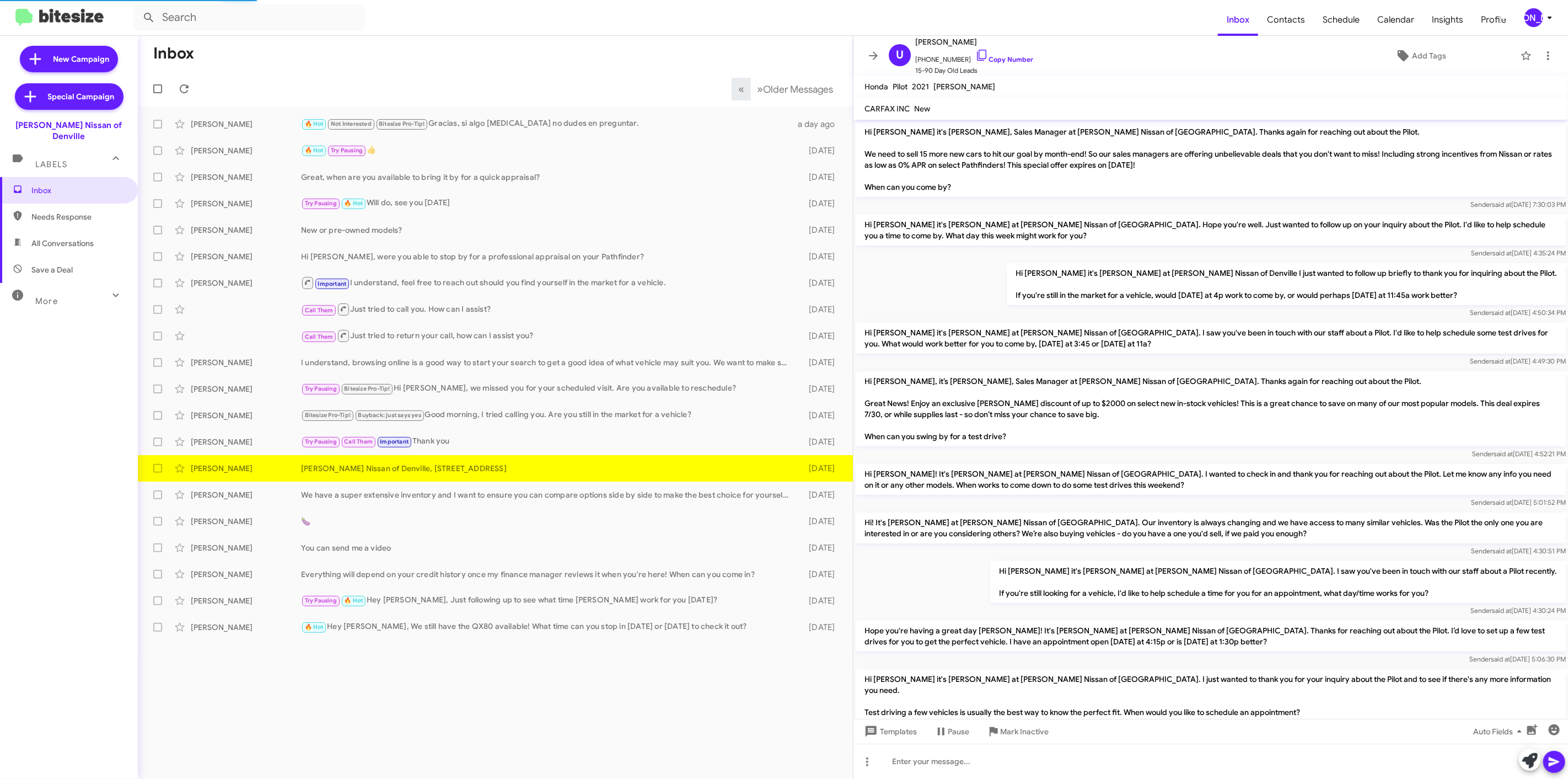
scroll to position [155, 0]
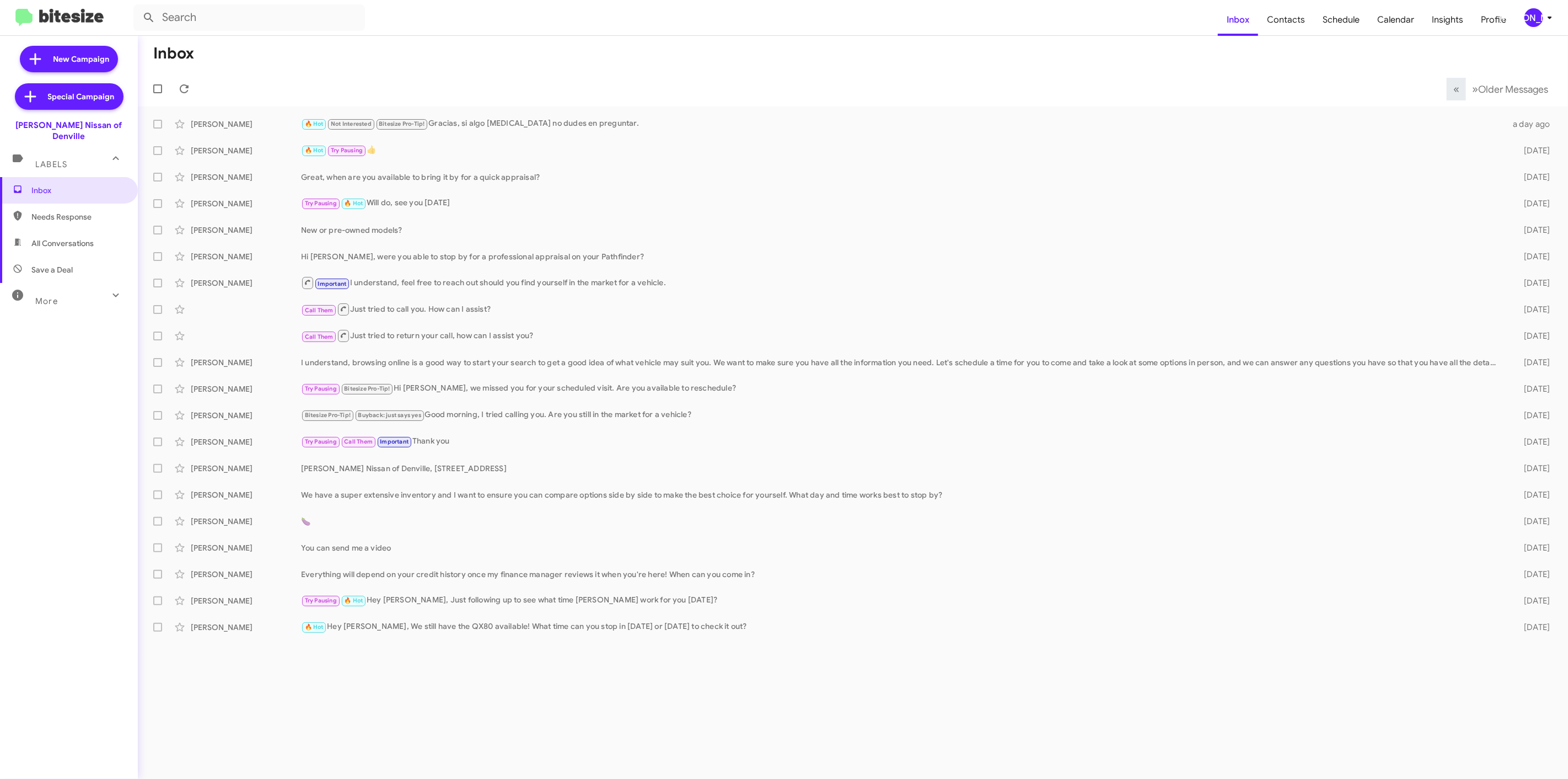
click at [1555, 15] on icon at bounding box center [1550, 18] width 13 height 13
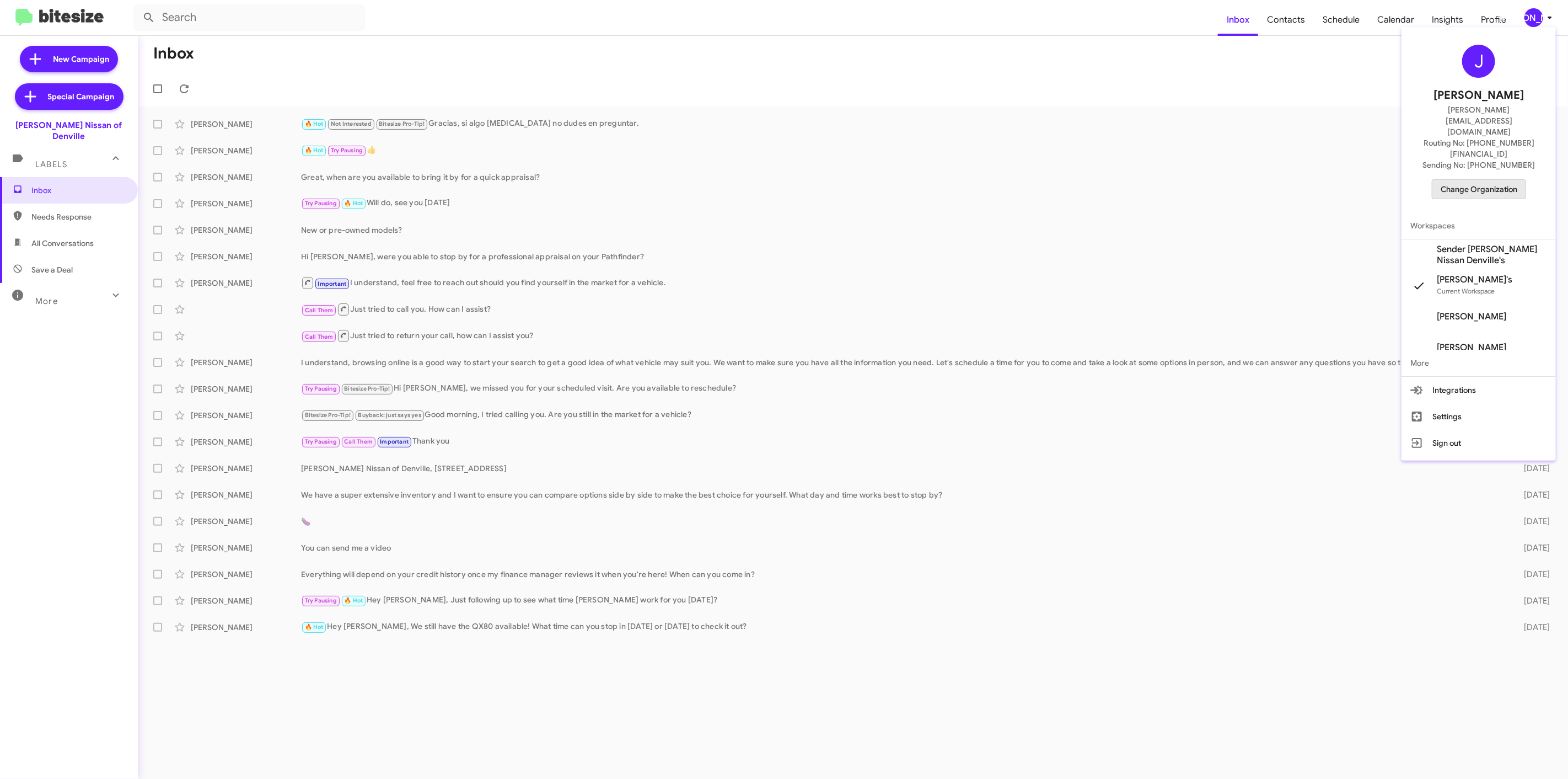
click at [1483, 180] on span "Change Organization" at bounding box center [1479, 189] width 77 height 19
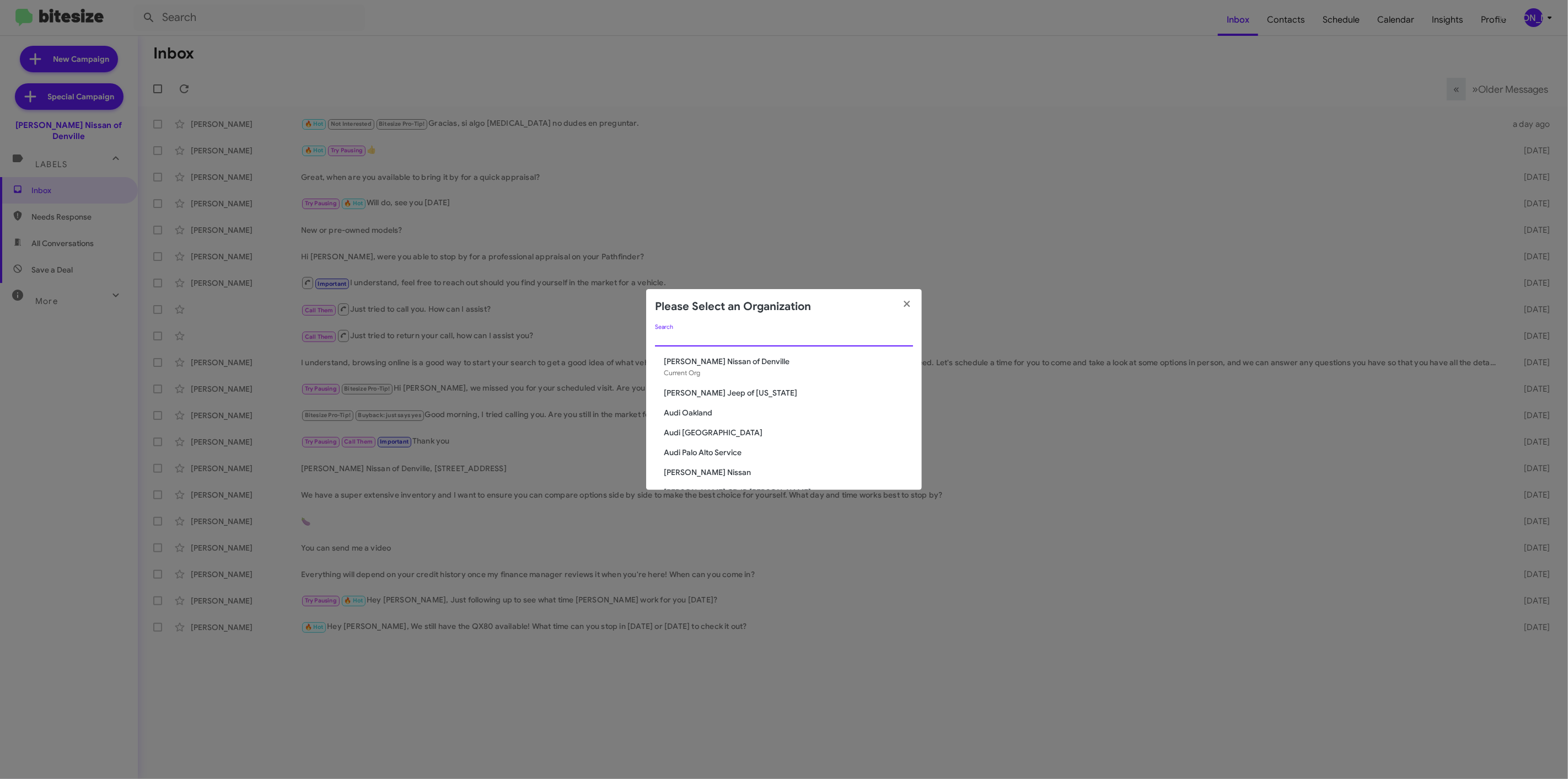
click at [780, 335] on input "Search" at bounding box center [784, 338] width 258 height 9
type input "niel"
click at [732, 468] on span "[PERSON_NAME] Nissan of Stanhope" at bounding box center [788, 472] width 249 height 11
